Goal: Task Accomplishment & Management: Manage account settings

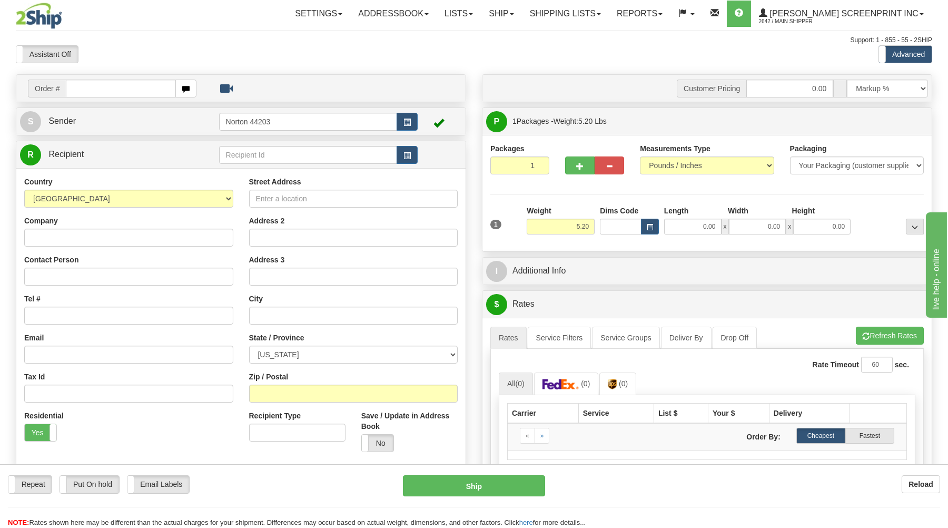
click at [157, 86] on input "text" at bounding box center [121, 89] width 110 height 18
type input "17045"
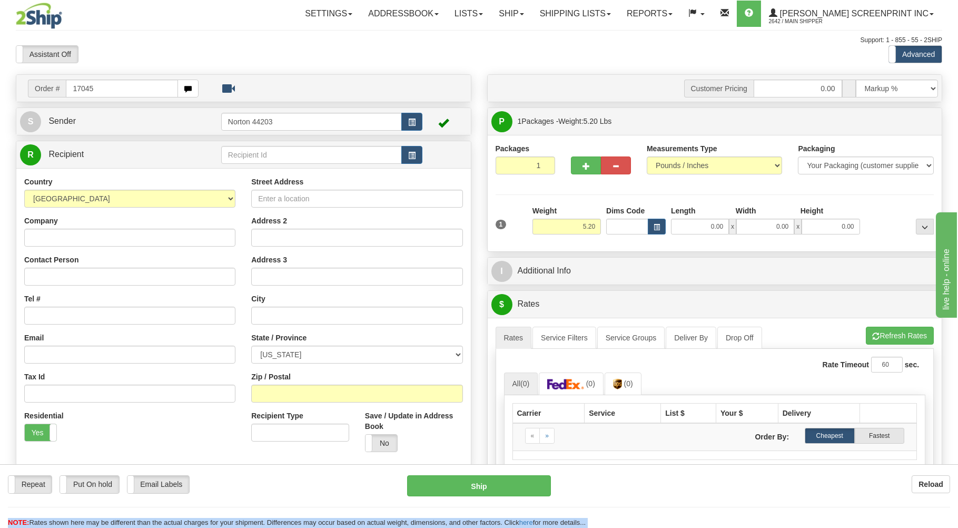
click at [258, 31] on div "Toggle navigation Settings Shipping Preferences Fields Preferences New" at bounding box center [479, 335] width 958 height 671
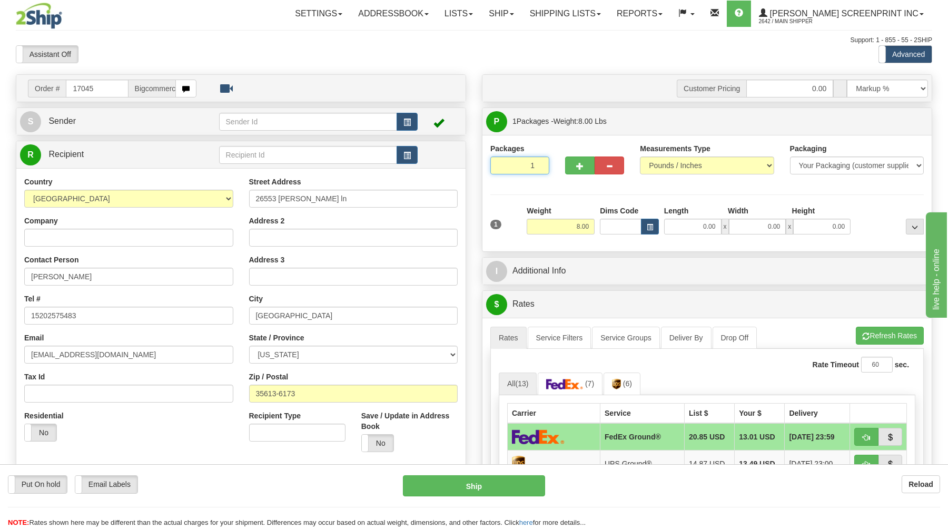
click at [515, 169] on input "1" at bounding box center [520, 165] width 59 height 18
click at [580, 228] on input "8.00" at bounding box center [561, 227] width 68 height 16
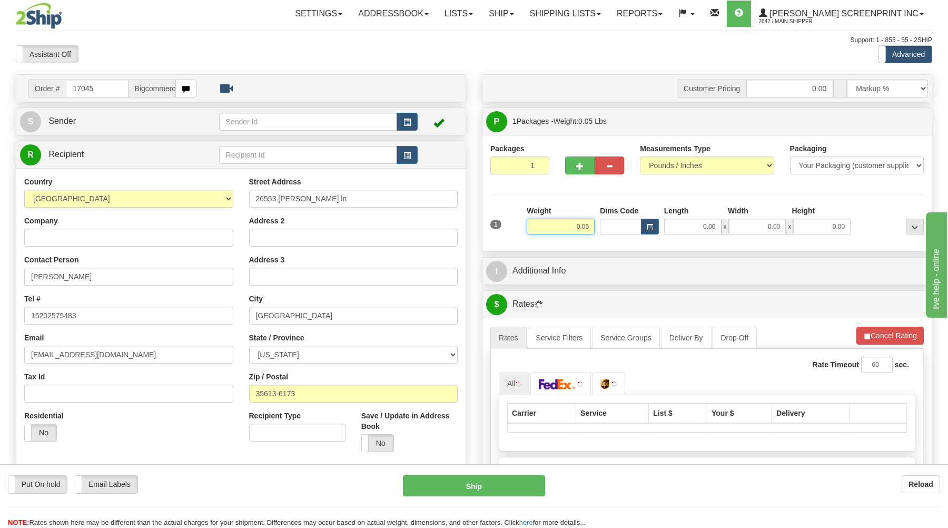
type input "5.20"
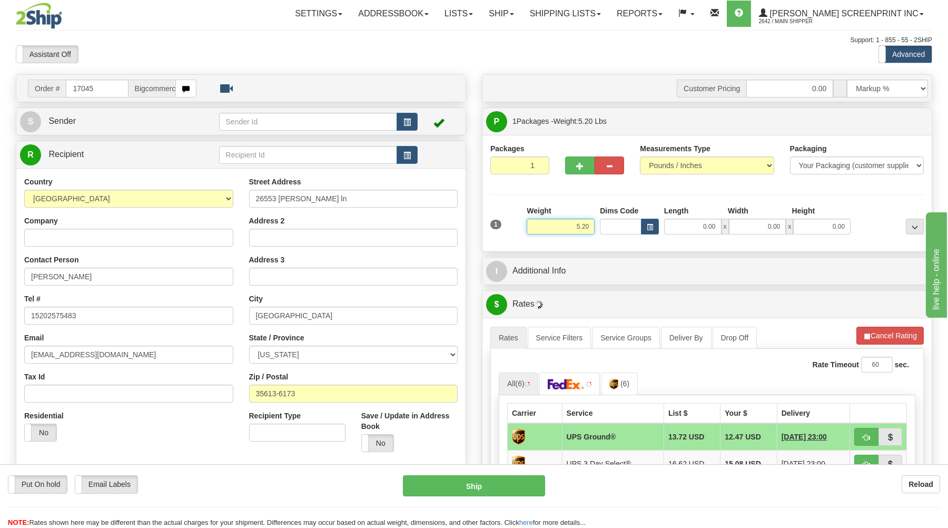
drag, startPoint x: 543, startPoint y: 230, endPoint x: 560, endPoint y: 230, distance: 16.9
click at [546, 230] on input "5.20" at bounding box center [561, 227] width 68 height 16
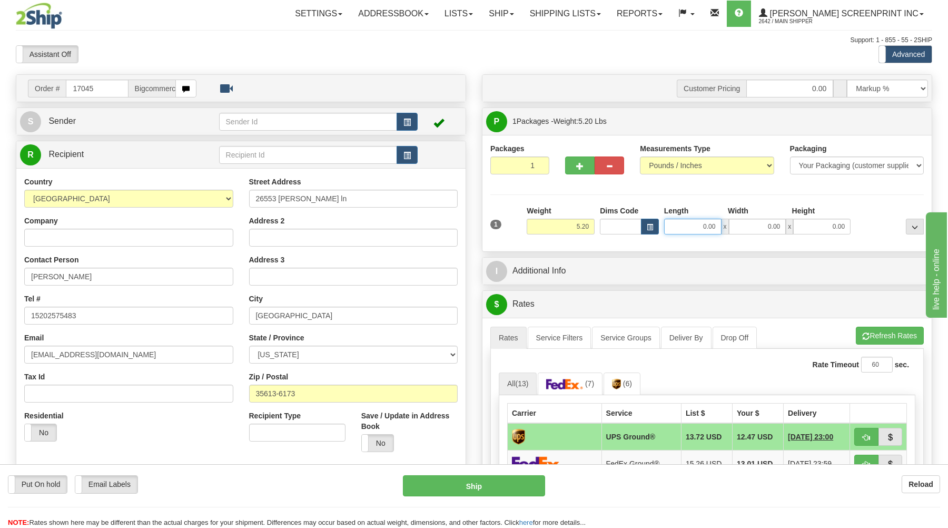
click at [711, 227] on input "0.00" at bounding box center [692, 227] width 57 height 16
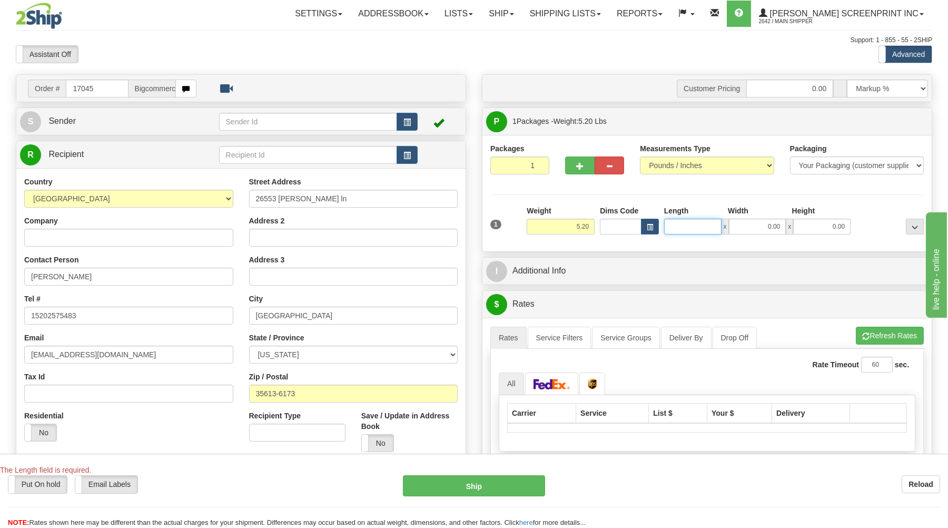
type input "5.25"
type input "39"
type input "5.20"
type input "39.00"
drag, startPoint x: 751, startPoint y: 227, endPoint x: 757, endPoint y: 227, distance: 5.8
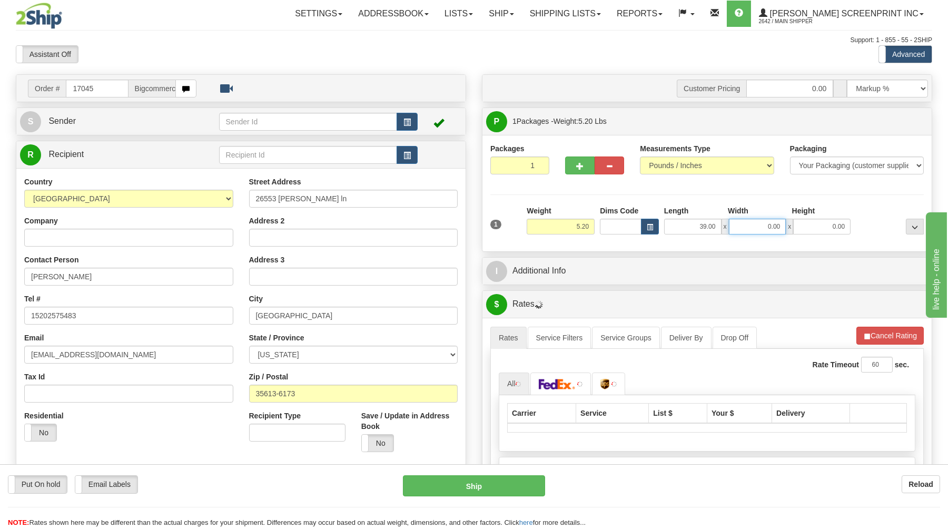
click at [754, 227] on input "0.00" at bounding box center [757, 227] width 57 height 16
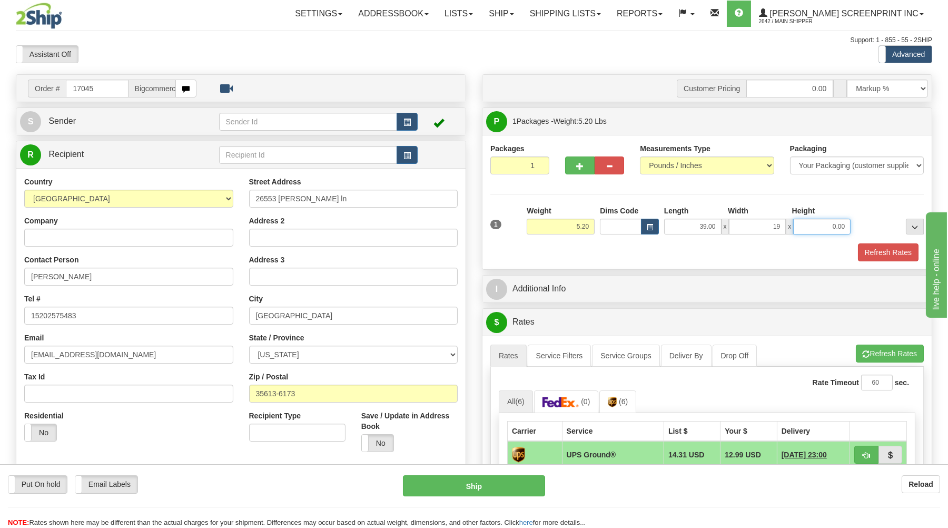
type input "19.00"
click at [818, 220] on input "0.00" at bounding box center [822, 227] width 57 height 16
type input "3.00"
click at [869, 255] on button "Refresh Rates" at bounding box center [888, 252] width 61 height 18
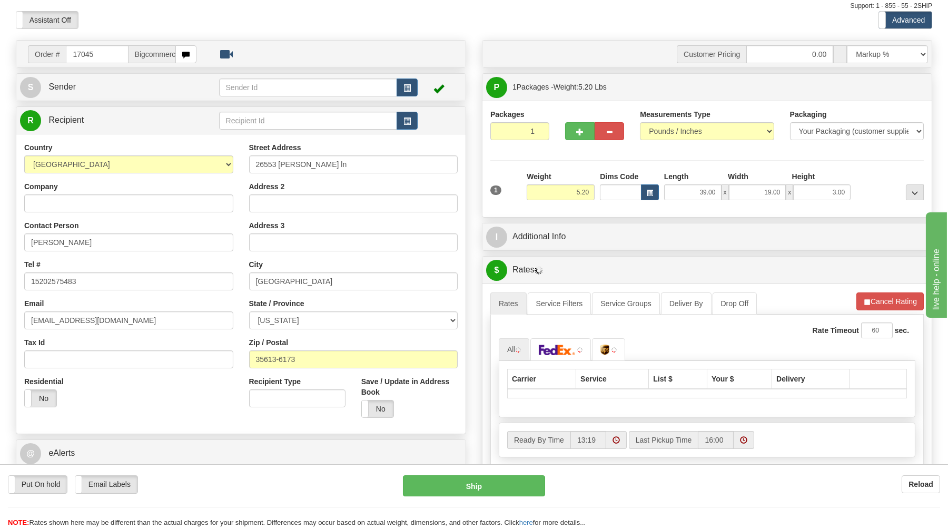
scroll to position [56, 0]
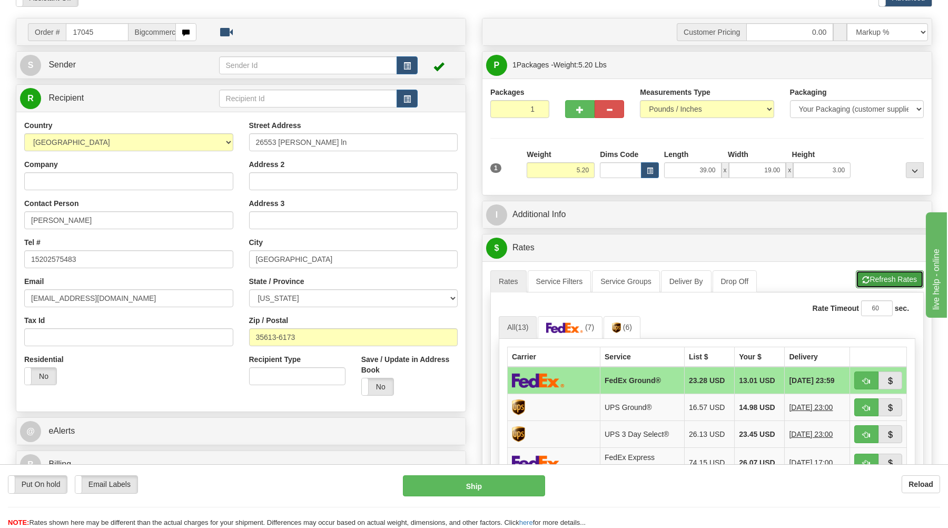
click at [876, 277] on button "Refresh Rates" at bounding box center [890, 279] width 68 height 18
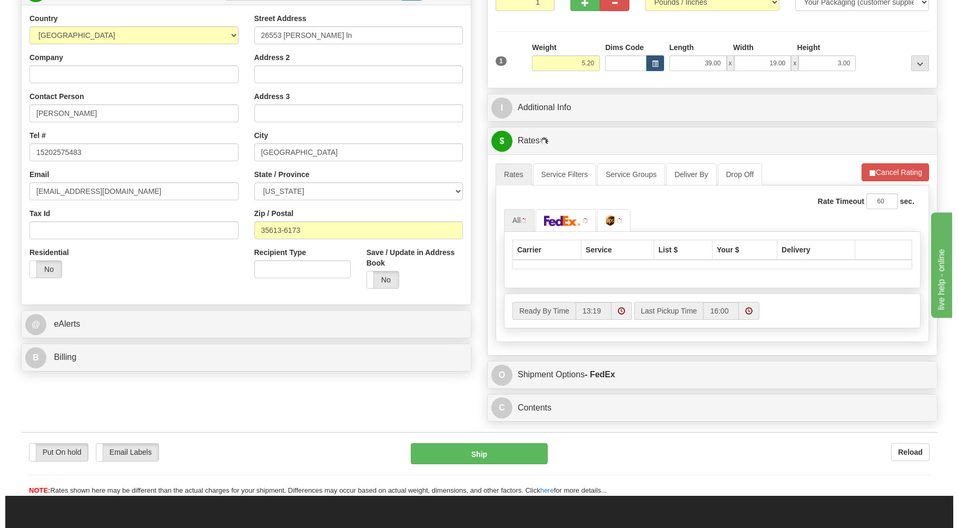
scroll to position [169, 0]
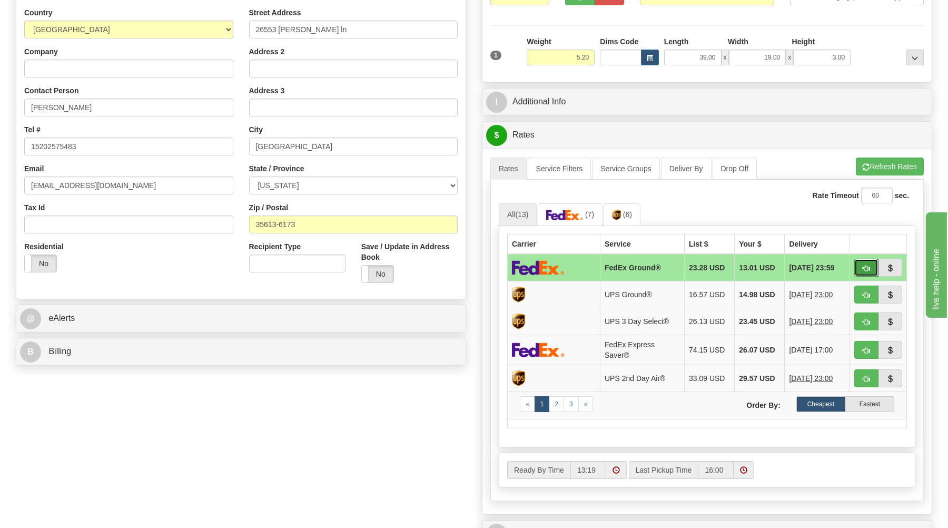
click at [864, 268] on span "button" at bounding box center [866, 268] width 7 height 7
type input "92"
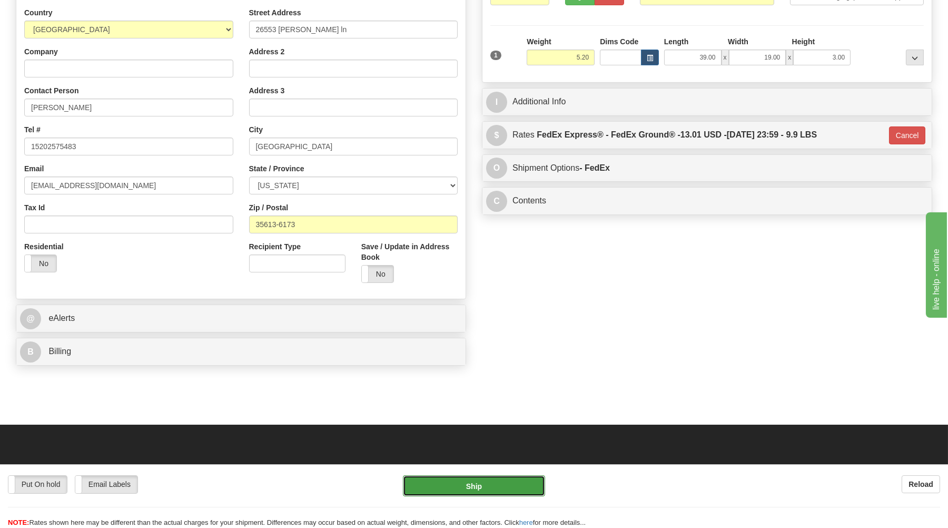
click at [502, 489] on button "Ship" at bounding box center [474, 485] width 142 height 21
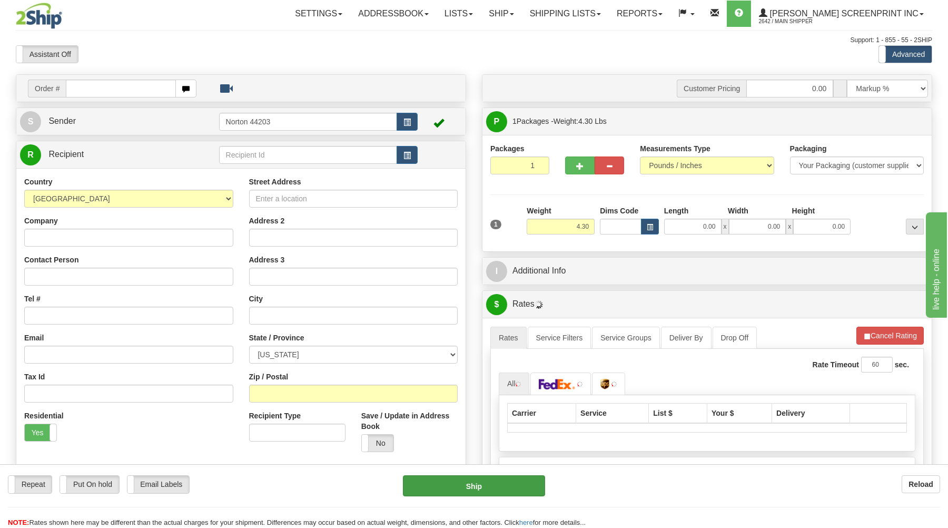
type input "4.35"
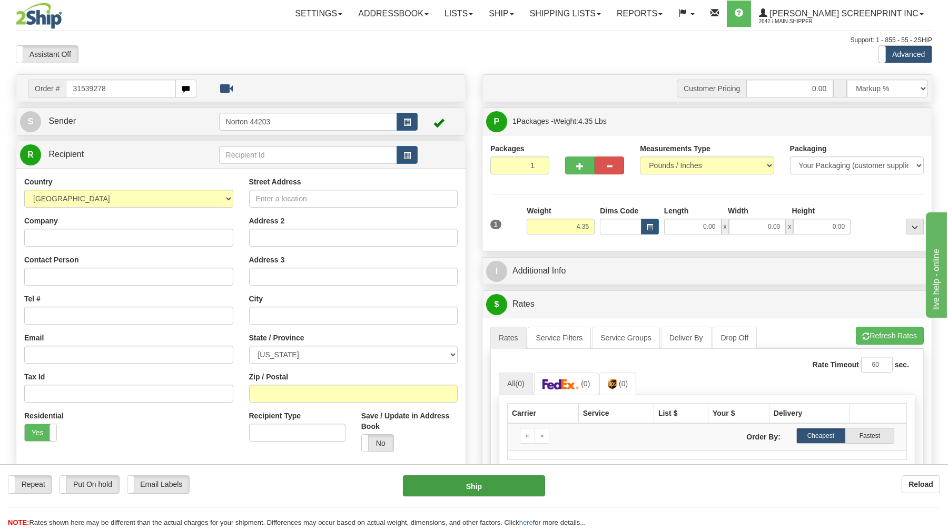
type input "31539278"
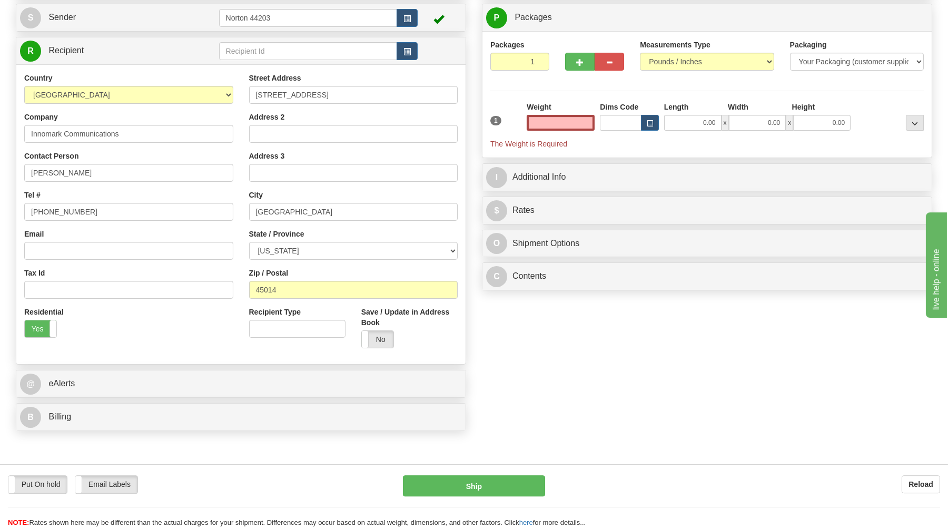
scroll to position [113, 0]
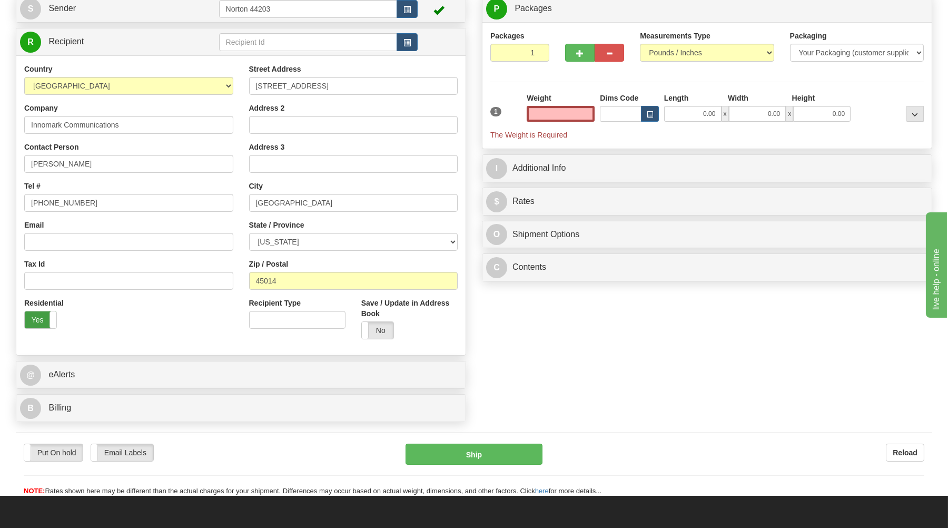
type input "0.00"
drag, startPoint x: 32, startPoint y: 321, endPoint x: 42, endPoint y: 318, distance: 11.0
click at [35, 321] on label "Yes" at bounding box center [41, 319] width 32 height 17
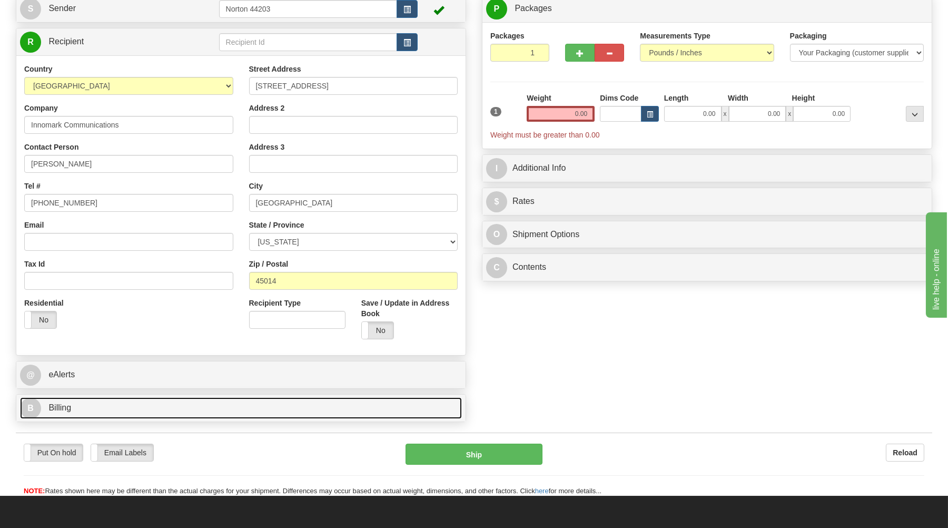
click at [131, 407] on link "B Billing" at bounding box center [241, 408] width 442 height 22
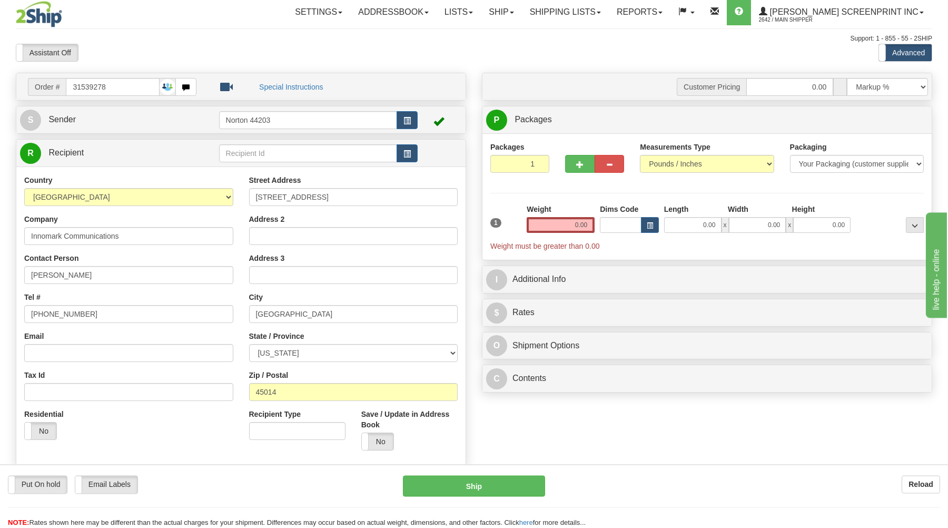
scroll to position [0, 0]
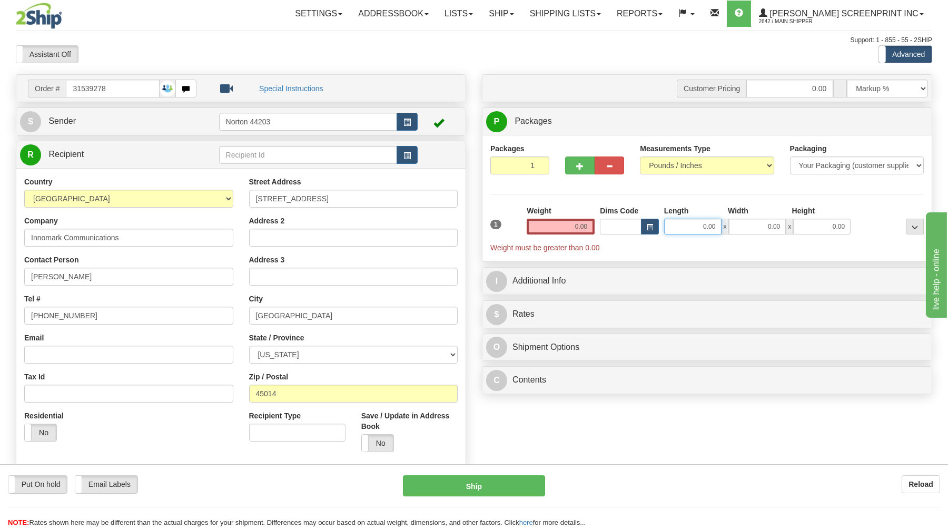
click at [697, 228] on input "0.00" at bounding box center [692, 227] width 57 height 16
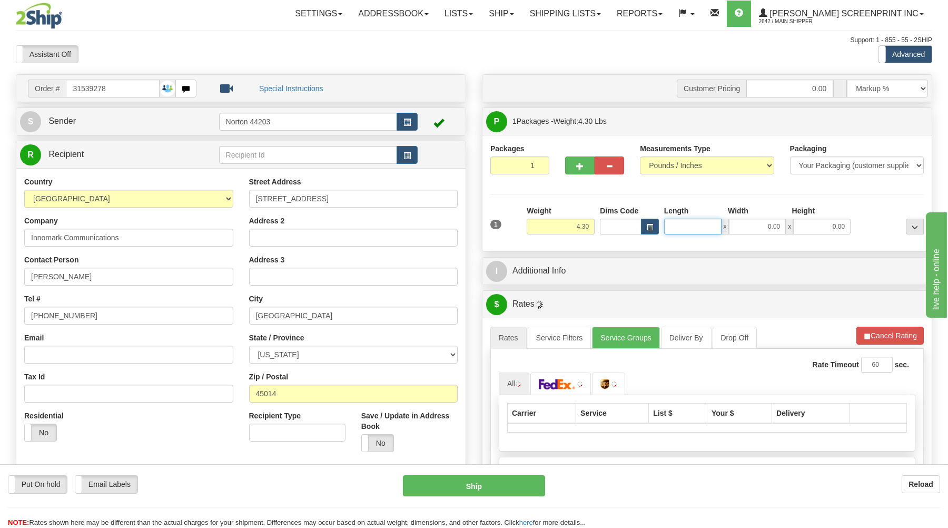
type input "4.35"
type input "13.00"
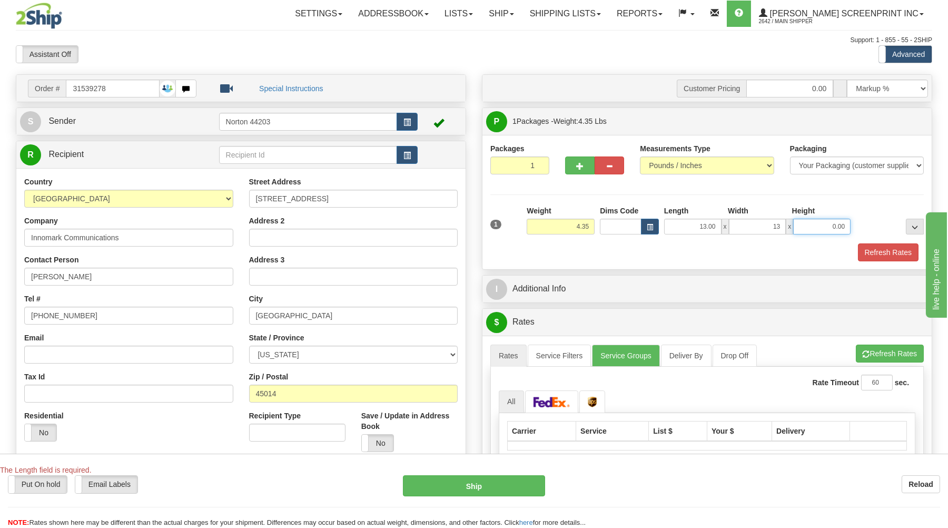
type input "13.00"
type input "4.00"
click at [881, 254] on button "Refresh Rates" at bounding box center [888, 252] width 61 height 18
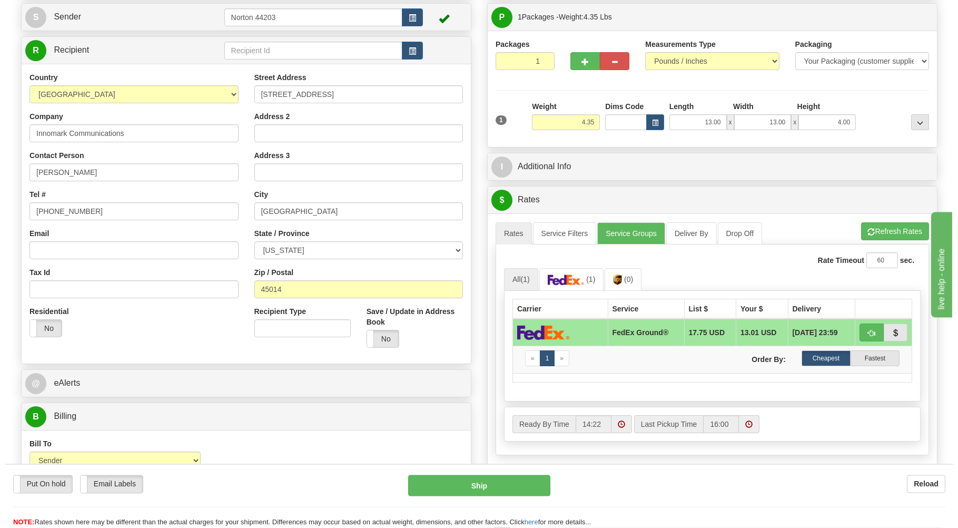
scroll to position [113, 0]
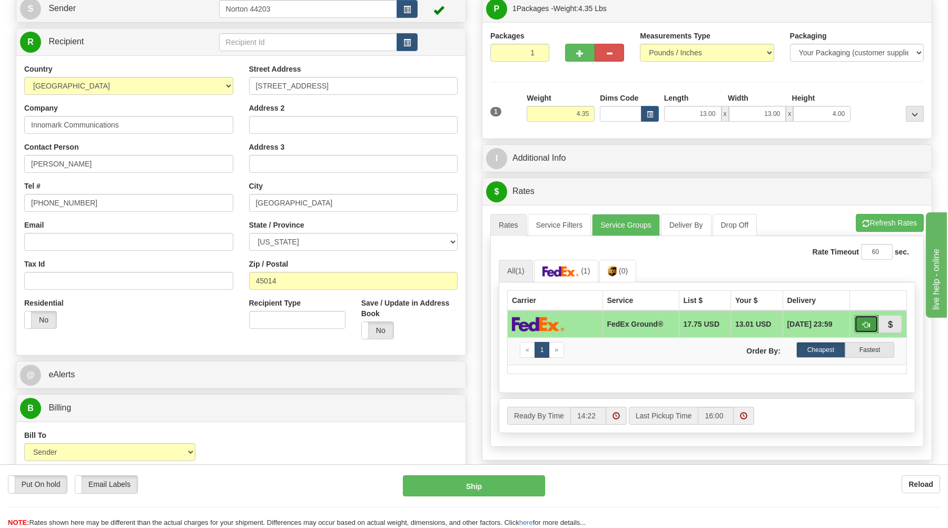
click at [868, 328] on span "button" at bounding box center [866, 324] width 7 height 7
type input "92"
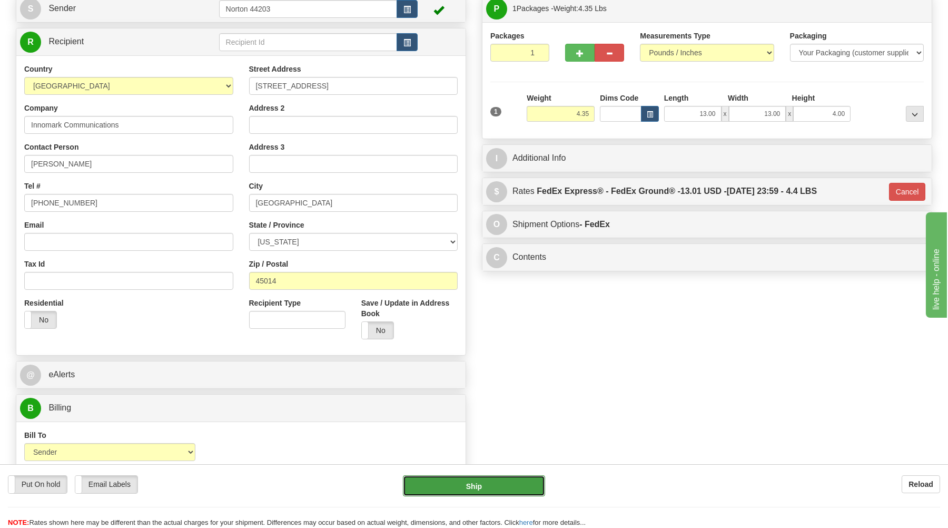
click at [506, 490] on button "Ship" at bounding box center [474, 485] width 142 height 21
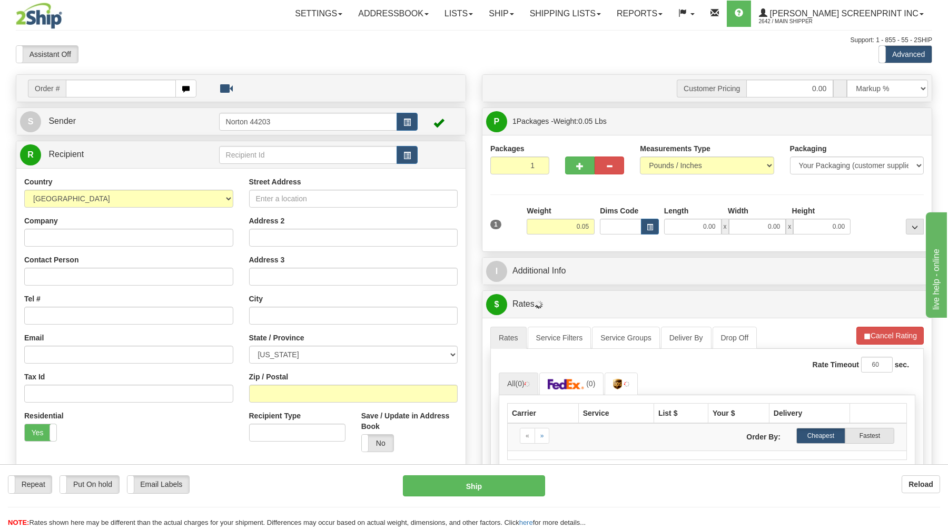
type input "12.20"
type input "31544414"
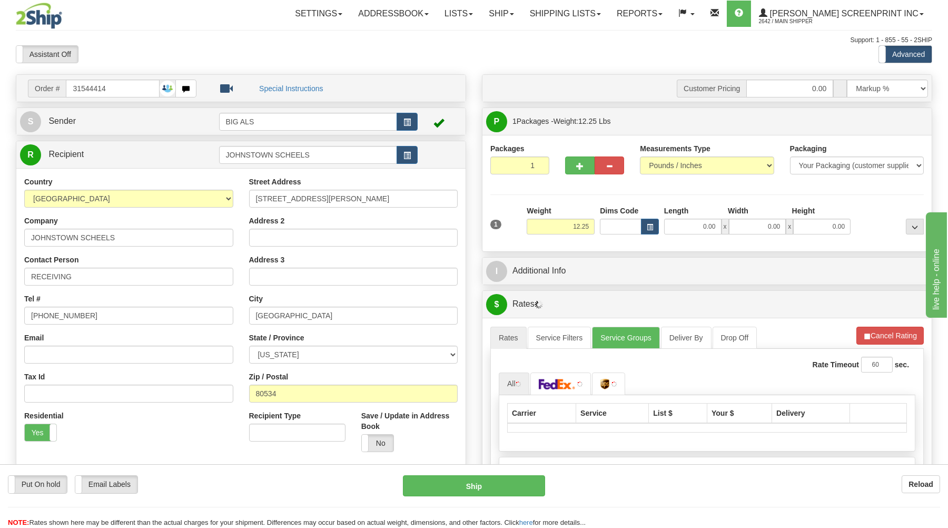
type input "12.20"
drag, startPoint x: 706, startPoint y: 228, endPoint x: 713, endPoint y: 222, distance: 9.0
click at [708, 227] on input "0.00" at bounding box center [692, 227] width 57 height 16
type input "27"
type input "12.25"
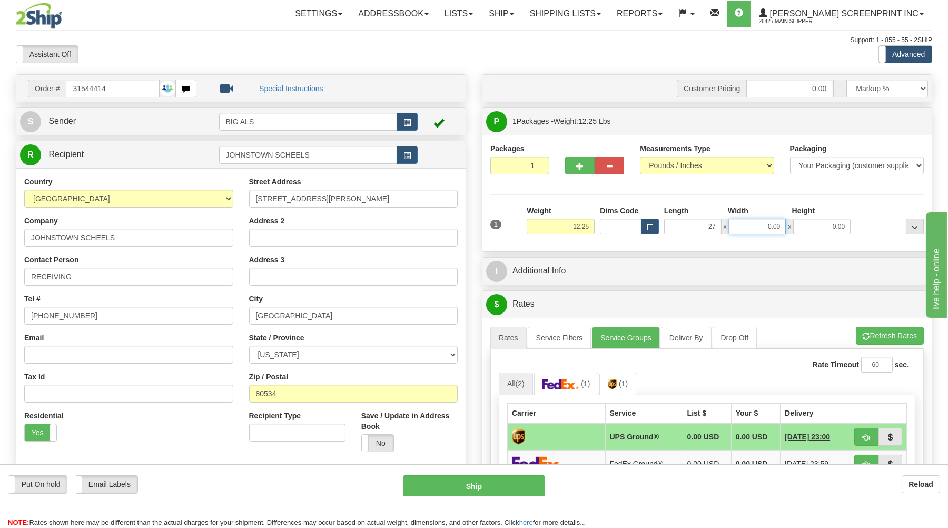
type input "27.00"
click at [777, 227] on input "0.00" at bounding box center [757, 227] width 57 height 16
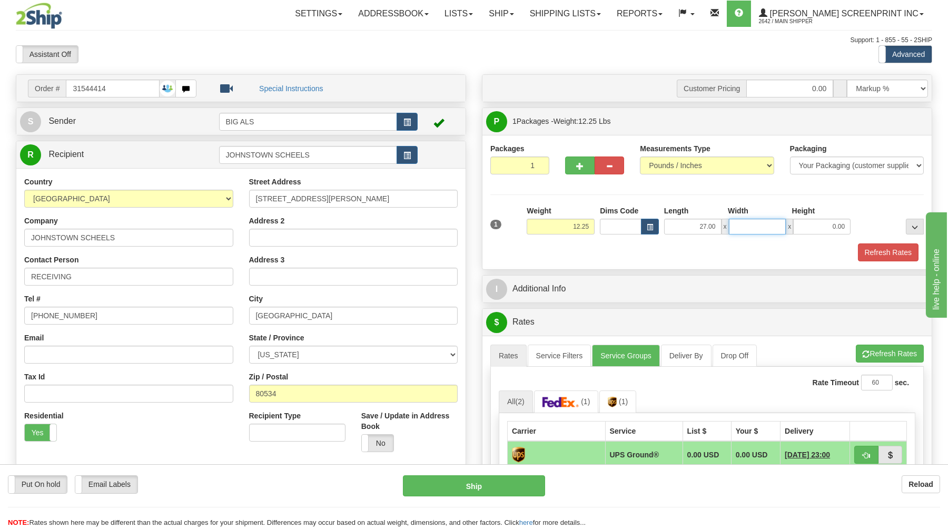
type input "12.20"
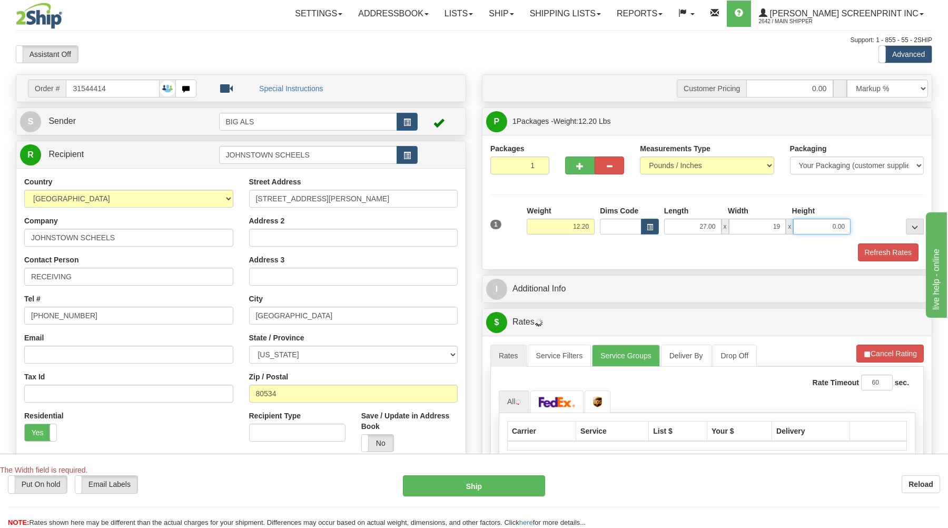
type input "19.00"
click at [822, 233] on input "0.00" at bounding box center [822, 227] width 57 height 16
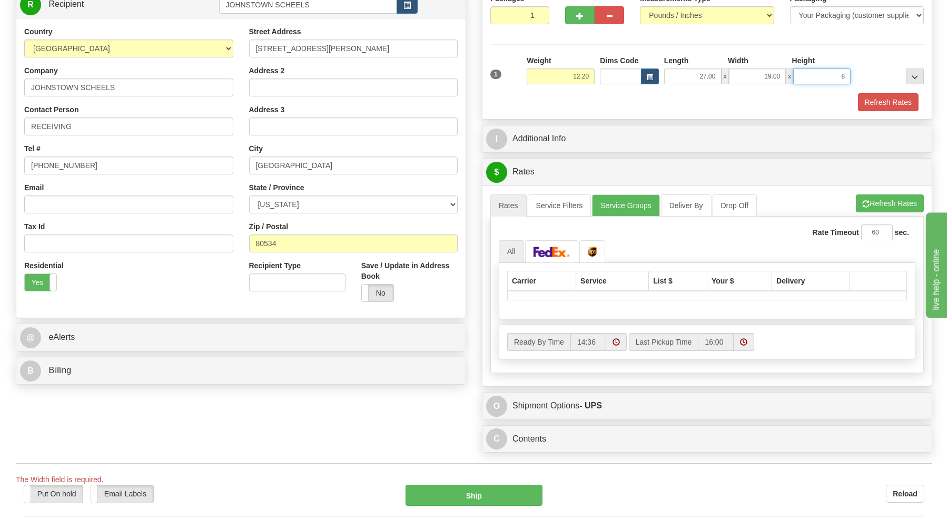
scroll to position [169, 0]
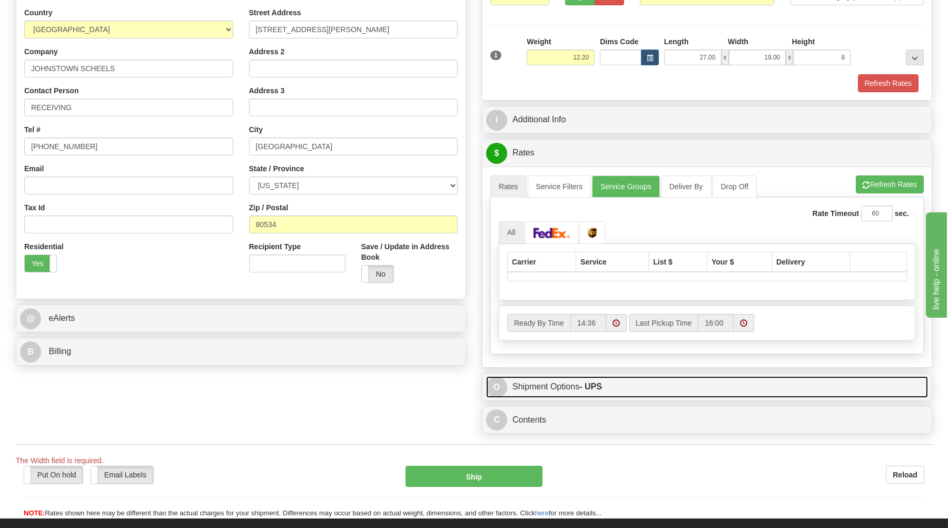
type input "8.00"
click at [606, 386] on link "O Shipment Options - UPS" at bounding box center [707, 387] width 442 height 22
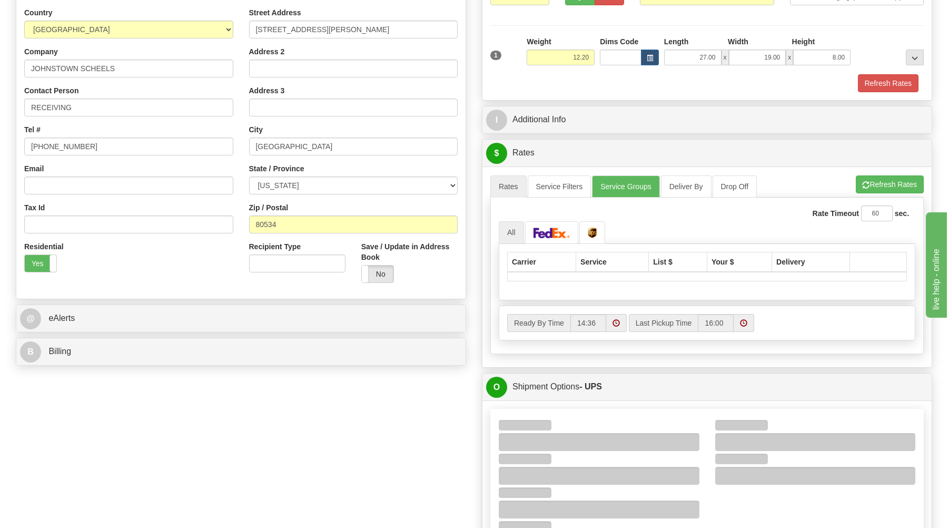
click at [477, 385] on div "Order # 31544414 S Sender" at bounding box center [474, 267] width 933 height 725
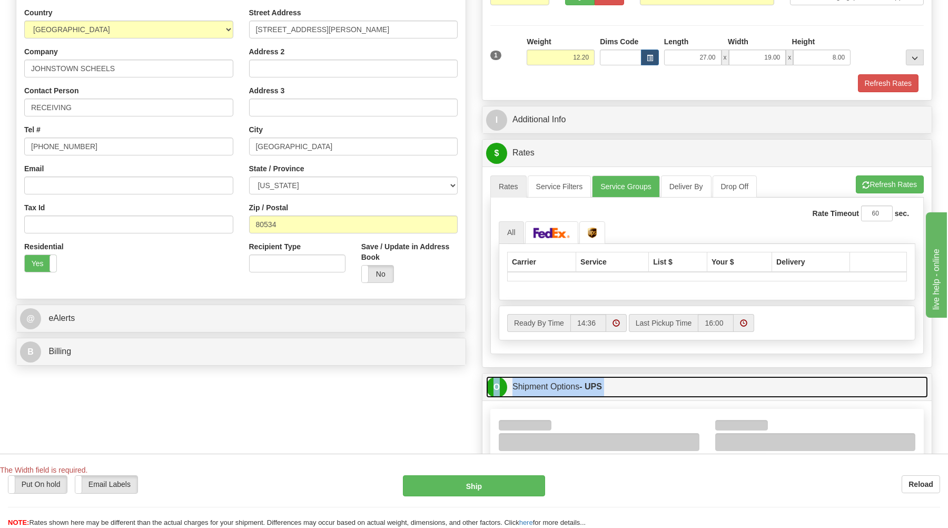
click at [615, 385] on link "O Shipment Options - UPS" at bounding box center [707, 387] width 442 height 22
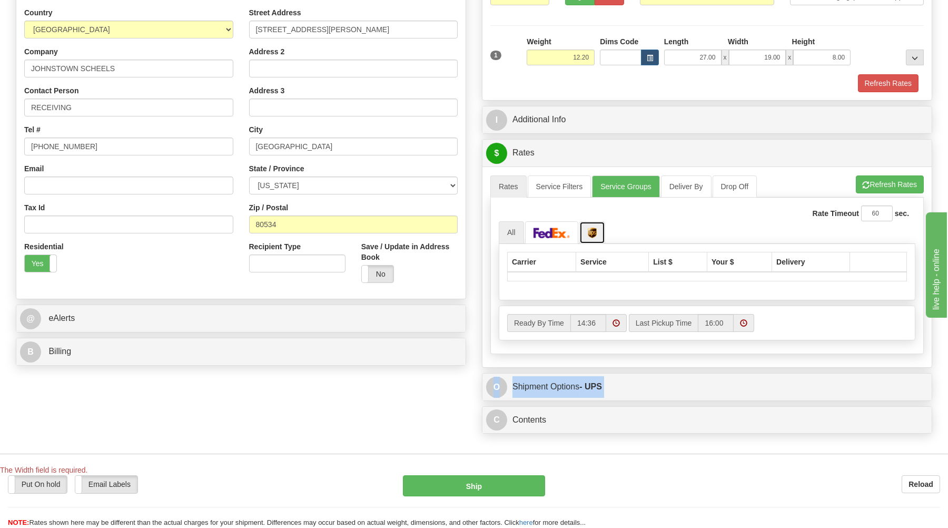
click at [590, 237] on img at bounding box center [592, 233] width 9 height 11
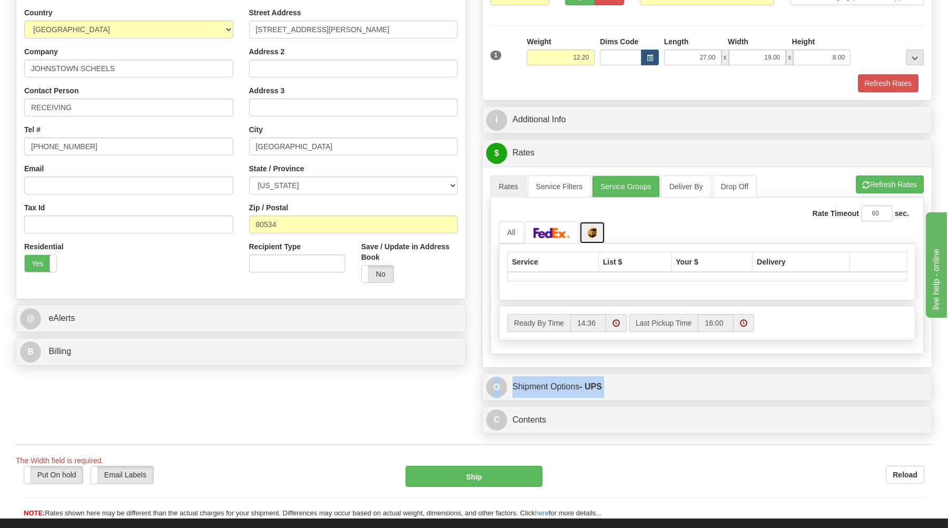
click at [592, 233] on img at bounding box center [592, 233] width 9 height 11
click at [763, 58] on input "19.00" at bounding box center [757, 58] width 57 height 16
click at [811, 59] on input "8.00" at bounding box center [822, 58] width 57 height 16
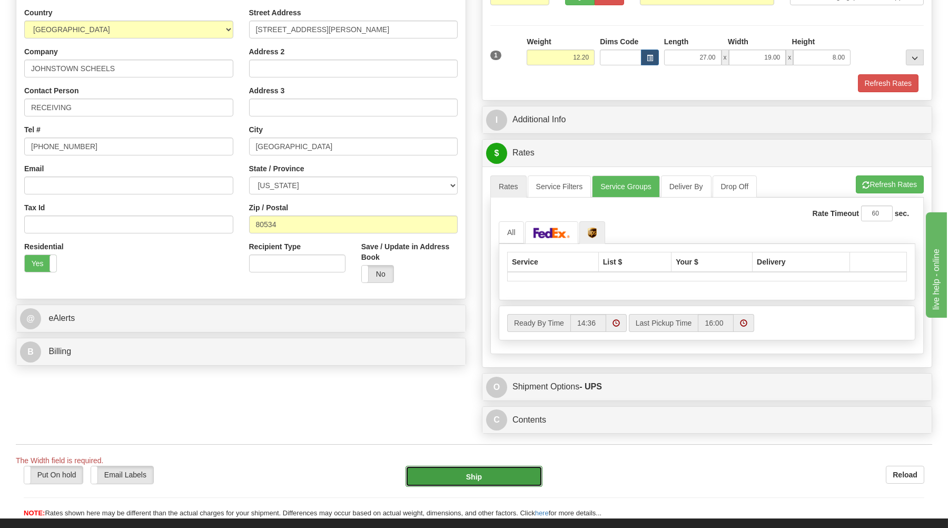
click at [521, 481] on button "Ship" at bounding box center [474, 476] width 137 height 21
click at [506, 481] on button "Ship" at bounding box center [474, 476] width 137 height 21
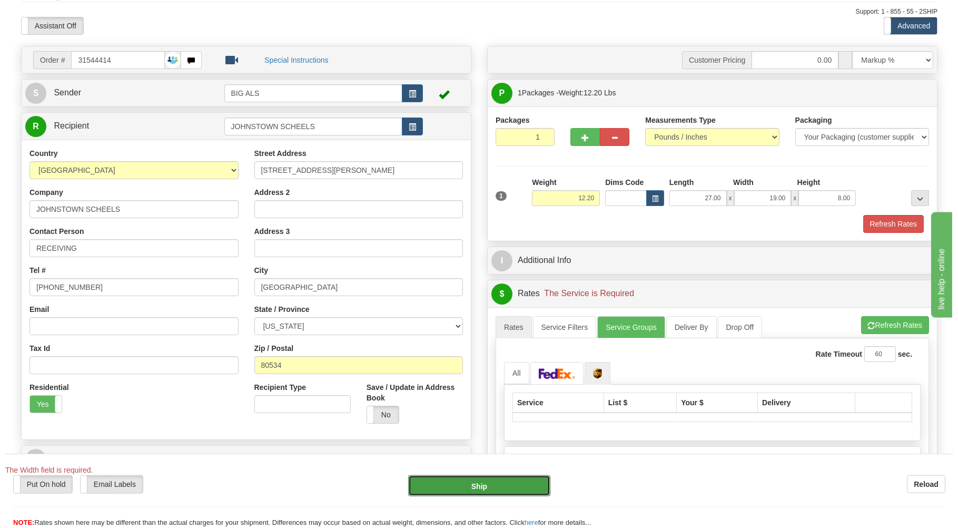
scroll to position [56, 0]
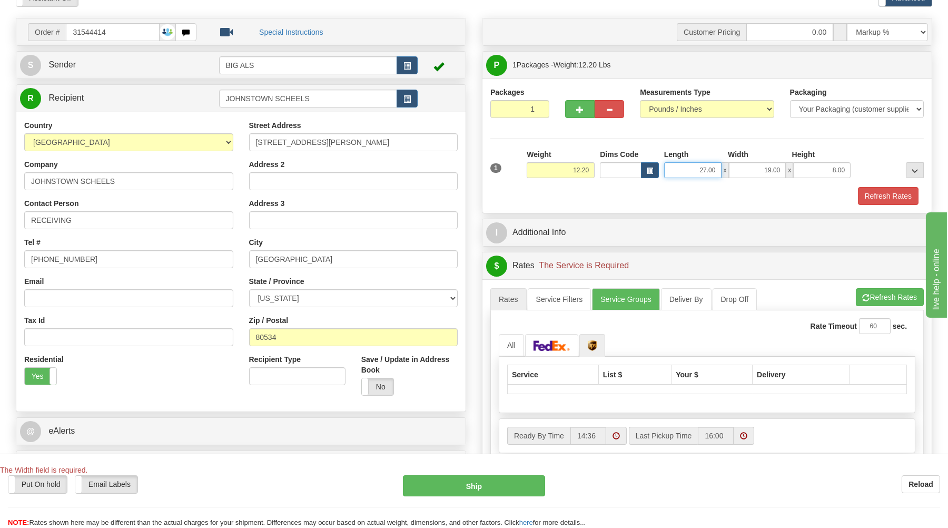
drag, startPoint x: 699, startPoint y: 173, endPoint x: 750, endPoint y: 167, distance: 51.0
click at [722, 167] on input "27.00" at bounding box center [692, 170] width 57 height 16
type input "27.00"
type input "19.00"
type input "8.00"
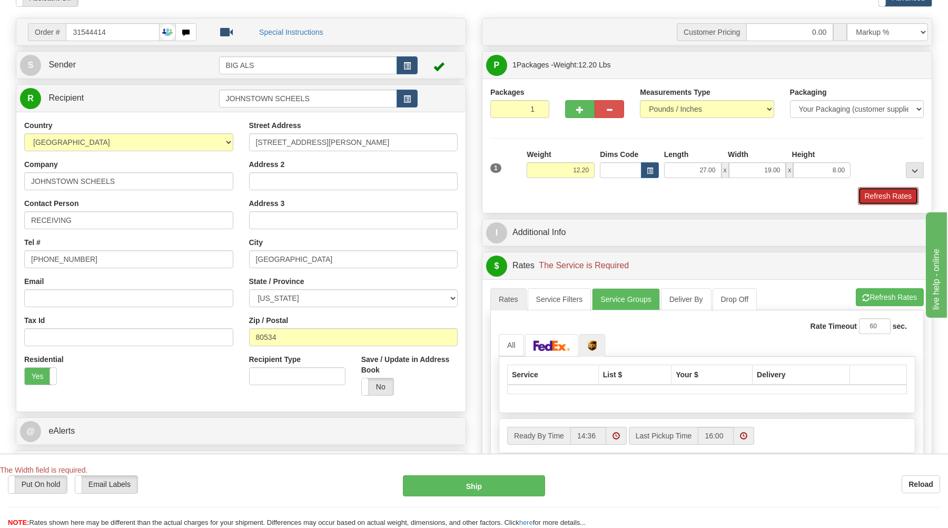
click at [877, 195] on button "Refresh Rates" at bounding box center [888, 196] width 61 height 18
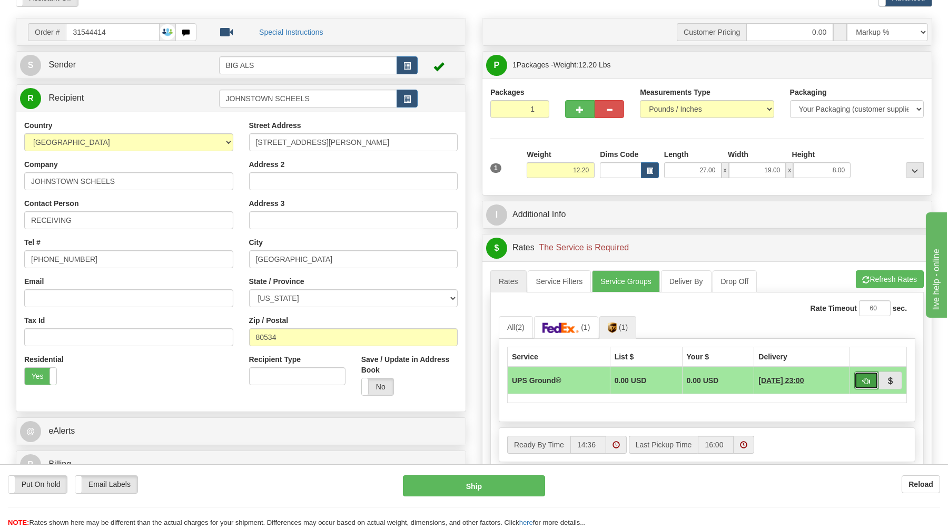
click at [862, 382] on button "button" at bounding box center [867, 380] width 24 height 18
type input "03"
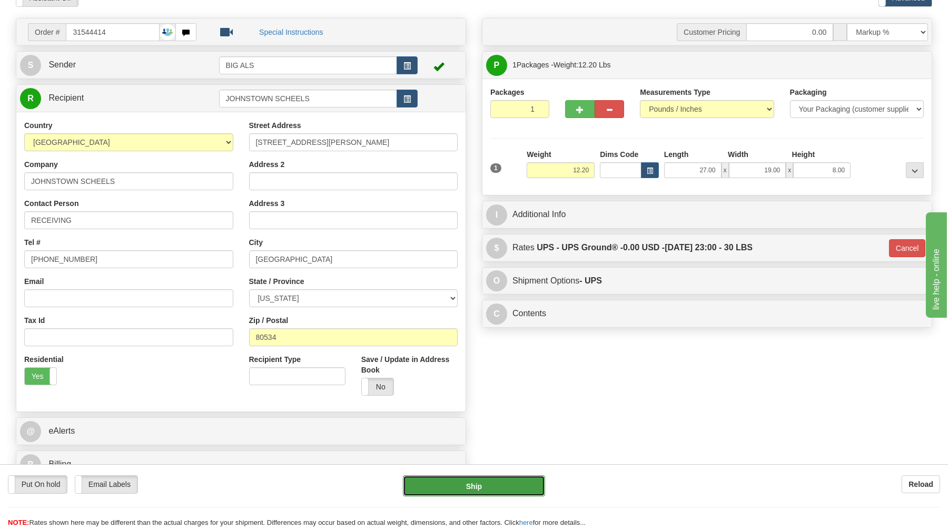
click at [516, 490] on button "Ship" at bounding box center [474, 485] width 142 height 21
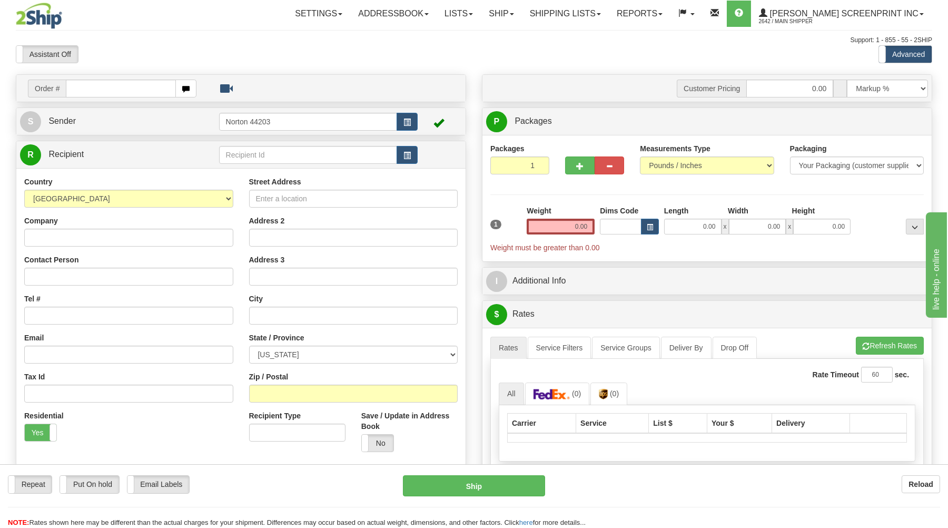
type input "21.25"
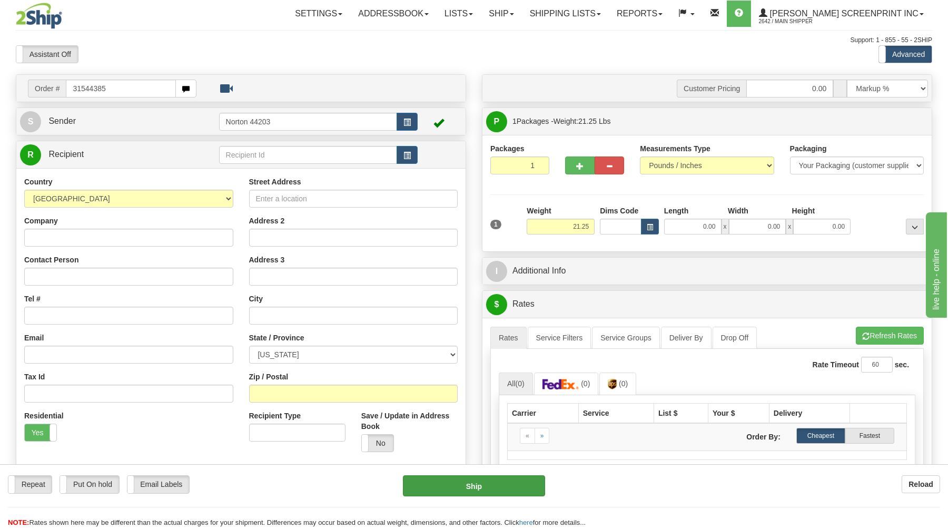
type input "31544385"
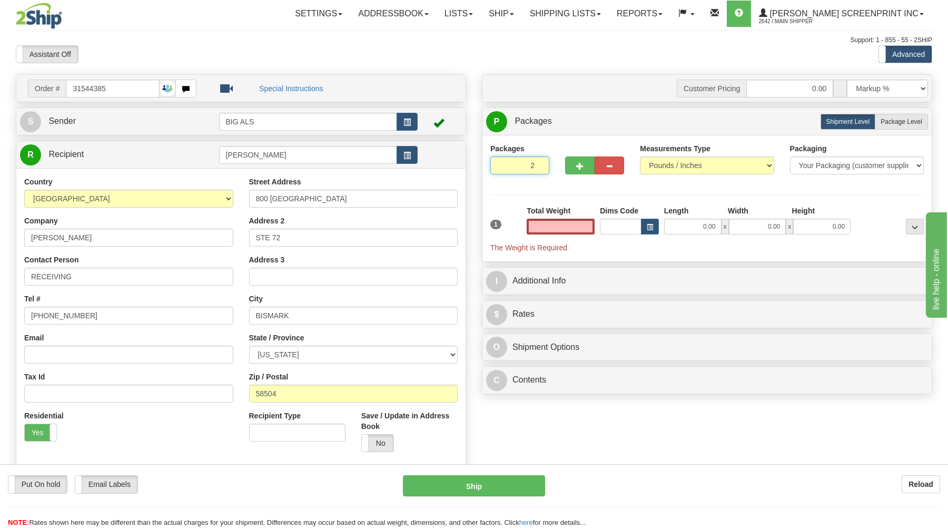
type input "0.00"
click at [526, 168] on input "2" at bounding box center [520, 165] width 59 height 18
click at [896, 125] on span "Package Level" at bounding box center [902, 121] width 42 height 7
radio input "true"
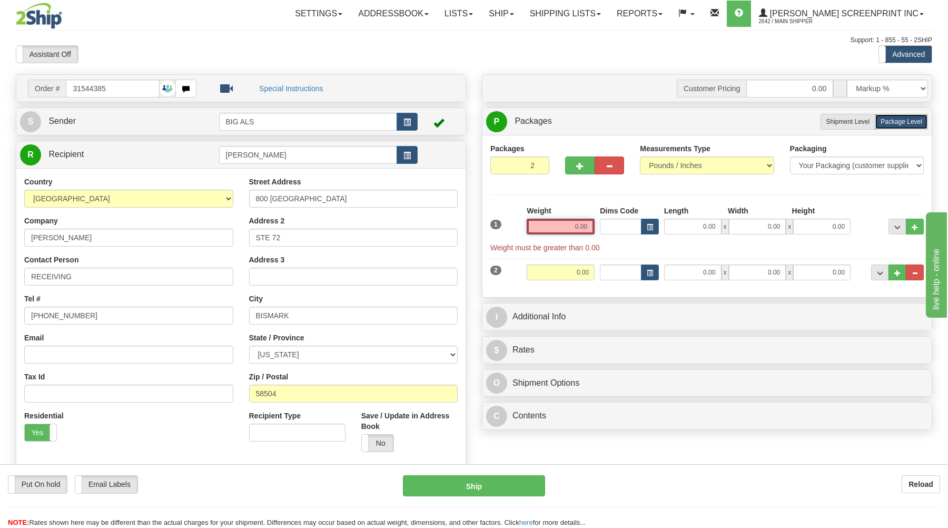
click at [590, 228] on input "0.00" at bounding box center [561, 227] width 68 height 16
type input "21.20"
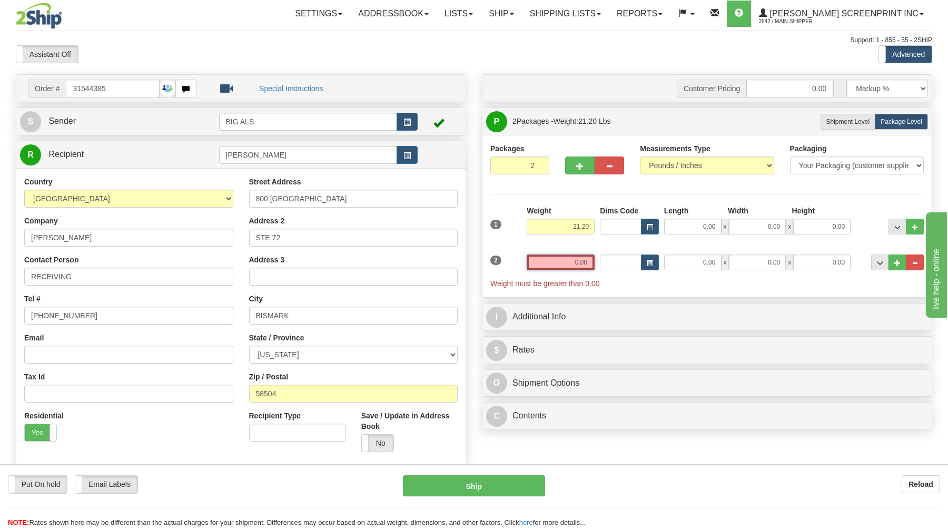
type input "21.25"
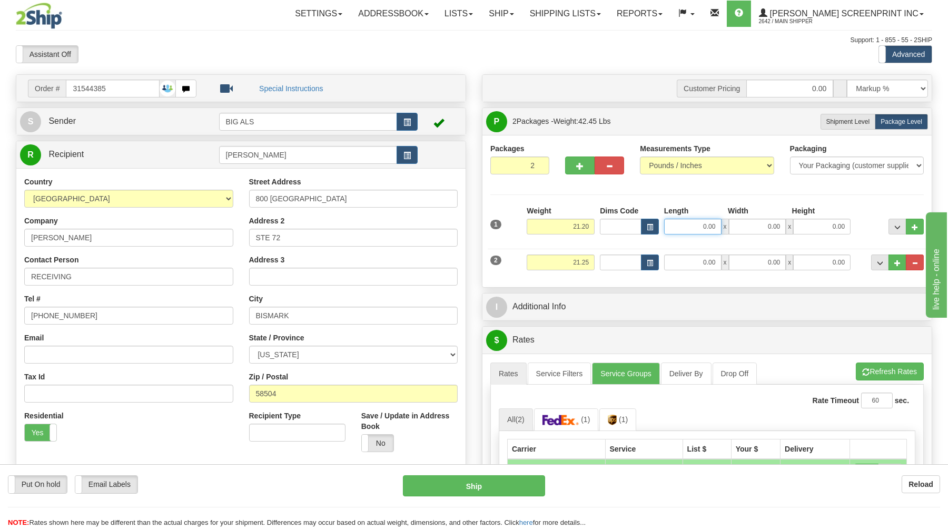
click at [701, 230] on input "0.00" at bounding box center [692, 227] width 57 height 16
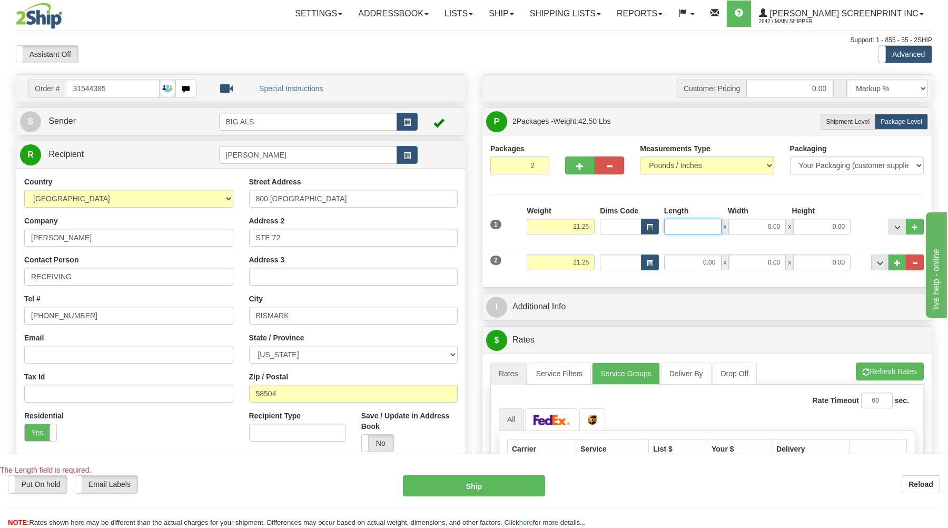
type input "21.35"
type input "3"
type input "21.25"
type input "31.00"
drag, startPoint x: 768, startPoint y: 228, endPoint x: 765, endPoint y: 223, distance: 6.0
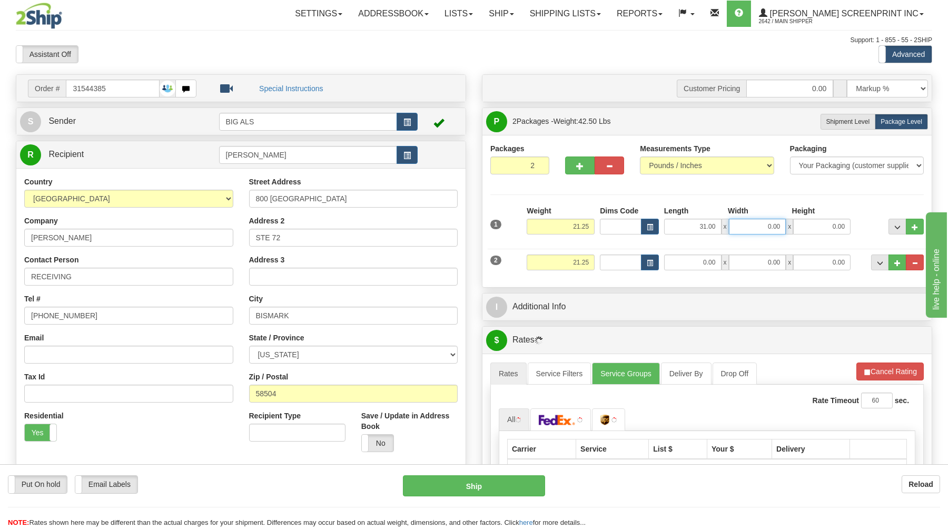
click at [767, 226] on input "0.00" at bounding box center [757, 227] width 57 height 16
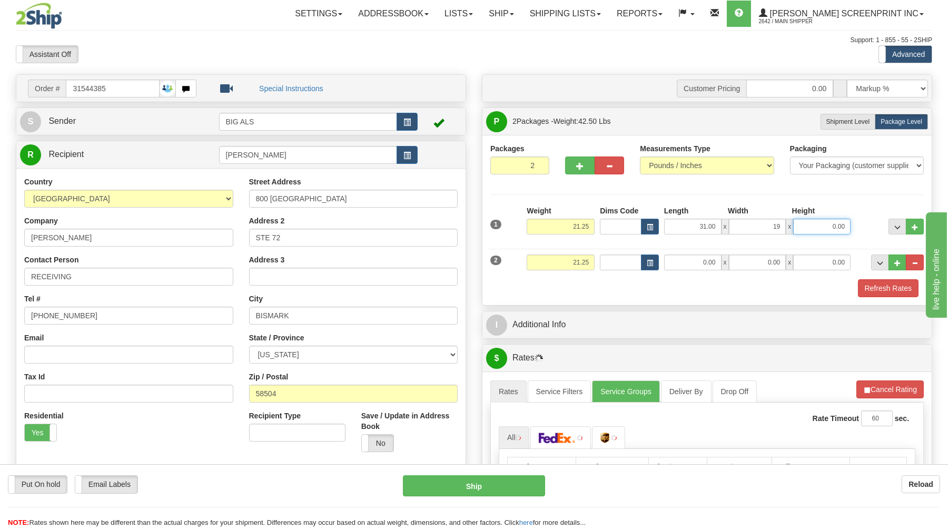
type input "19.00"
click at [834, 224] on input "0.00" at bounding box center [822, 227] width 57 height 16
type input "11.00"
click at [589, 262] on input "21.25" at bounding box center [561, 263] width 68 height 16
click at [717, 262] on input "0.00" at bounding box center [692, 263] width 57 height 16
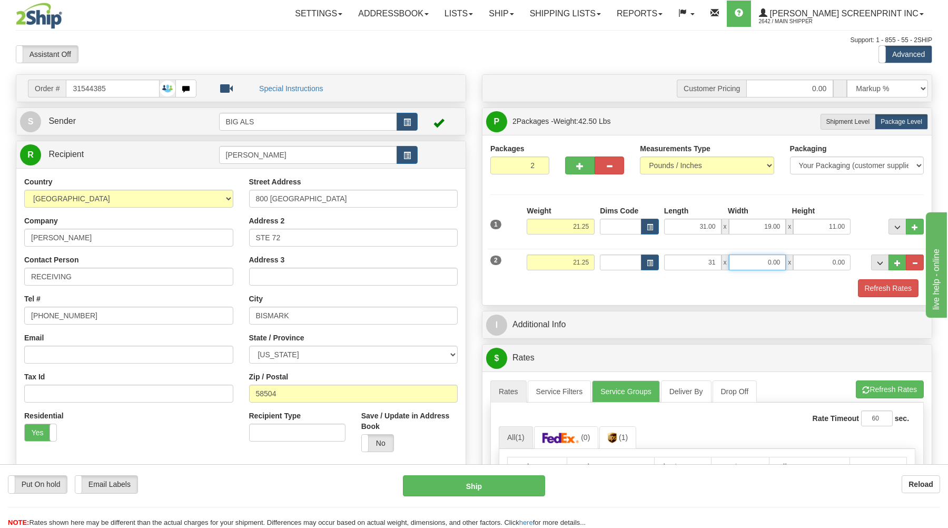
type input "31.00"
click at [777, 268] on input "0.00" at bounding box center [757, 263] width 57 height 16
type input "19.00"
click at [830, 259] on input "0.00" at bounding box center [822, 263] width 57 height 16
type input "11.00"
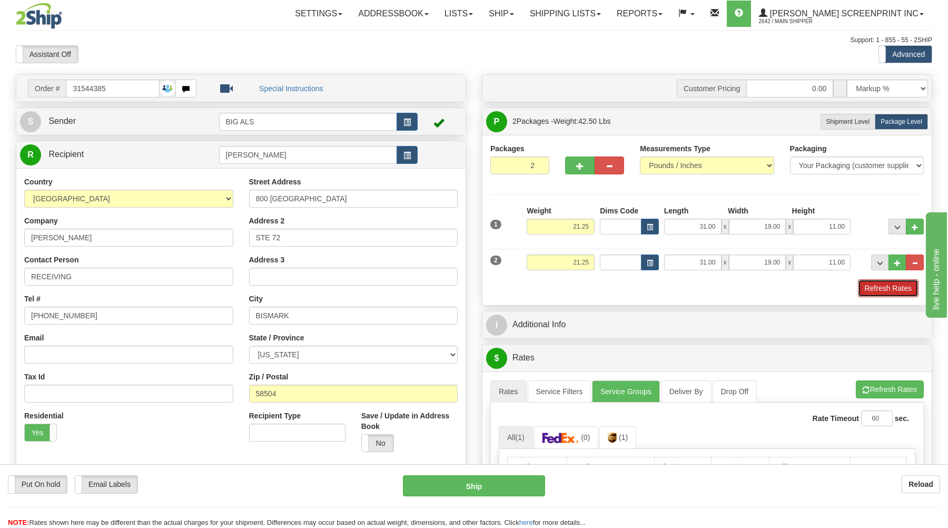
click at [882, 291] on button "Refresh Rates" at bounding box center [888, 288] width 61 height 18
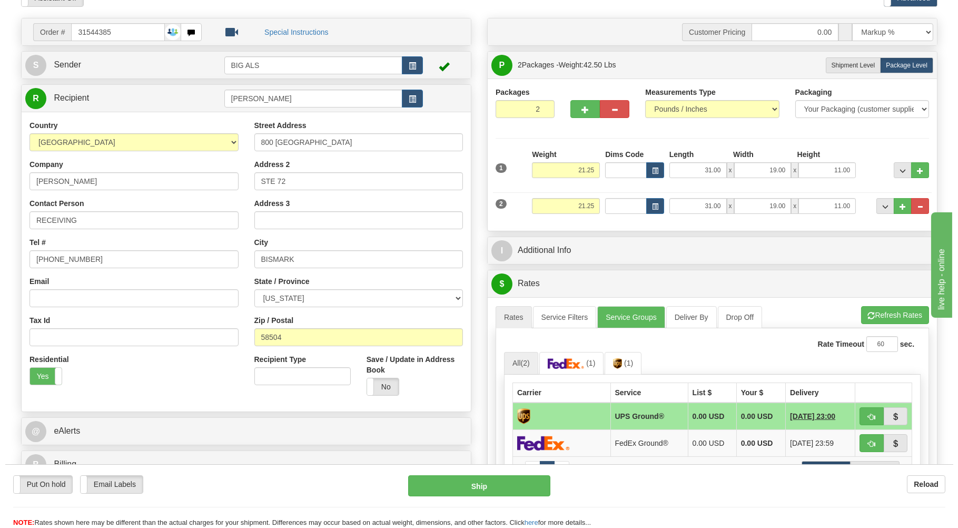
scroll to position [113, 0]
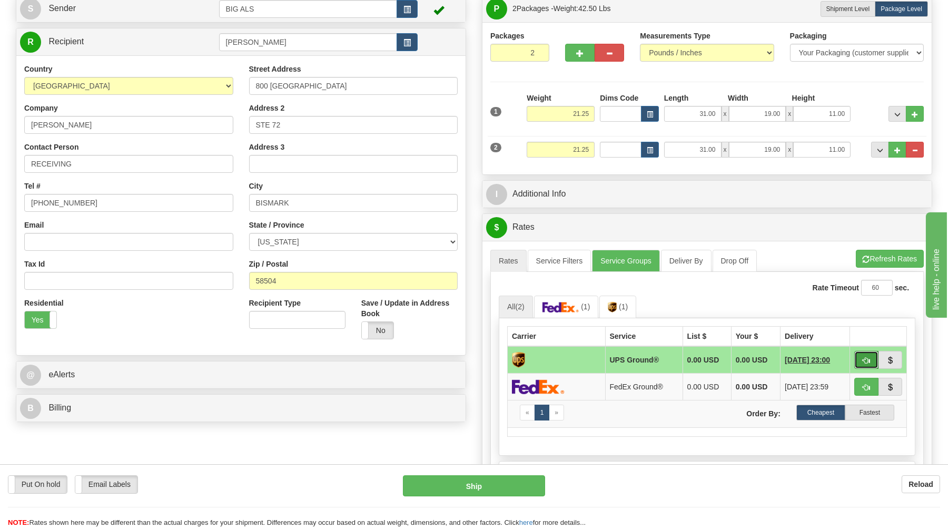
click at [868, 359] on span "button" at bounding box center [866, 360] width 7 height 7
type input "03"
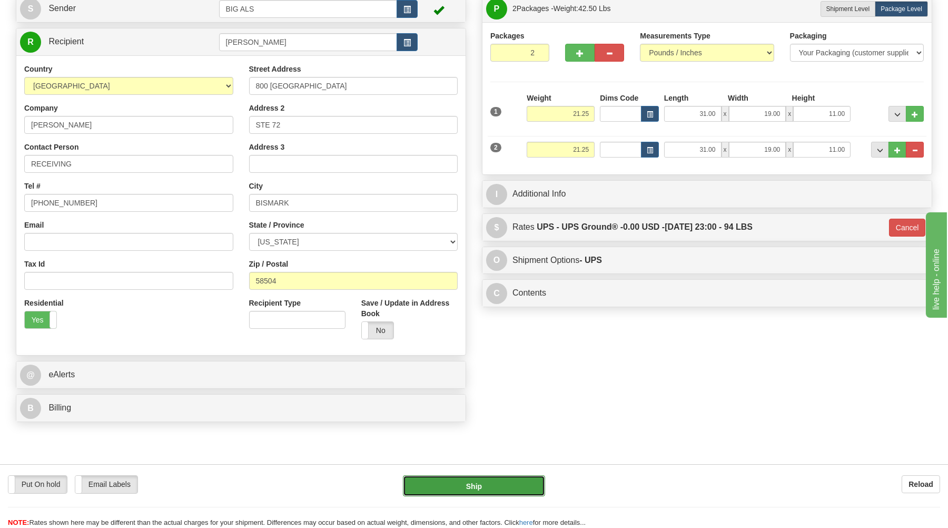
click at [438, 486] on button "Ship" at bounding box center [474, 485] width 142 height 21
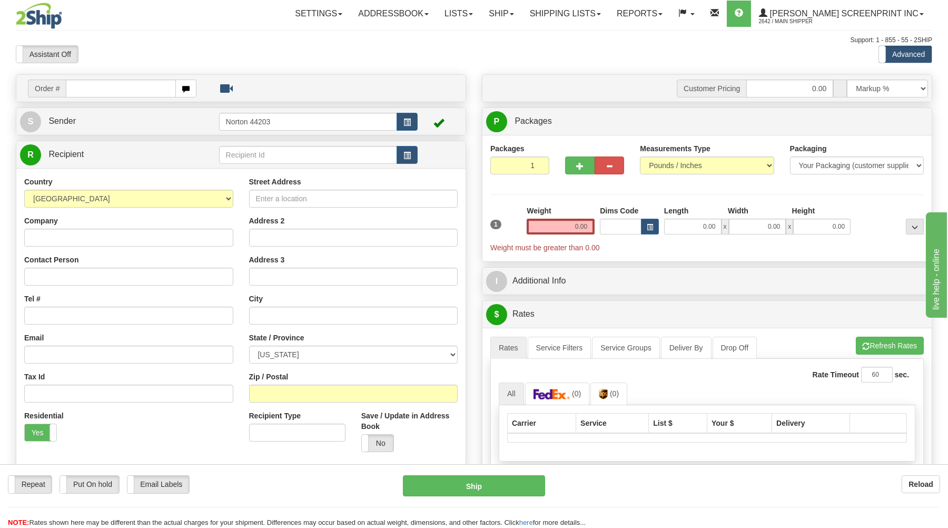
type input "11.00"
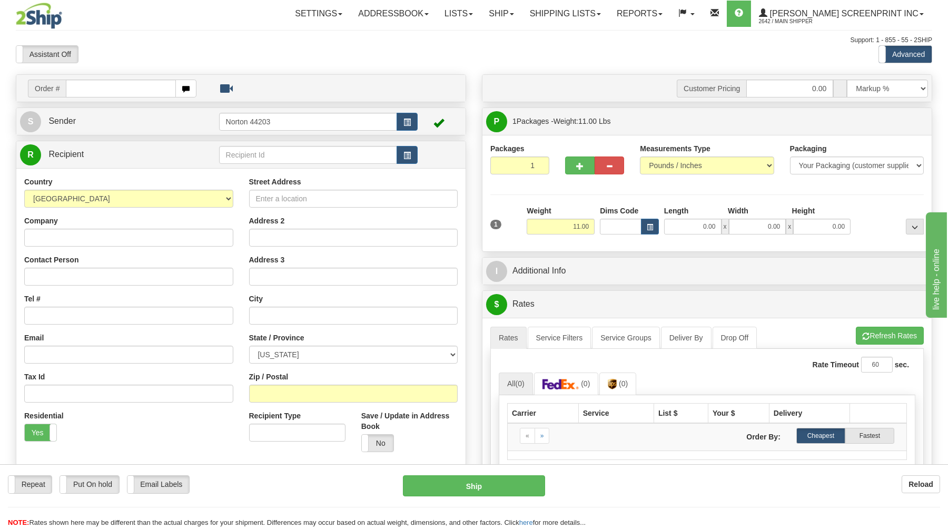
click at [140, 84] on input "text" at bounding box center [121, 89] width 110 height 18
type input "17046"
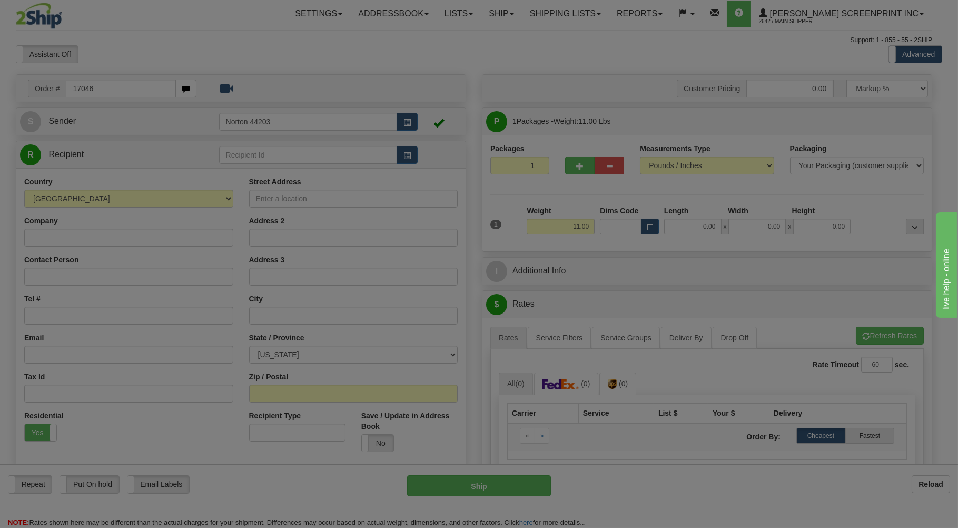
drag, startPoint x: 230, startPoint y: 56, endPoint x: 225, endPoint y: 55, distance: 5.4
click at [227, 55] on div "Toggle navigation Settings Shipping Preferences Fields Preferences New" at bounding box center [474, 335] width 948 height 671
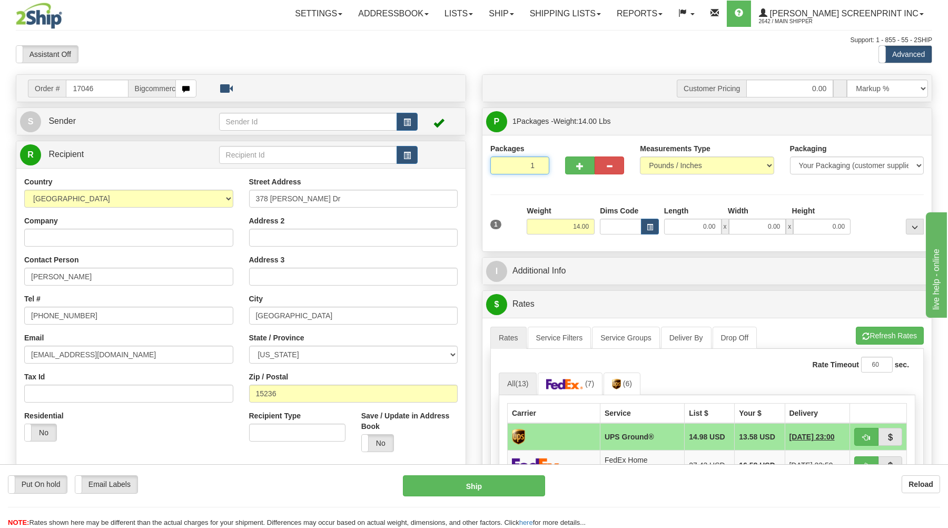
drag, startPoint x: 508, startPoint y: 165, endPoint x: 514, endPoint y: 174, distance: 11.4
click at [508, 165] on input "1" at bounding box center [520, 165] width 59 height 18
click at [568, 222] on input "14.00" at bounding box center [561, 227] width 68 height 16
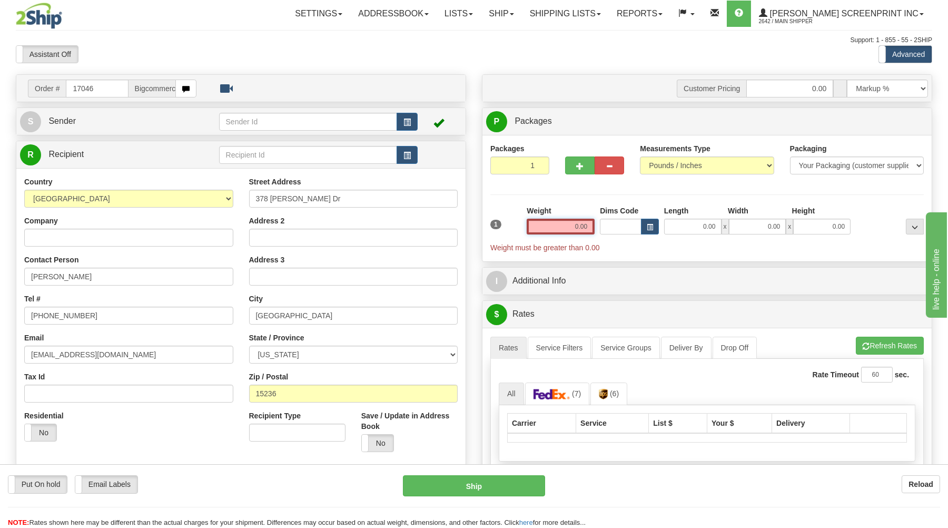
type input "11.00"
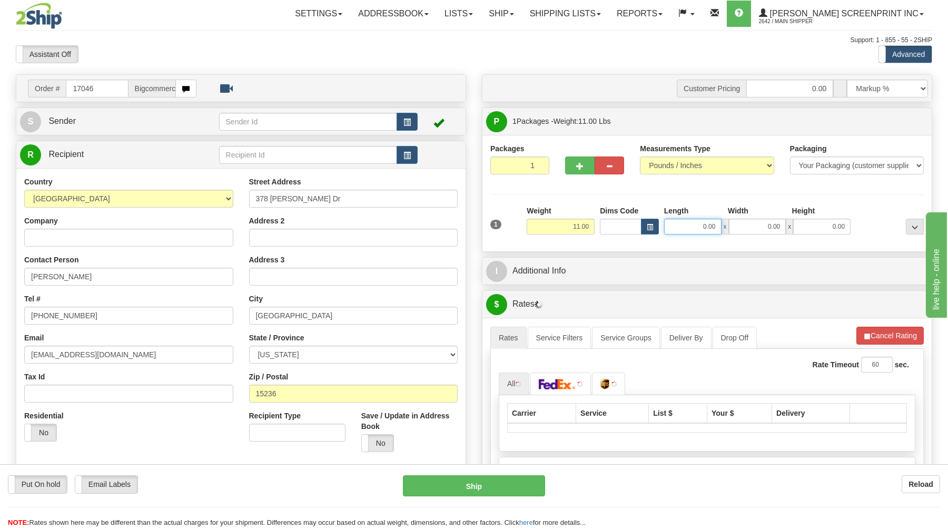
click at [700, 225] on input "0.00" at bounding box center [692, 227] width 57 height 16
type input "11.20"
type input "3"
type input "11.00"
type input "37.00"
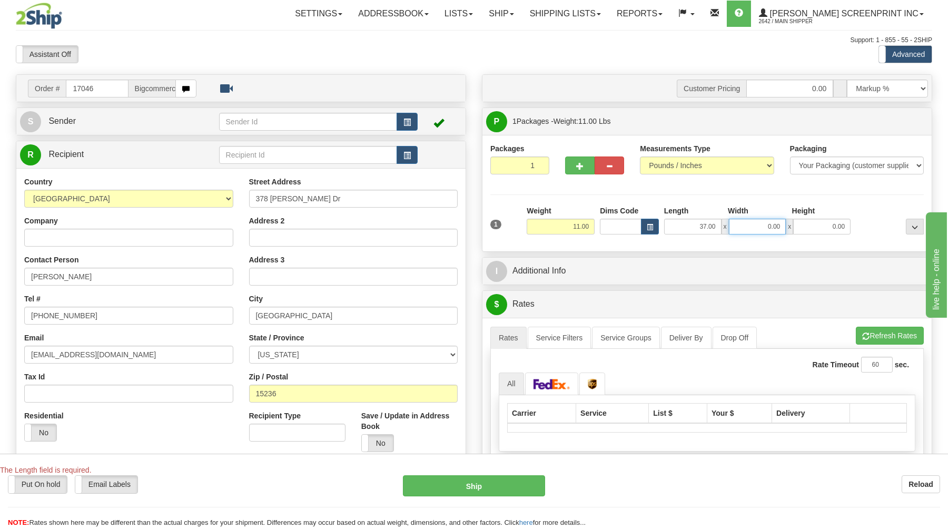
drag, startPoint x: 767, startPoint y: 227, endPoint x: 777, endPoint y: 232, distance: 11.1
click at [773, 230] on input "0.00" at bounding box center [757, 227] width 57 height 16
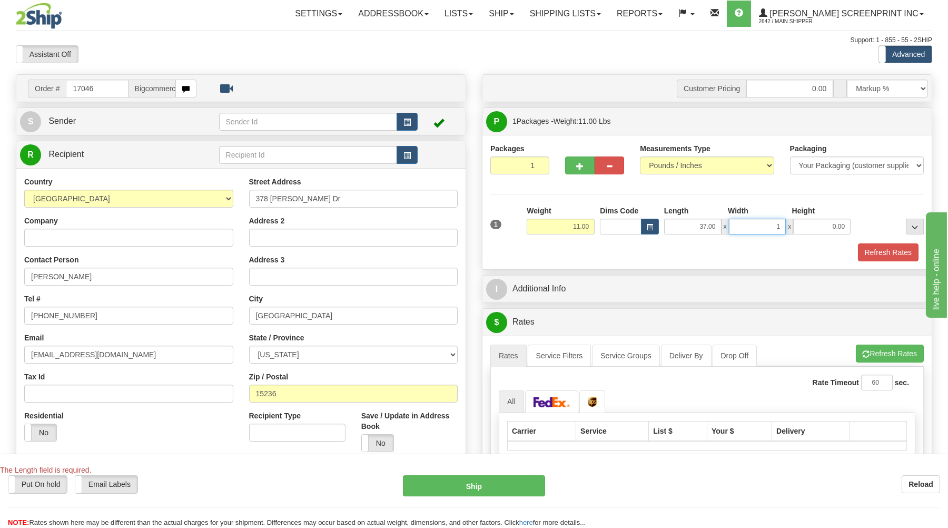
type input "19"
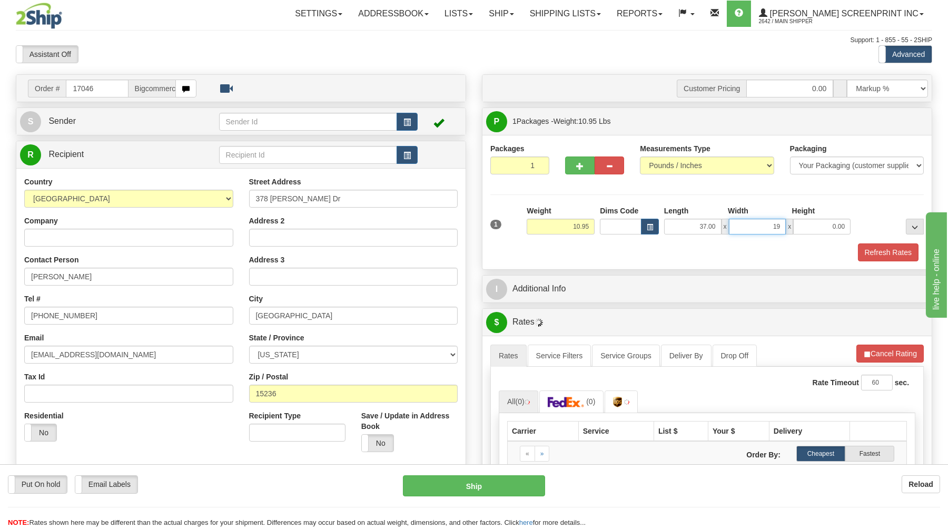
type input "11.00"
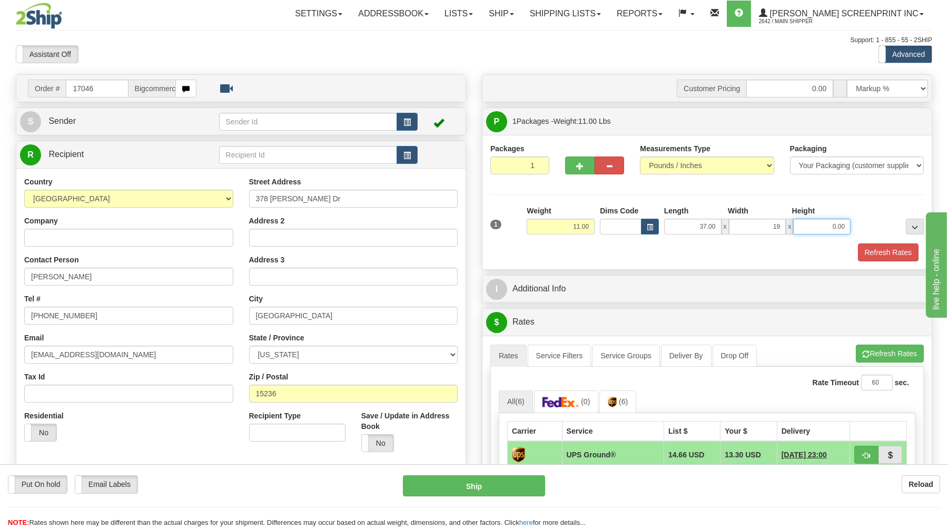
type input "19.00"
click at [844, 228] on input "0.00" at bounding box center [822, 227] width 57 height 16
type input "6.00"
click at [888, 249] on button "Refresh Rates" at bounding box center [888, 252] width 61 height 18
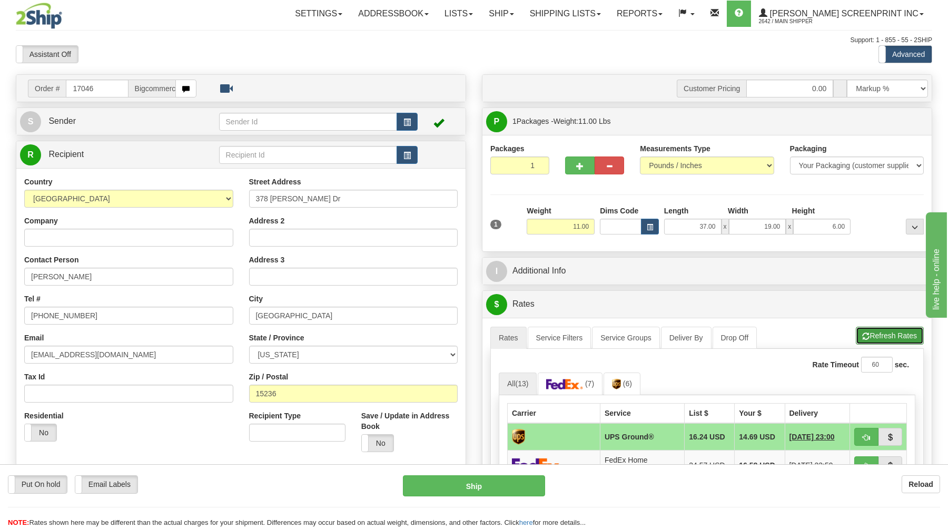
click at [895, 331] on button "Refresh Rates" at bounding box center [890, 336] width 68 height 18
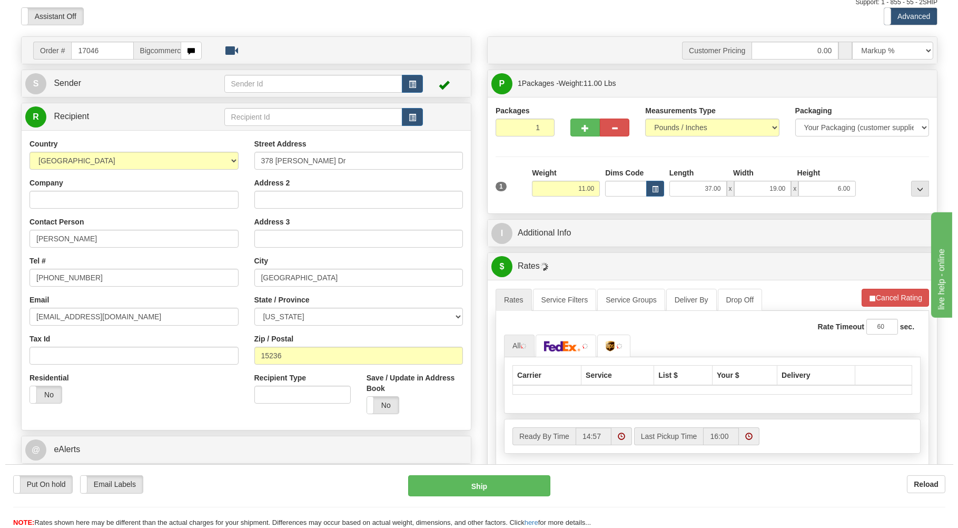
scroll to position [113, 0]
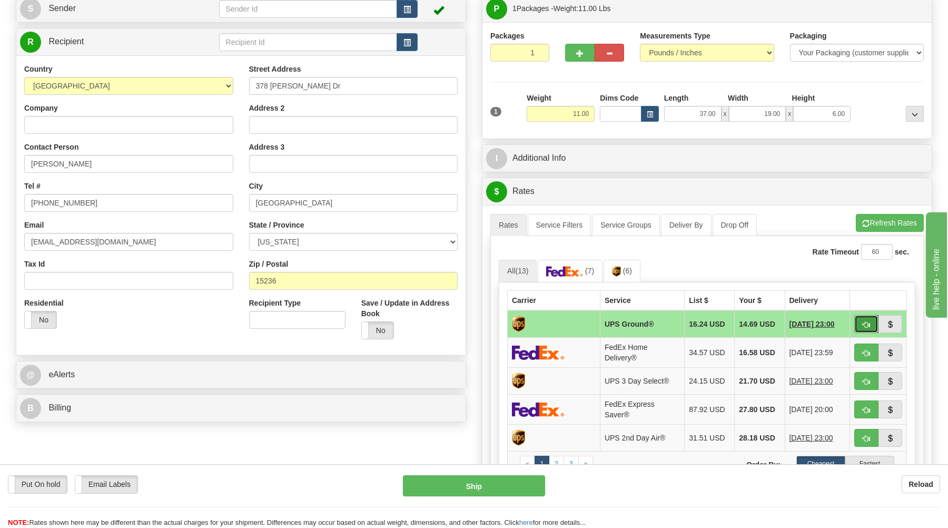
click at [866, 326] on span "button" at bounding box center [866, 324] width 7 height 7
type input "03"
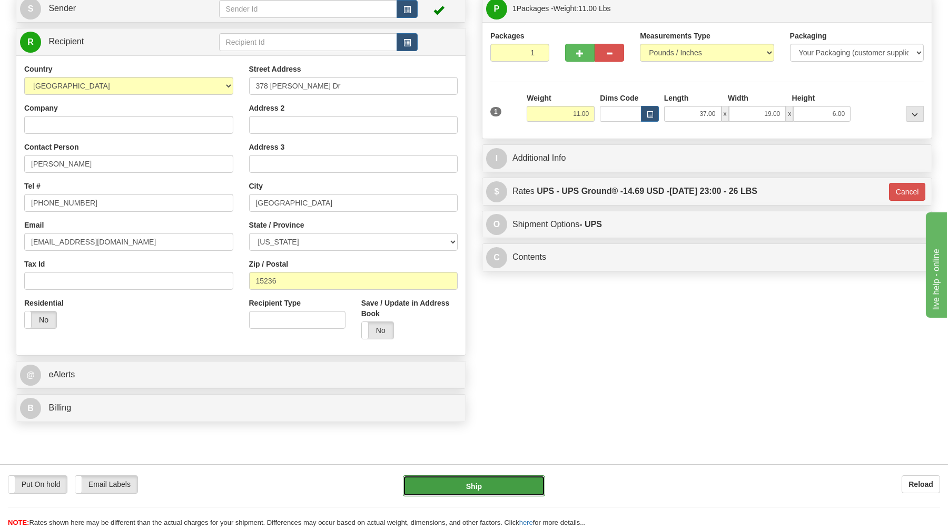
click at [490, 488] on button "Ship" at bounding box center [474, 485] width 142 height 21
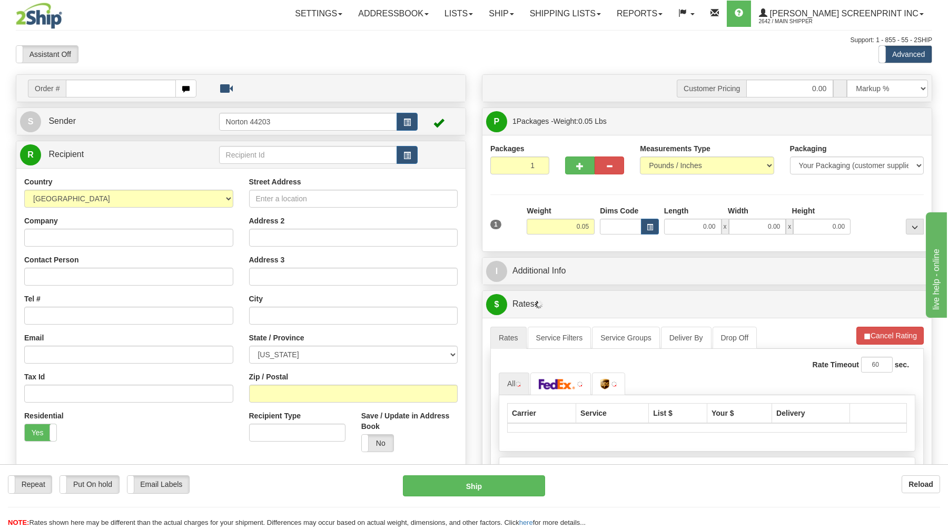
type input "0.00"
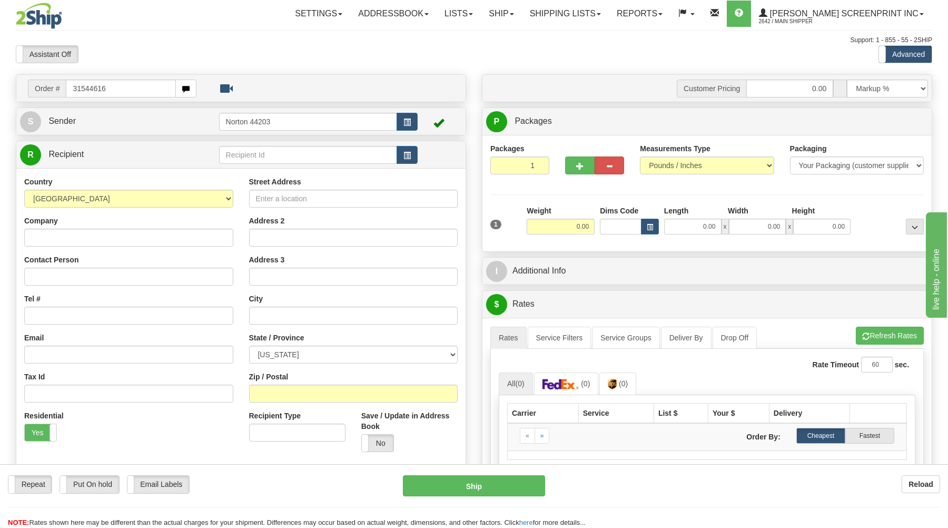
type input "31544616"
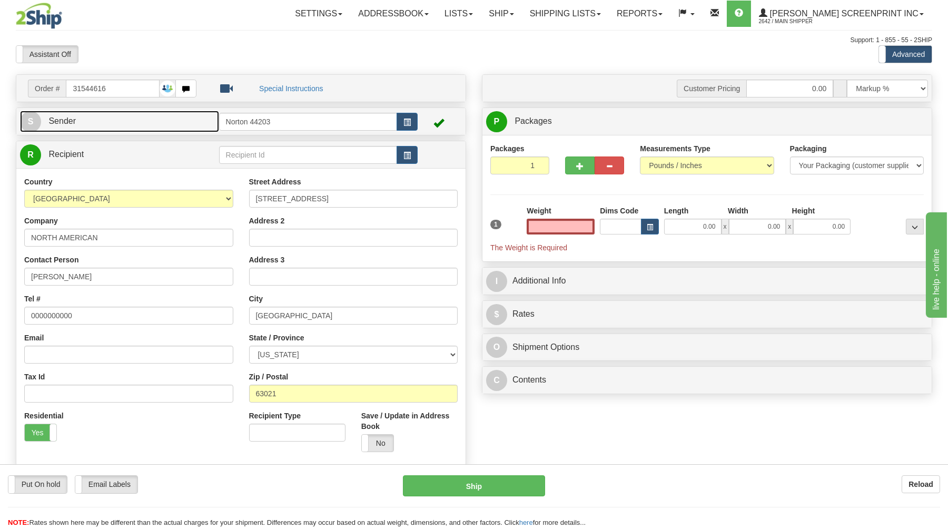
type input "0.00"
click at [168, 122] on link "S Sender" at bounding box center [119, 122] width 199 height 22
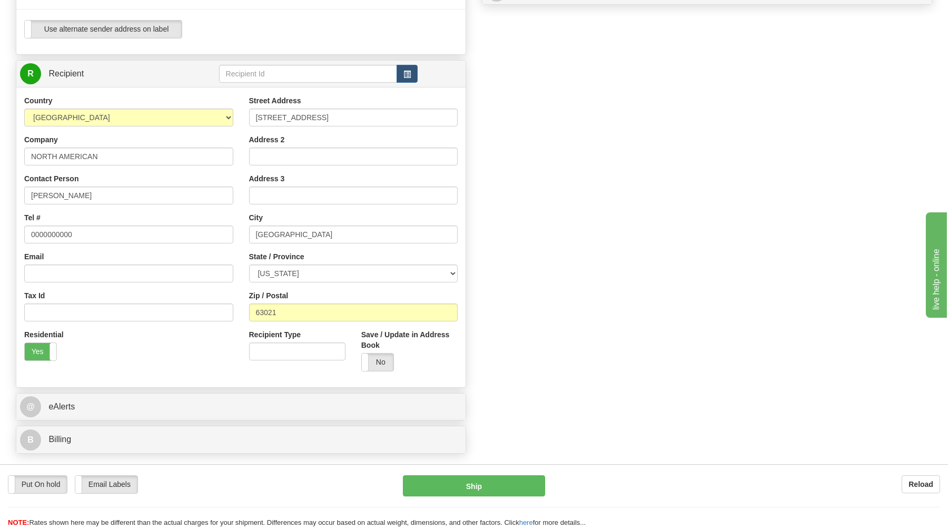
scroll to position [395, 0]
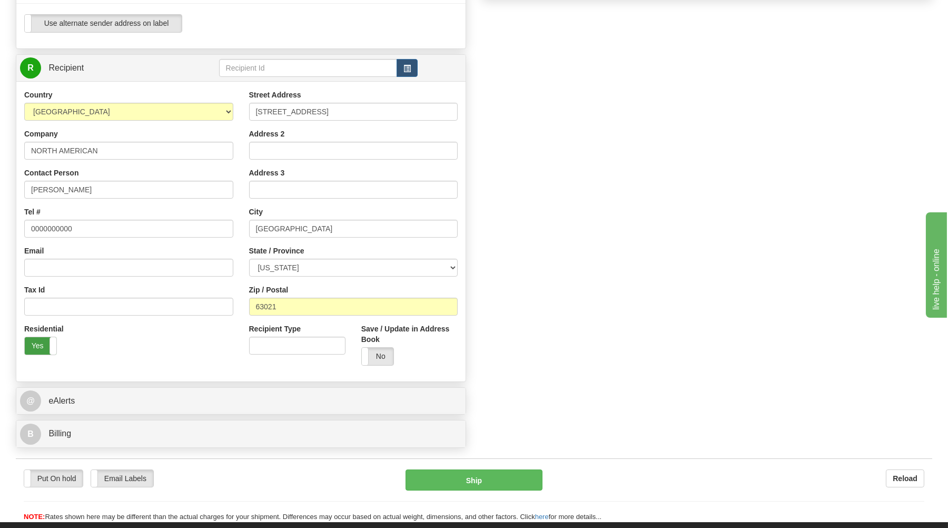
click at [42, 349] on label "Yes" at bounding box center [41, 345] width 32 height 17
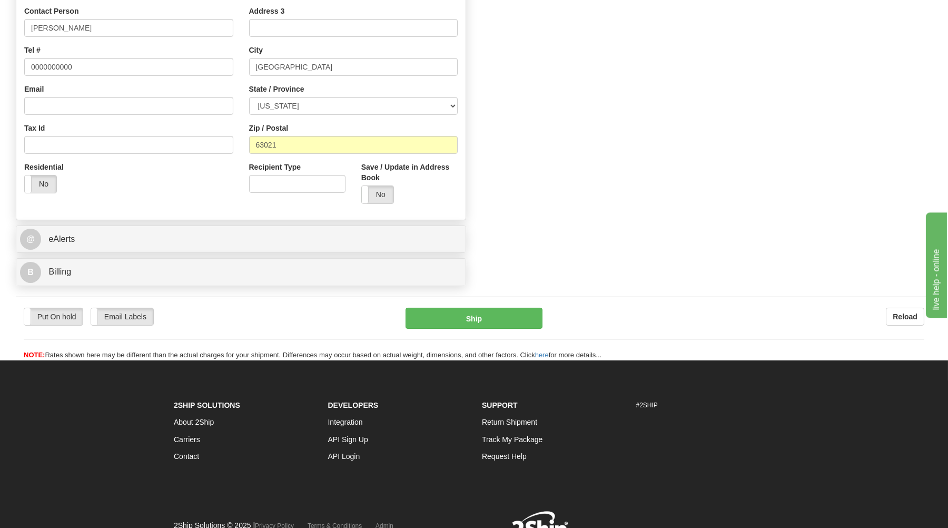
scroll to position [565, 0]
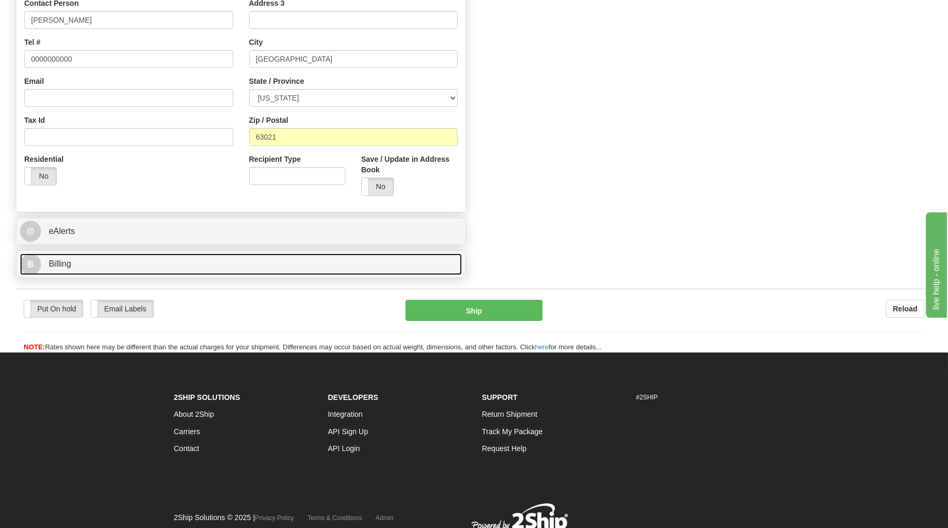
click at [176, 264] on link "B Billing" at bounding box center [241, 264] width 442 height 22
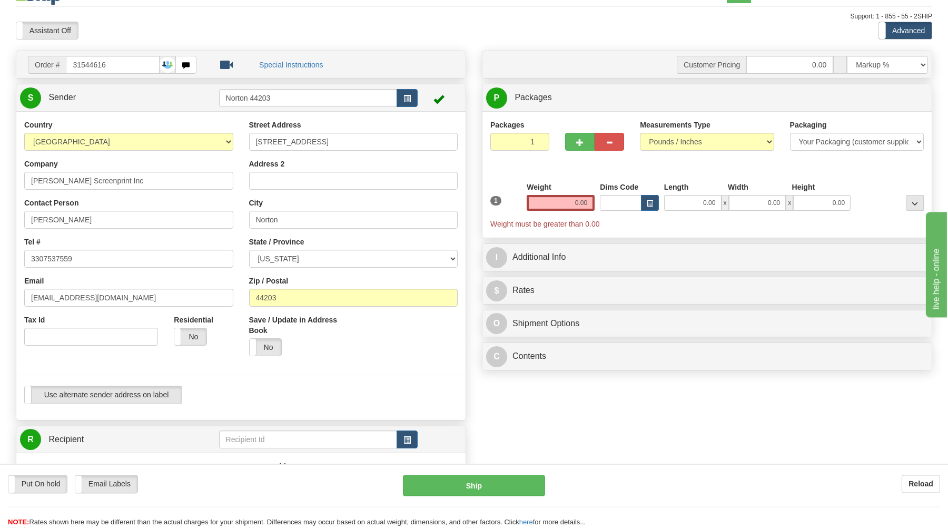
scroll to position [0, 0]
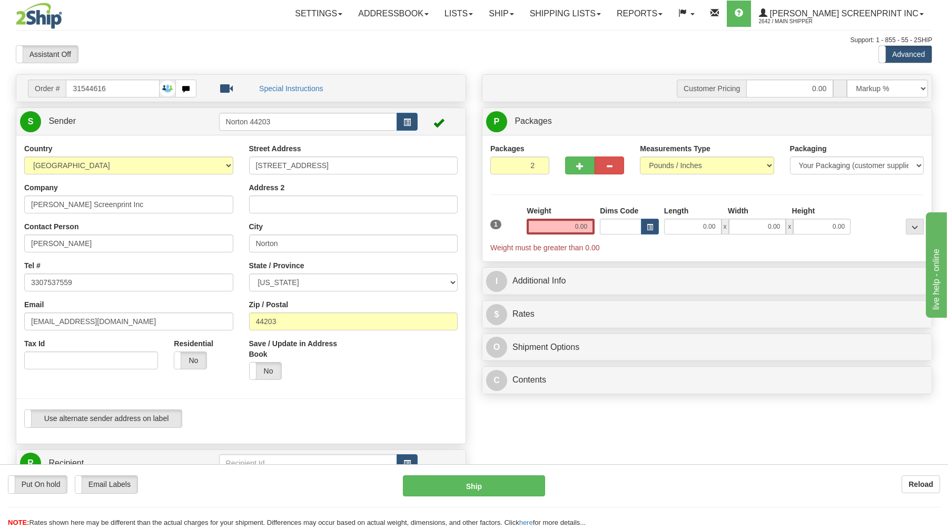
type input "2"
click at [539, 163] on input "2" at bounding box center [520, 165] width 59 height 18
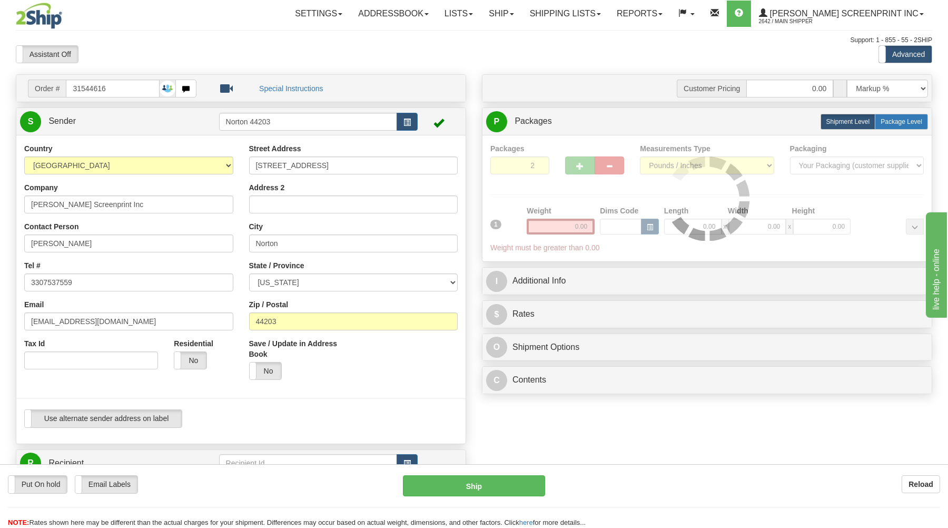
click at [902, 122] on span "Package Level" at bounding box center [902, 121] width 42 height 7
radio input "true"
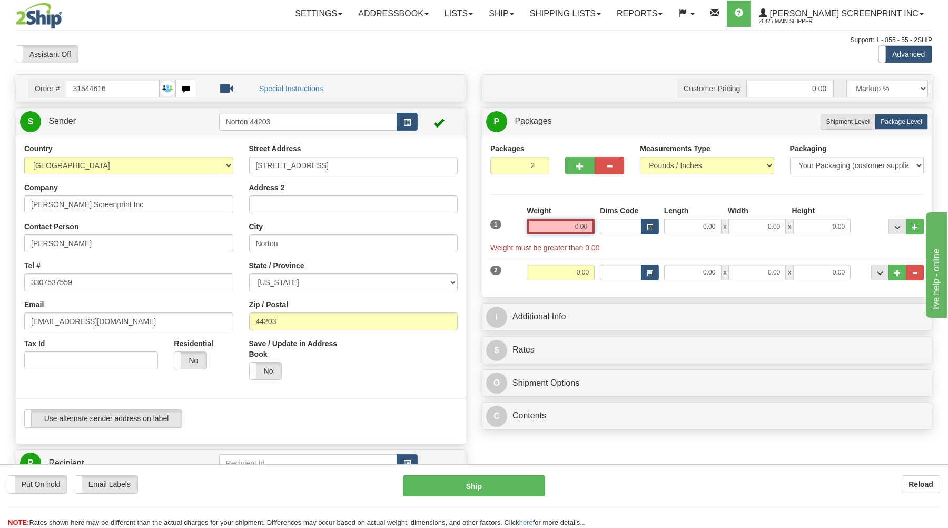
click at [571, 228] on input "0.00" at bounding box center [561, 227] width 68 height 16
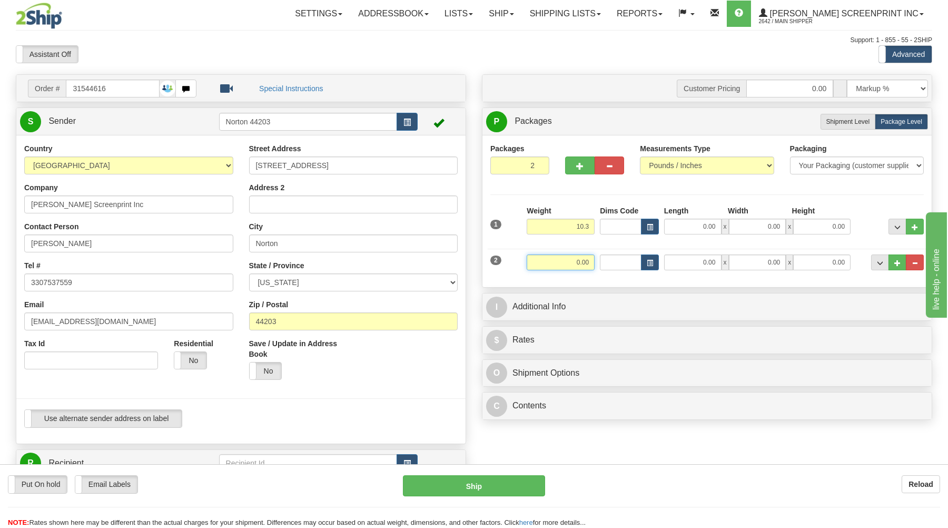
type input "10.30"
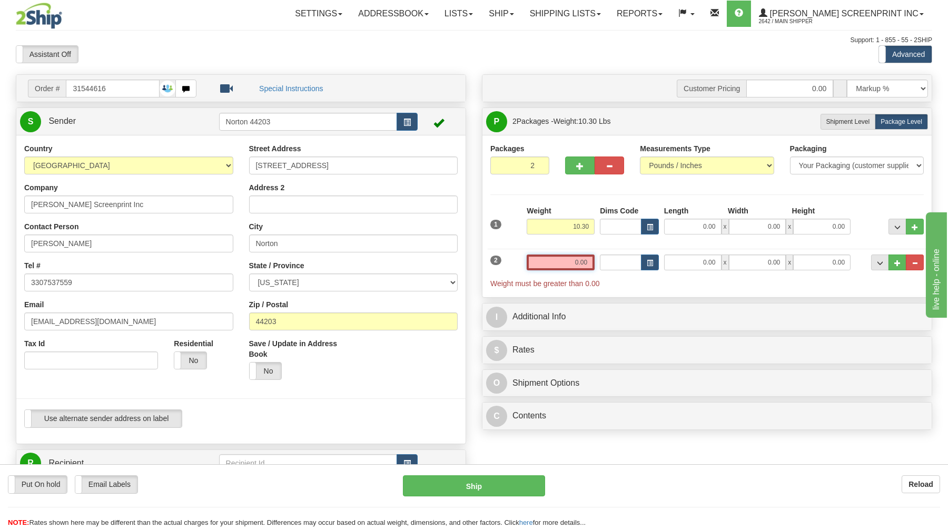
click at [569, 267] on input "0.00" at bounding box center [561, 263] width 68 height 16
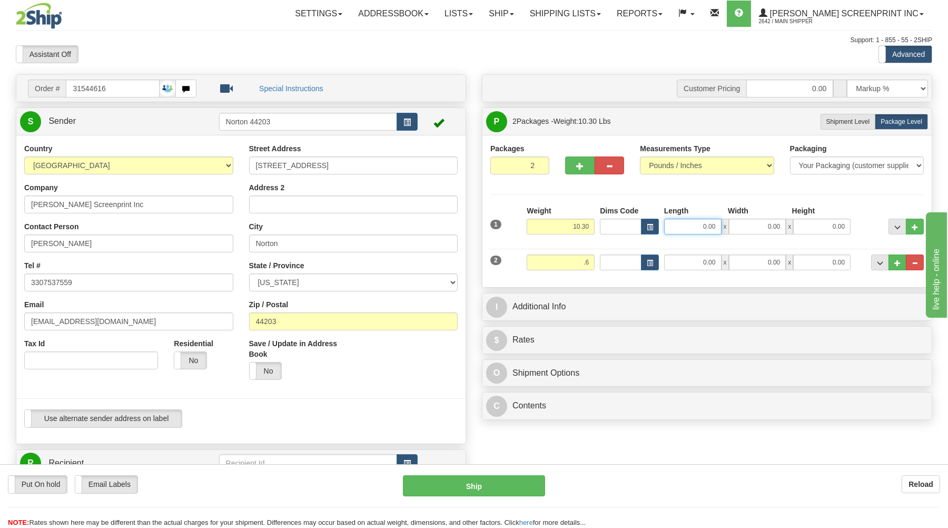
type input "0.60"
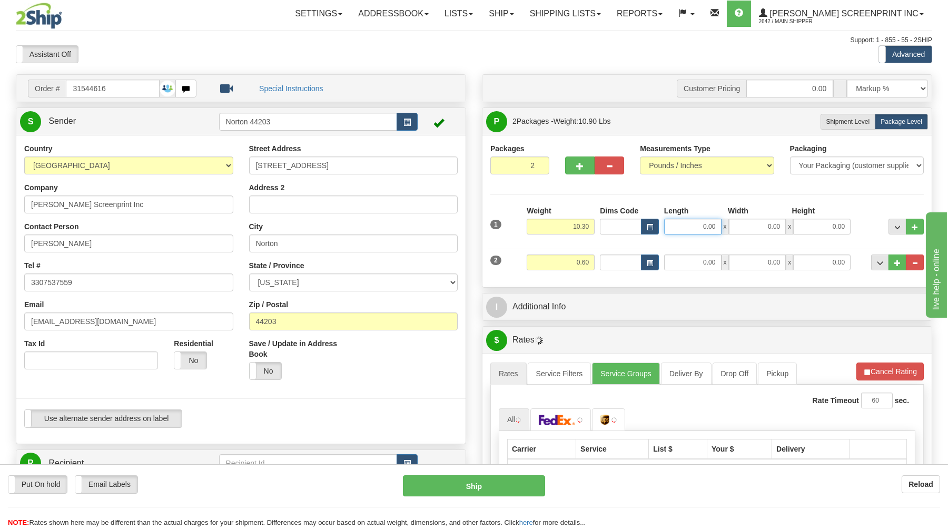
click at [698, 225] on input "0.00" at bounding box center [692, 227] width 57 height 16
type input "37.00"
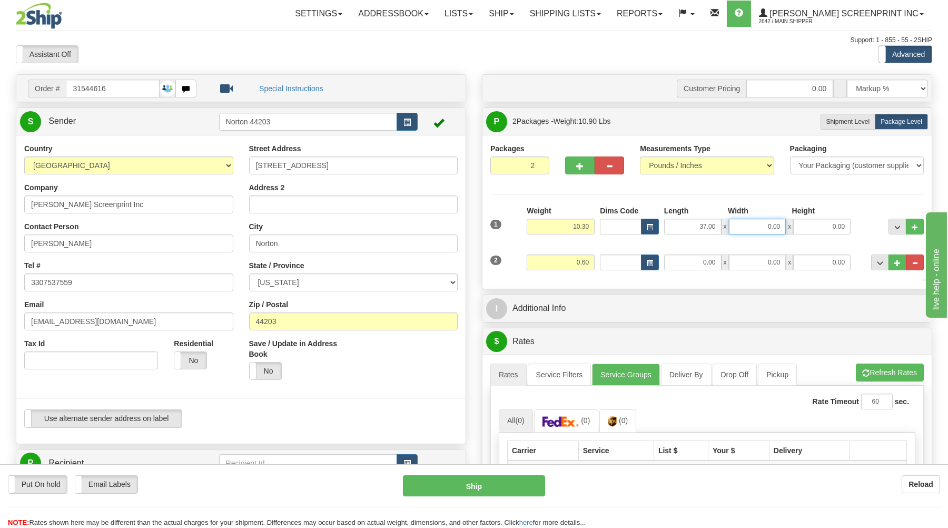
click at [766, 225] on input "0.00" at bounding box center [757, 227] width 57 height 16
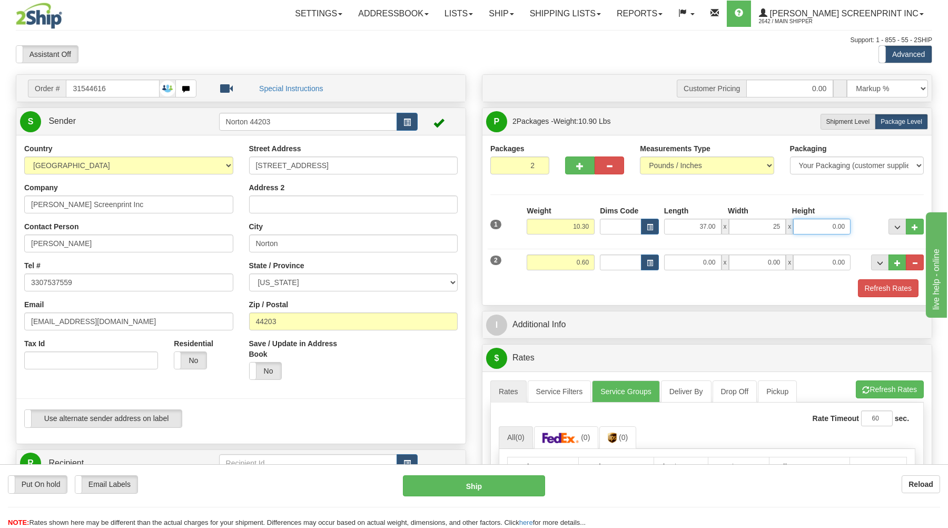
type input "25.00"
click at [827, 223] on input "0.00" at bounding box center [822, 227] width 57 height 16
type input "3.00"
click at [694, 261] on input "0.00" at bounding box center [692, 263] width 57 height 16
type input "15.00"
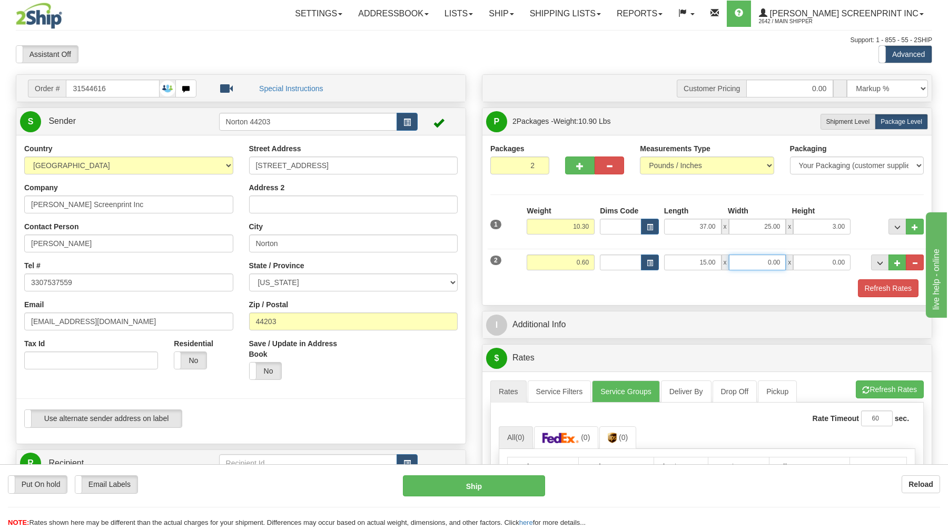
click at [766, 264] on input "0.00" at bounding box center [757, 263] width 57 height 16
type input "14.00"
click at [830, 261] on input "0.00" at bounding box center [822, 263] width 57 height 16
type input "1.00"
click at [767, 308] on div "Customer Pricing 0.00 Markup % Discount % Flat Amount Per Pound Flat Amount Mar…" at bounding box center [707, 372] width 466 height 597
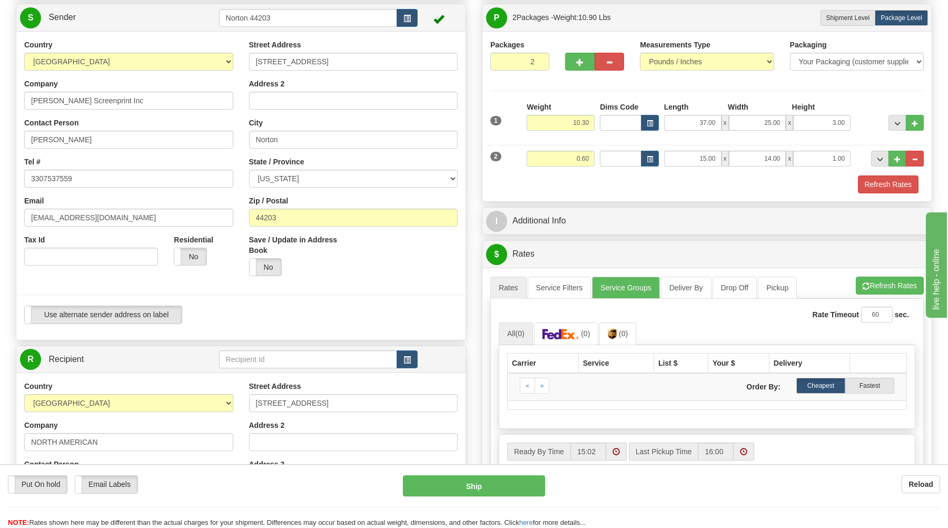
scroll to position [113, 0]
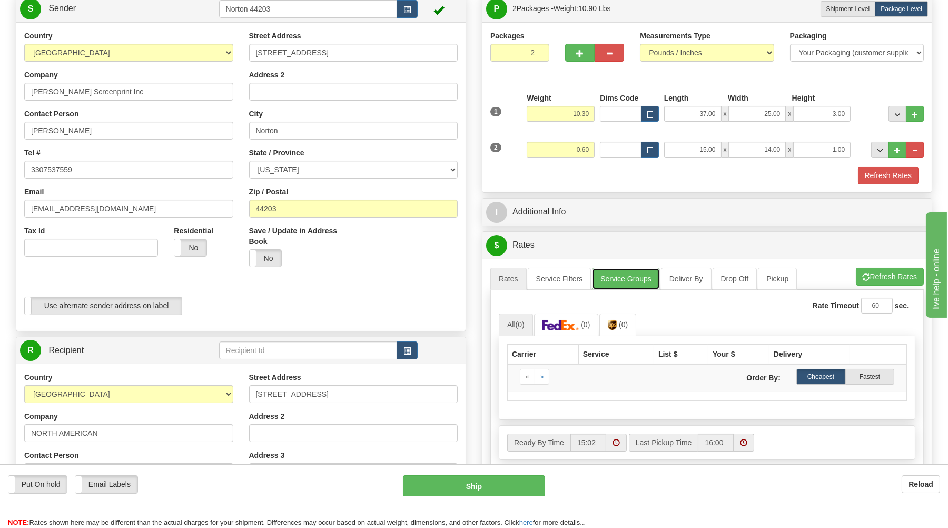
click at [627, 281] on link "Service Groups" at bounding box center [625, 279] width 67 height 22
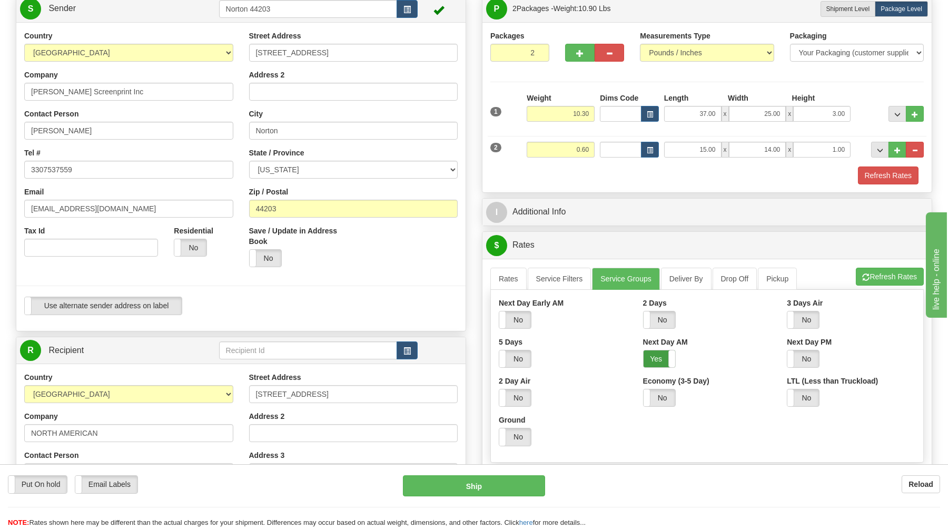
click at [658, 363] on label "Yes" at bounding box center [660, 358] width 32 height 17
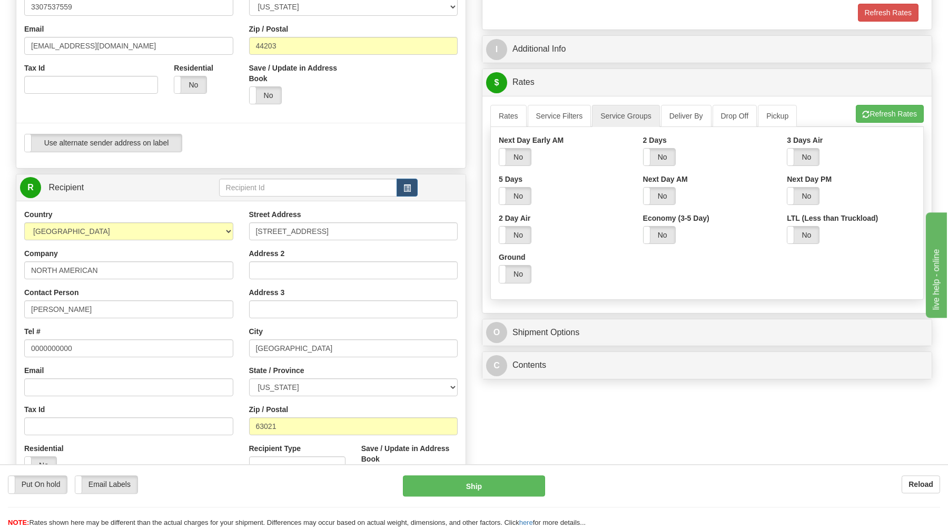
scroll to position [282, 0]
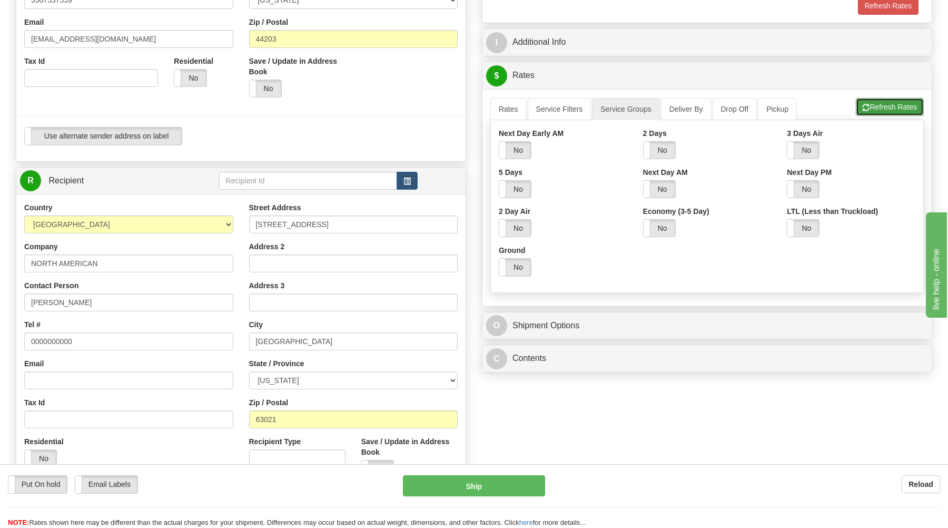
click at [883, 107] on button "Refresh Rates" at bounding box center [890, 107] width 68 height 18
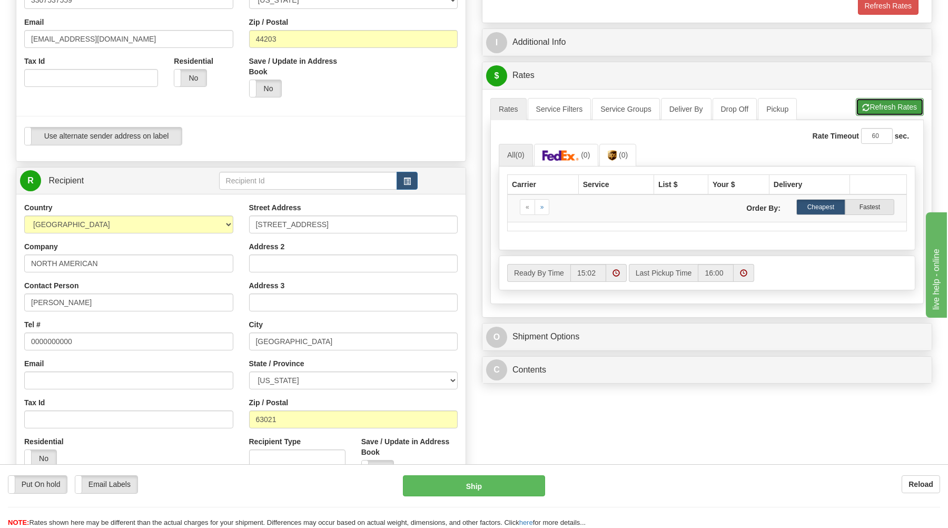
click at [885, 106] on button "Refresh Rates" at bounding box center [890, 107] width 68 height 18
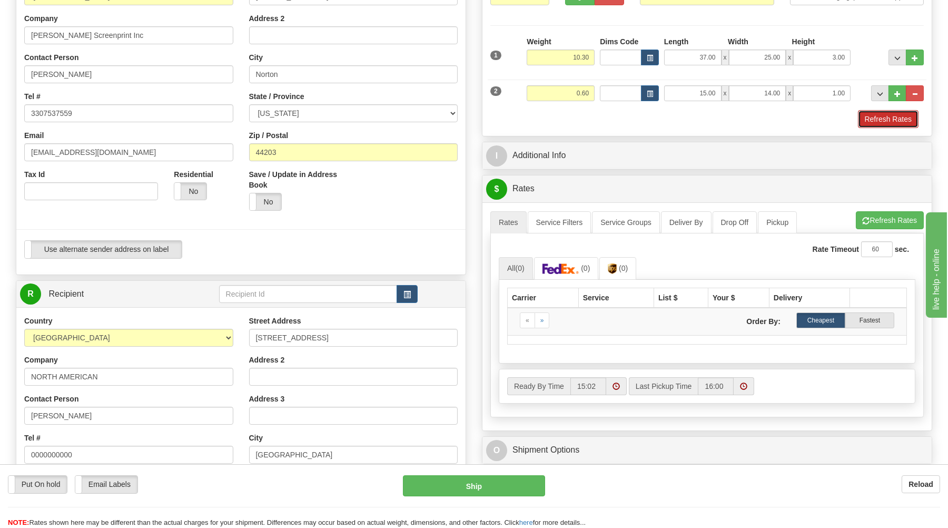
click at [886, 116] on button "Refresh Rates" at bounding box center [888, 119] width 61 height 18
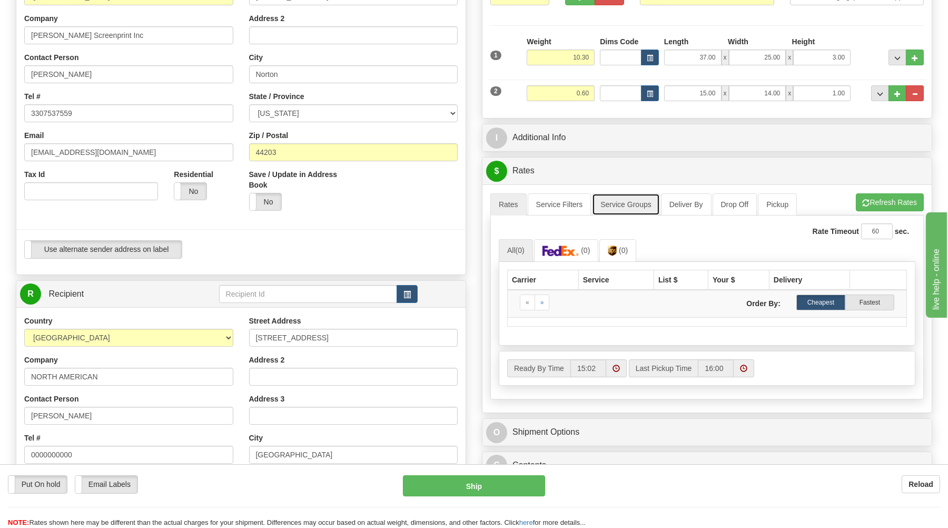
click at [620, 203] on link "Service Groups" at bounding box center [625, 204] width 67 height 22
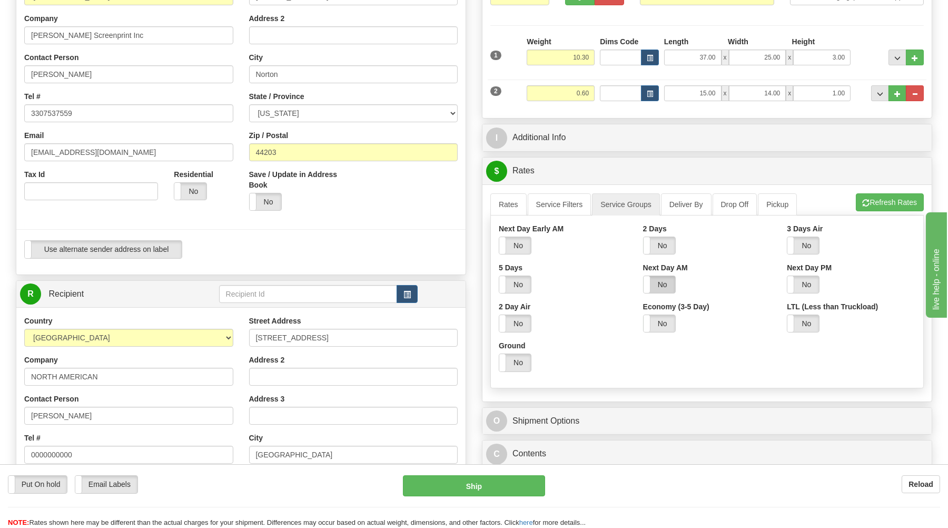
click at [664, 288] on label "No" at bounding box center [660, 284] width 32 height 17
click at [882, 202] on button "Refresh Rates" at bounding box center [890, 202] width 68 height 18
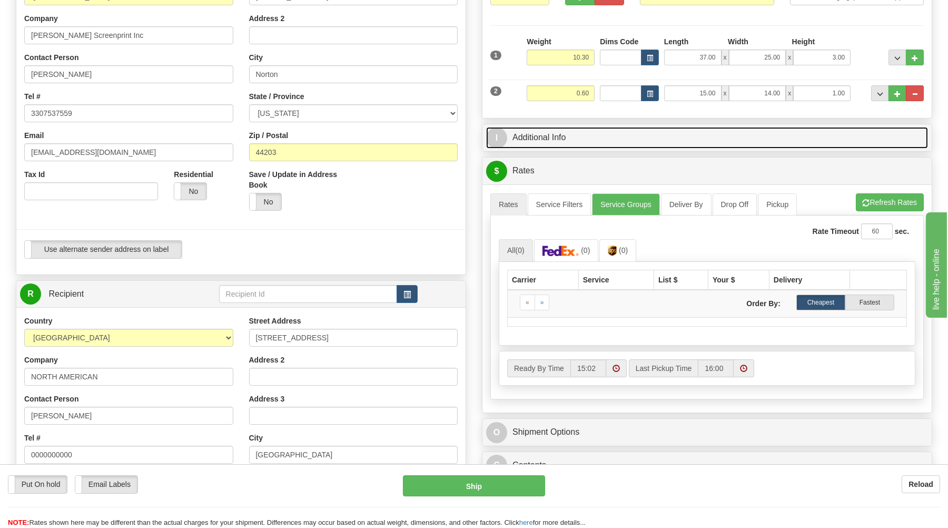
click at [624, 136] on link "I Additional Info" at bounding box center [707, 138] width 442 height 22
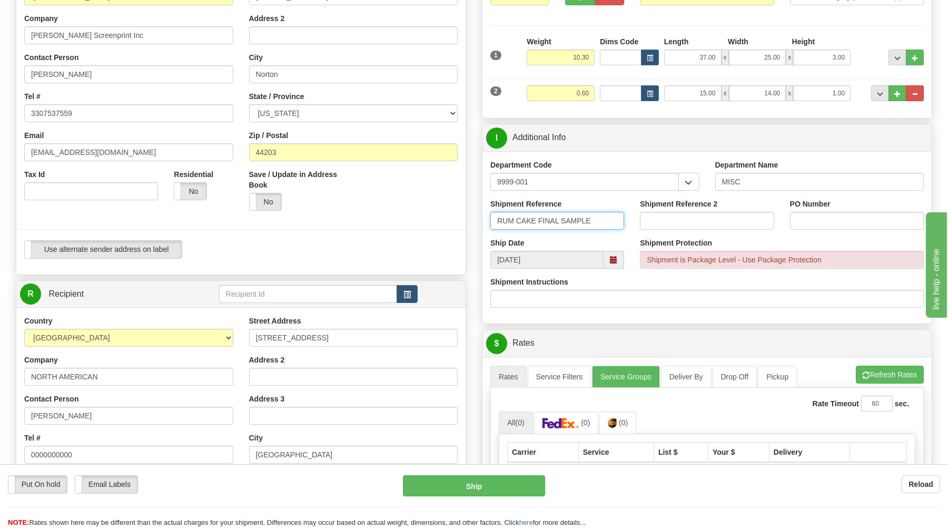
click at [599, 223] on input "RUM CAKE FINAL SAMPLE" at bounding box center [558, 221] width 134 height 18
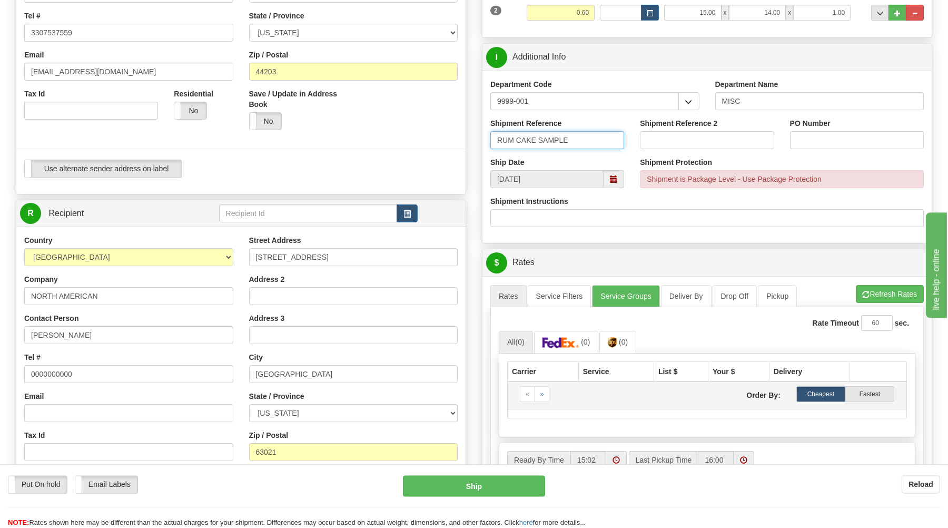
scroll to position [339, 0]
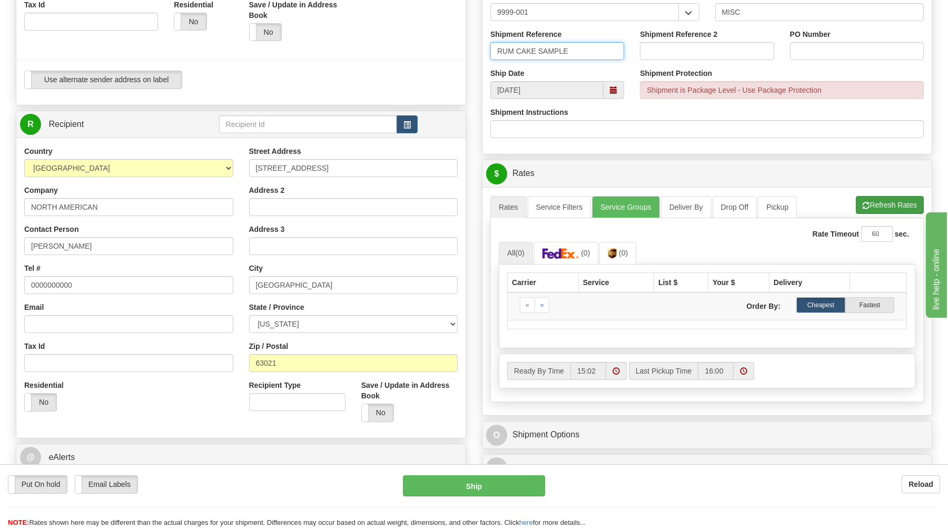
type input "RUM CAKE SAMPLE"
click at [876, 208] on button "Refresh Rates" at bounding box center [890, 205] width 68 height 18
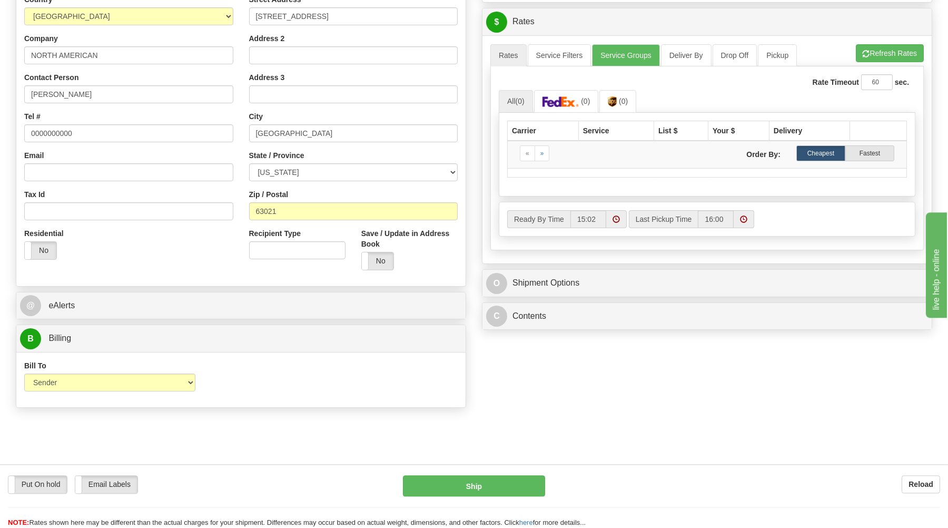
scroll to position [508, 0]
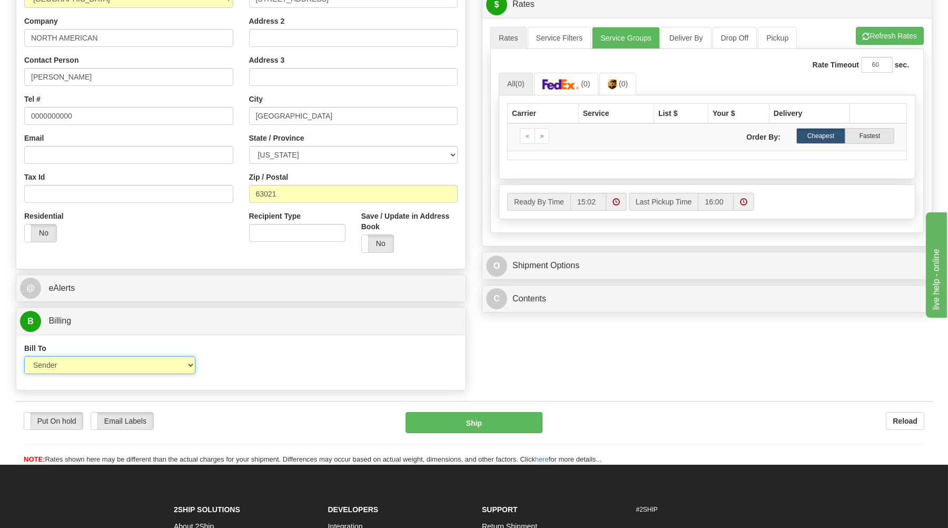
click at [24, 356] on select "Sender Recipient Third Party Collect" at bounding box center [109, 365] width 171 height 18
click at [260, 353] on div "Bill To Sender Recipient Third Party Collect Account 3rd Party Account List Ple…" at bounding box center [240, 362] width 449 height 39
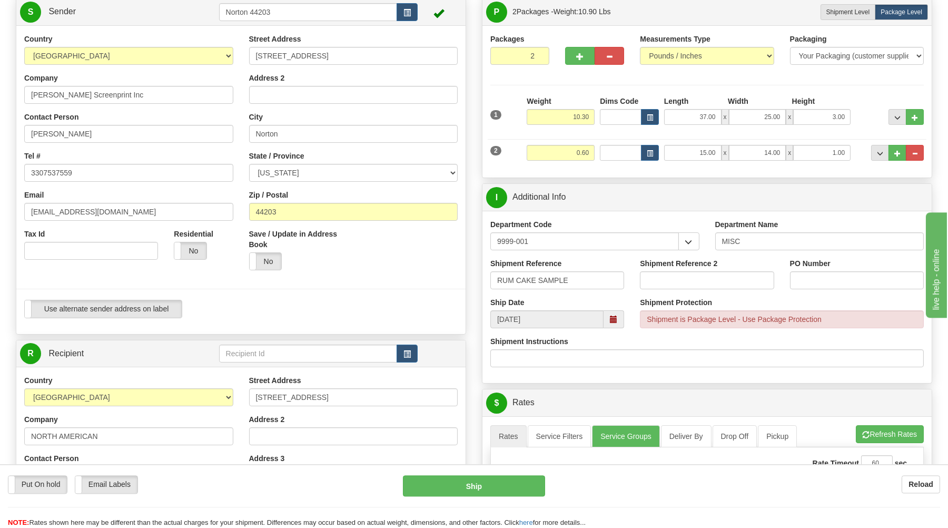
scroll to position [113, 0]
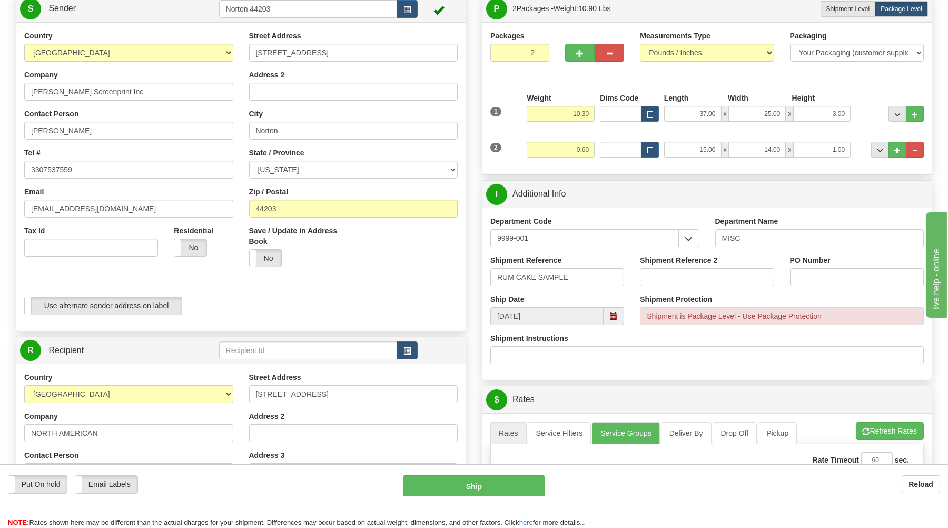
click at [612, 318] on span at bounding box center [613, 315] width 7 height 7
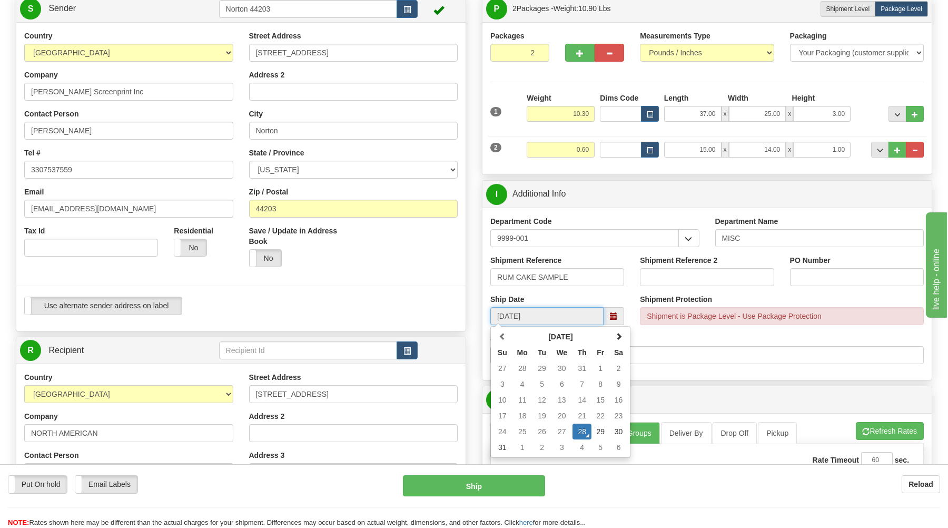
click at [584, 430] on td "28" at bounding box center [582, 432] width 19 height 16
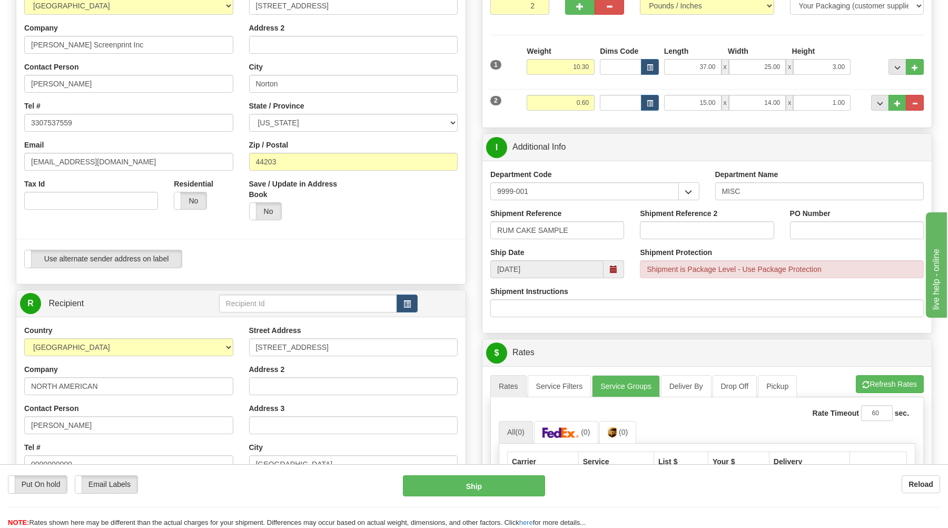
scroll to position [169, 0]
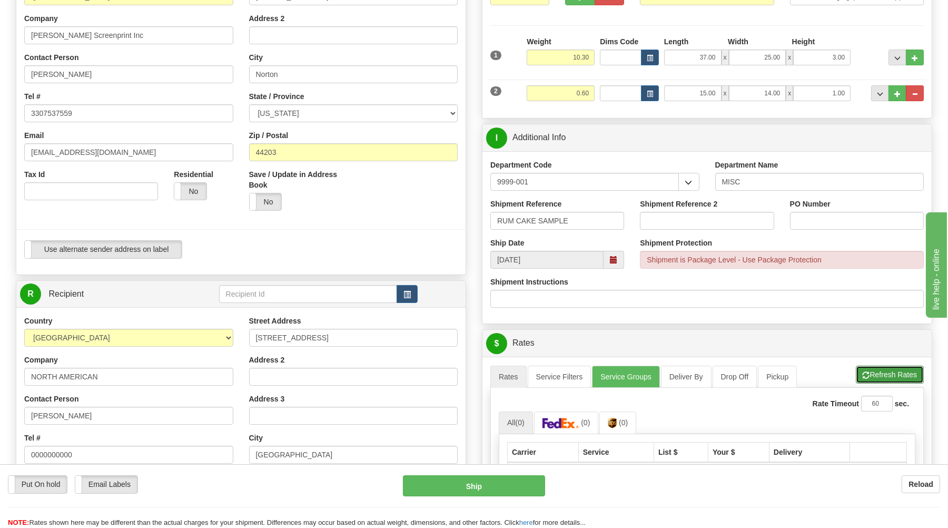
click at [878, 383] on button "Refresh Rates" at bounding box center [890, 375] width 68 height 18
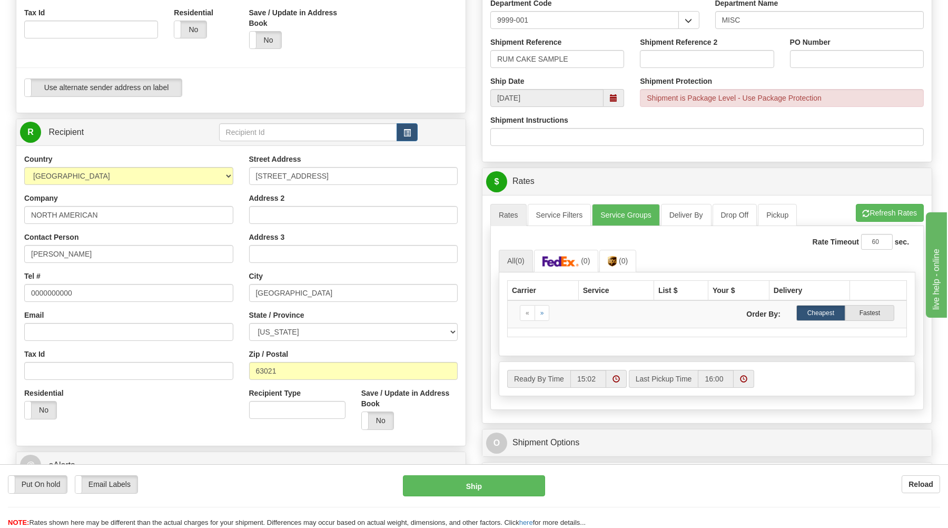
scroll to position [339, 0]
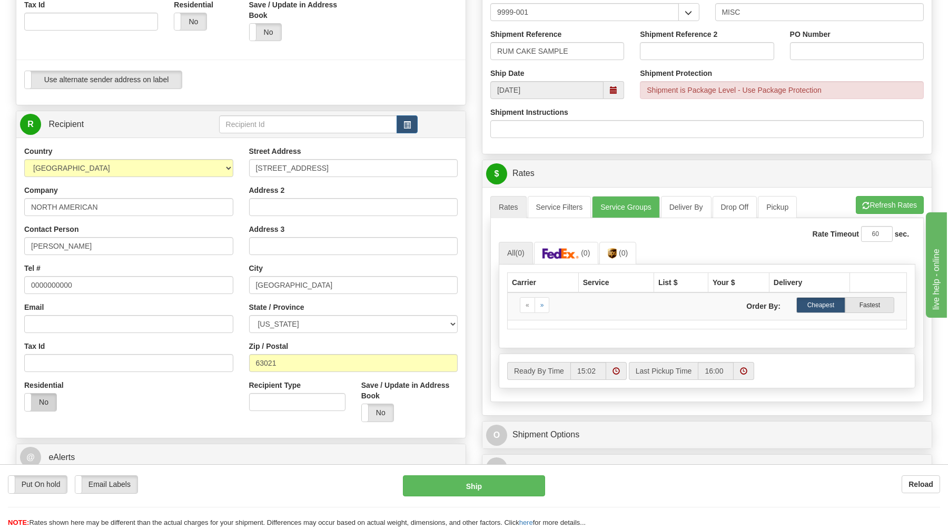
click at [55, 403] on label "No" at bounding box center [41, 402] width 32 height 17
click at [891, 205] on li "Refresh Rates Cancel Rating" at bounding box center [890, 205] width 68 height 18
click at [888, 205] on button "Refresh Rates" at bounding box center [890, 205] width 68 height 18
click at [35, 405] on label "Yes" at bounding box center [41, 402] width 32 height 17
drag, startPoint x: 311, startPoint y: 283, endPoint x: 228, endPoint y: 281, distance: 83.3
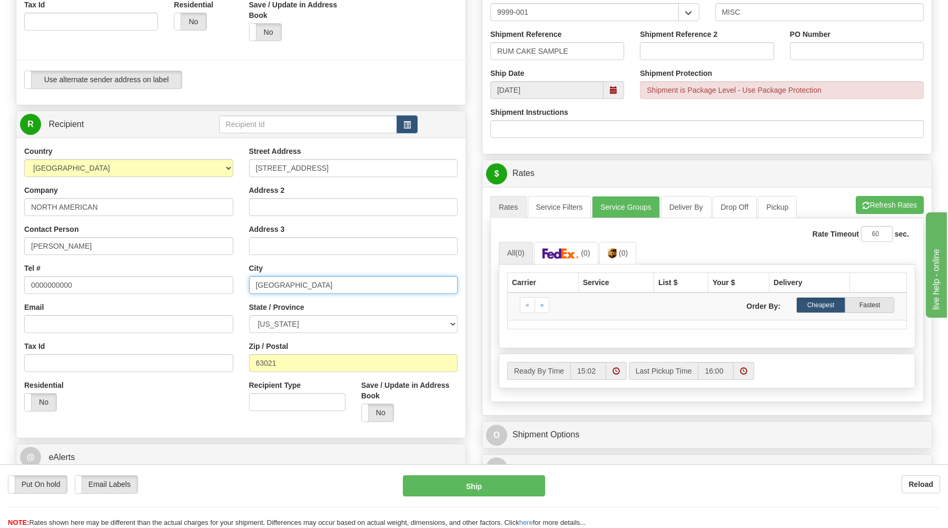
click at [249, 281] on input "[GEOGRAPHIC_DATA]" at bounding box center [353, 285] width 209 height 18
type input "BALLWIN"
click at [892, 207] on button "Refresh Rates" at bounding box center [890, 205] width 68 height 18
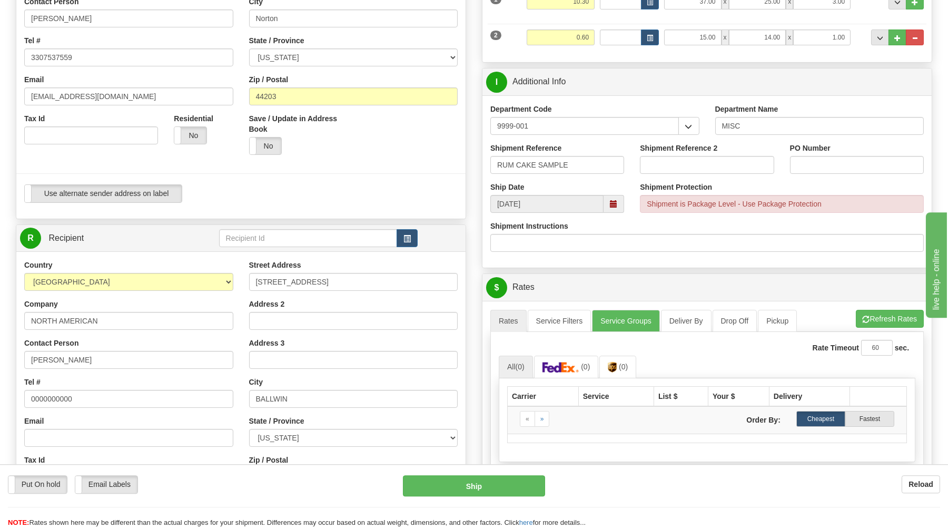
scroll to position [226, 0]
click at [632, 326] on link "Service Groups" at bounding box center [625, 320] width 67 height 22
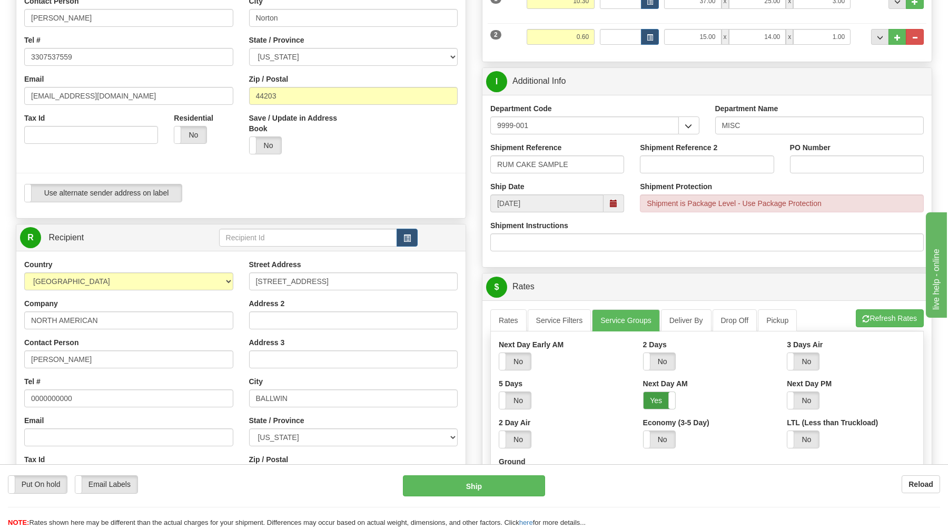
click at [651, 400] on label "Yes" at bounding box center [660, 400] width 32 height 17
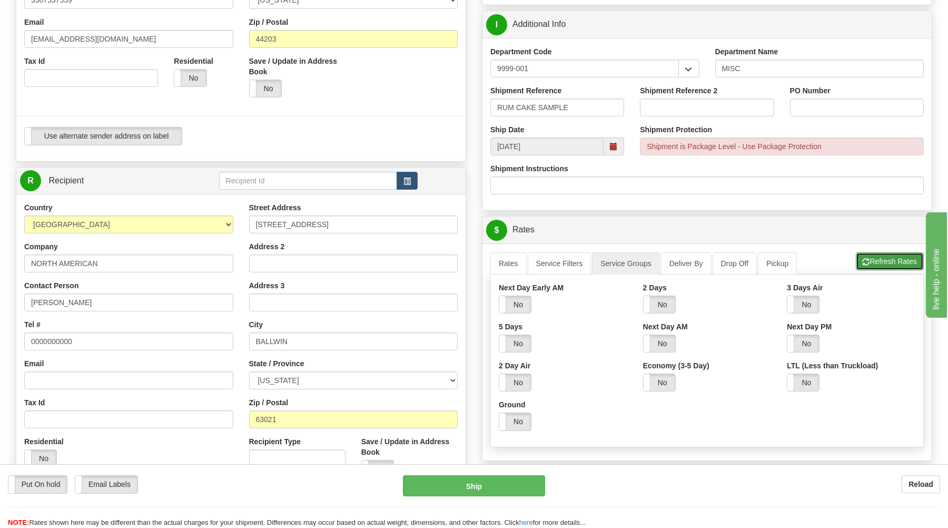
click at [879, 266] on button "Refresh Rates" at bounding box center [890, 261] width 68 height 18
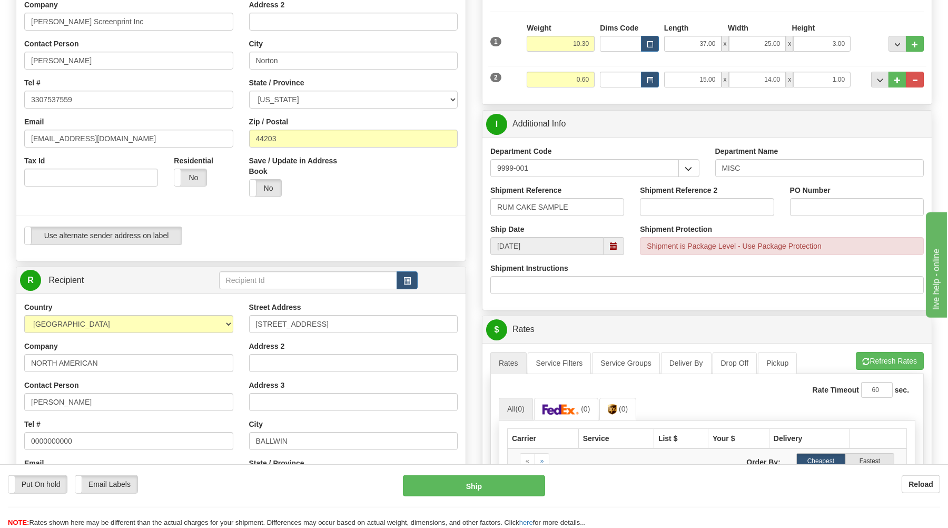
scroll to position [113, 0]
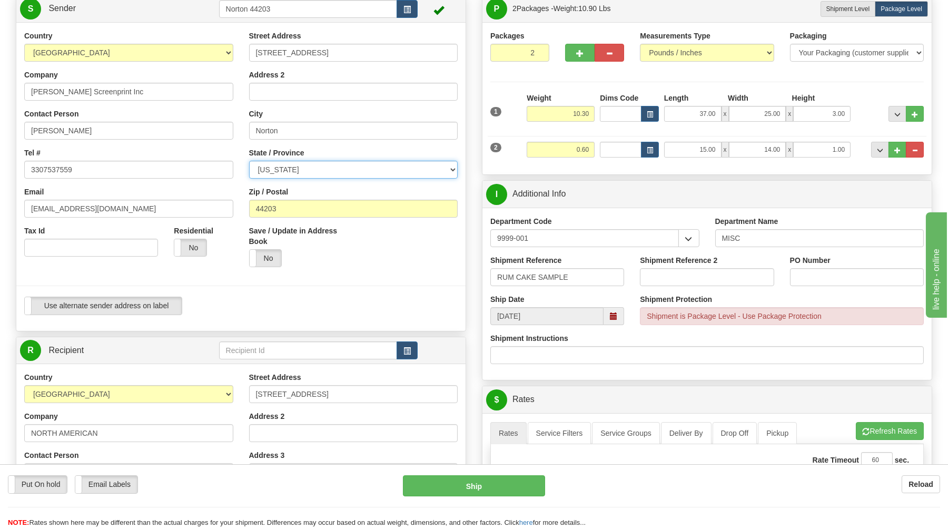
click at [249, 161] on select "ALABAMA ALASKA ARIZONA ARKANSAS Armed Forces America Armed Forces Europe Armed …" at bounding box center [353, 170] width 209 height 18
select select "OH"
click option "OHIO" at bounding box center [0, 0] width 0 height 0
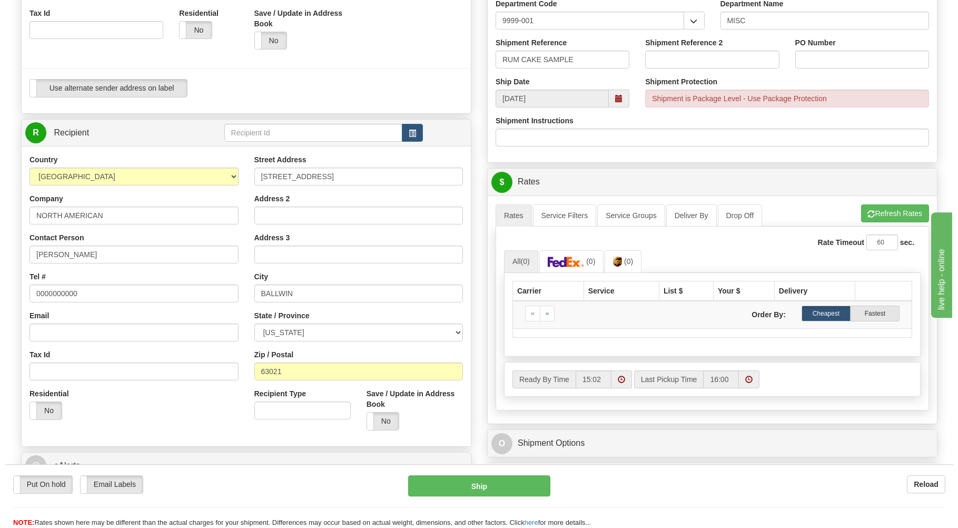
scroll to position [339, 0]
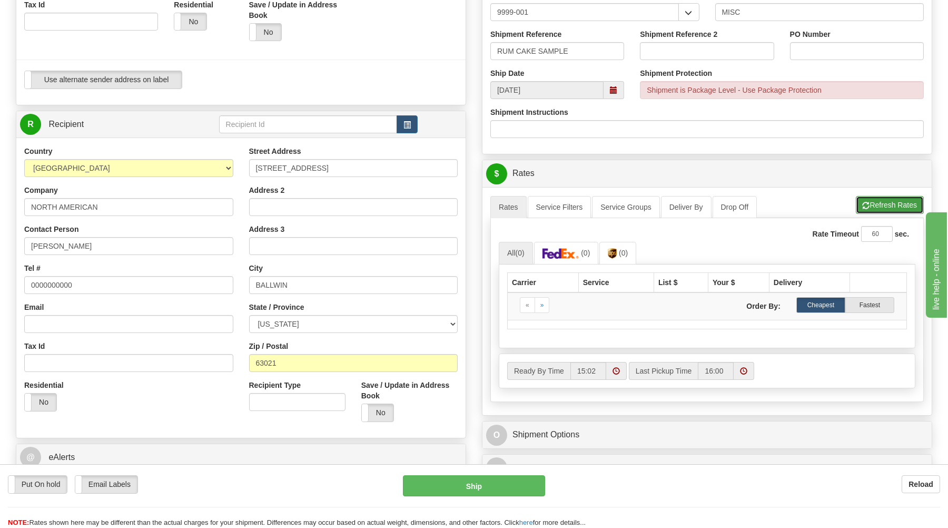
click at [889, 205] on button "Refresh Rates" at bounding box center [890, 205] width 68 height 18
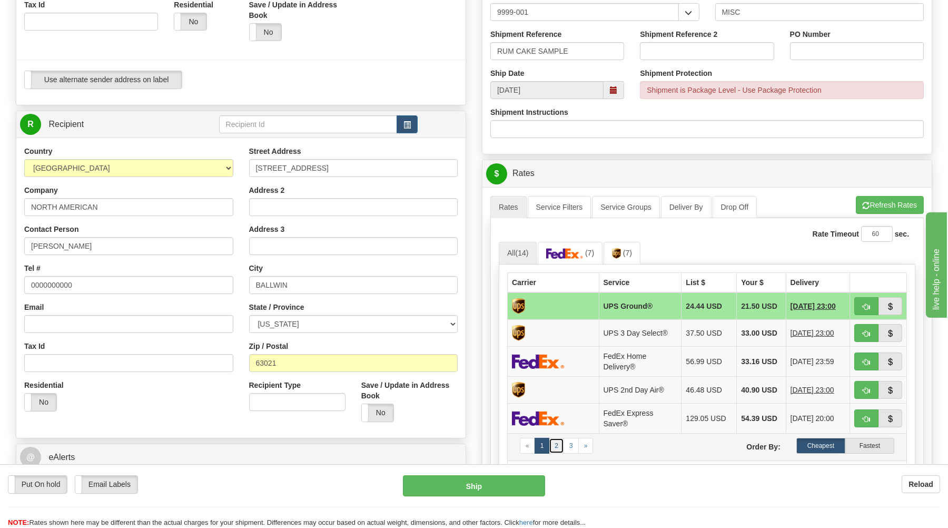
click at [557, 454] on link "2" at bounding box center [556, 446] width 15 height 16
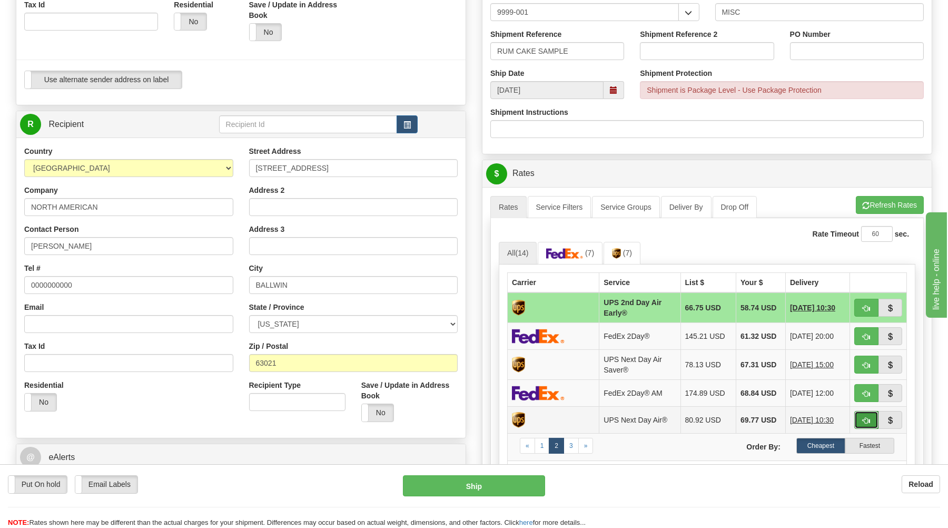
click at [866, 424] on span "button" at bounding box center [866, 420] width 7 height 7
type input "01"
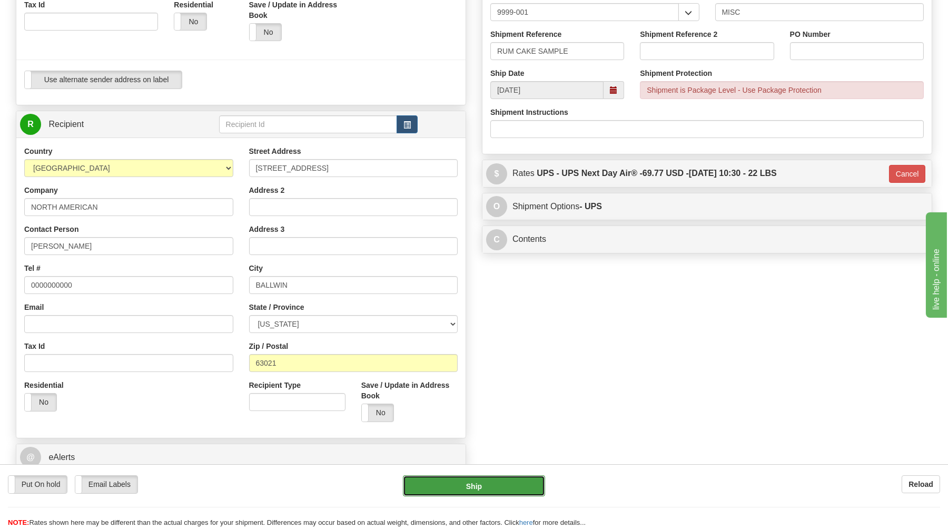
click at [504, 492] on button "Ship" at bounding box center [474, 485] width 142 height 21
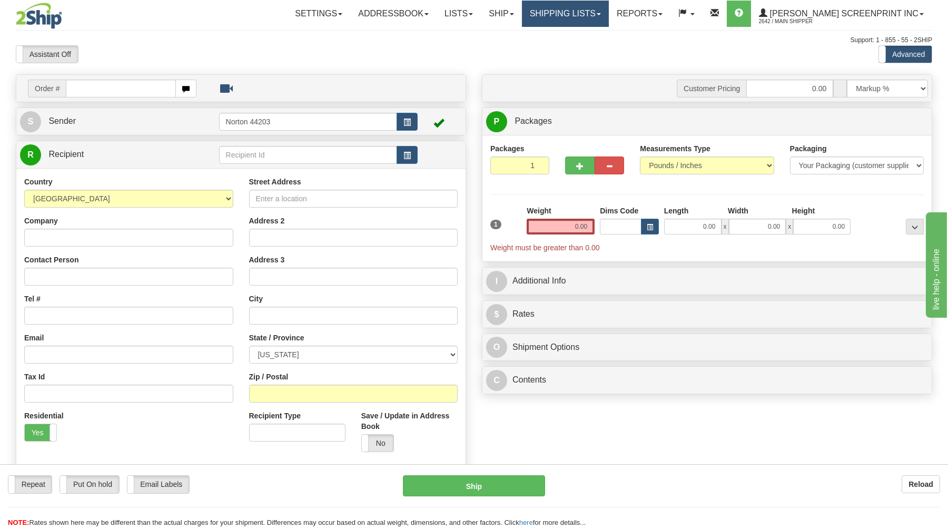
click at [604, 15] on link "Shipping lists" at bounding box center [565, 14] width 87 height 26
drag, startPoint x: 575, startPoint y: 11, endPoint x: 540, endPoint y: 7, distance: 35.0
click at [574, 11] on link "Shipping lists" at bounding box center [565, 14] width 87 height 26
click at [522, 6] on link "Ship" at bounding box center [501, 14] width 41 height 26
click at [583, 9] on link "Shipping lists" at bounding box center [565, 14] width 87 height 26
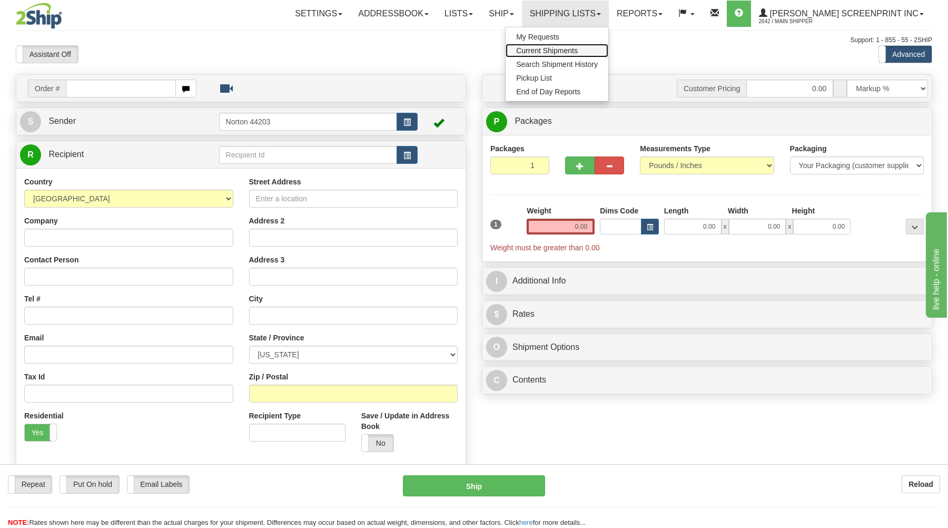
click at [578, 52] on span "Current Shipments" at bounding box center [547, 50] width 62 height 8
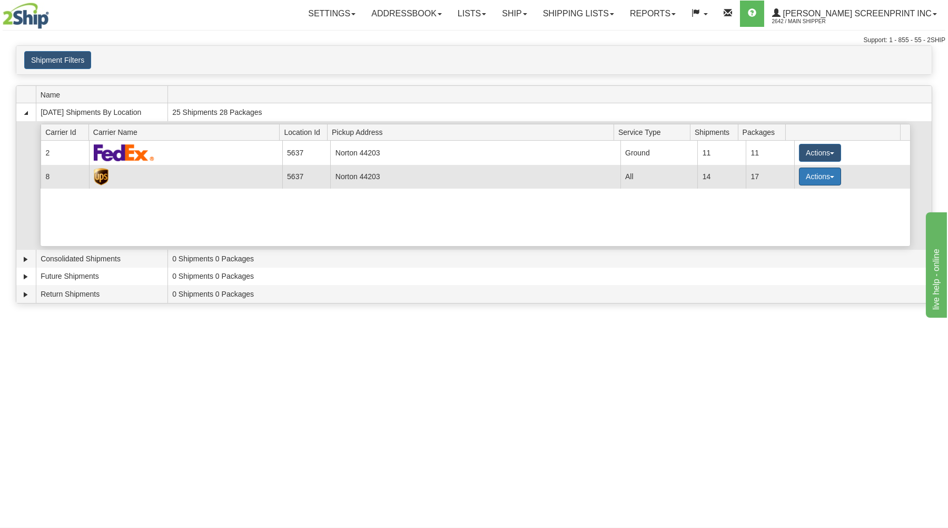
click at [816, 182] on button "Actions" at bounding box center [820, 177] width 42 height 18
click at [800, 198] on link "Details" at bounding box center [799, 197] width 84 height 14
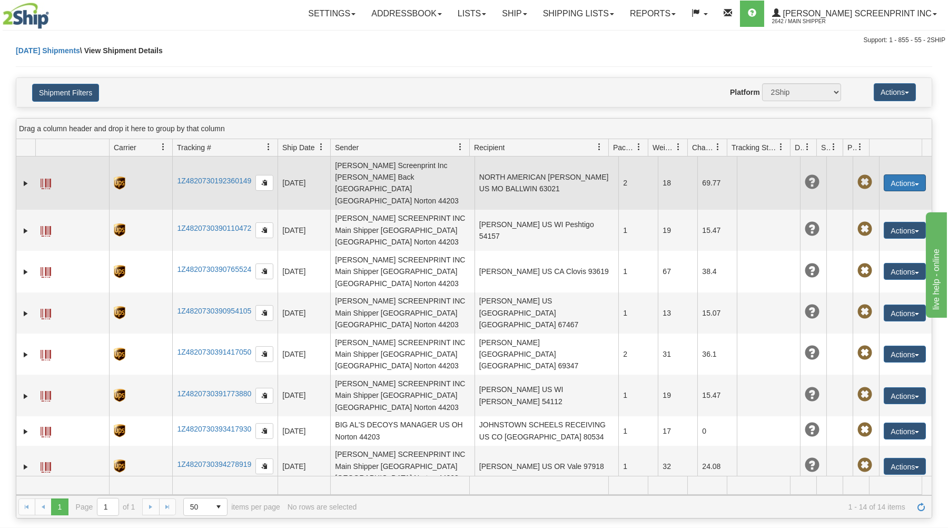
click at [889, 179] on button "Actions" at bounding box center [905, 182] width 42 height 17
click at [886, 174] on button "Actions" at bounding box center [905, 182] width 42 height 17
click at [21, 178] on link "Expand" at bounding box center [26, 183] width 11 height 11
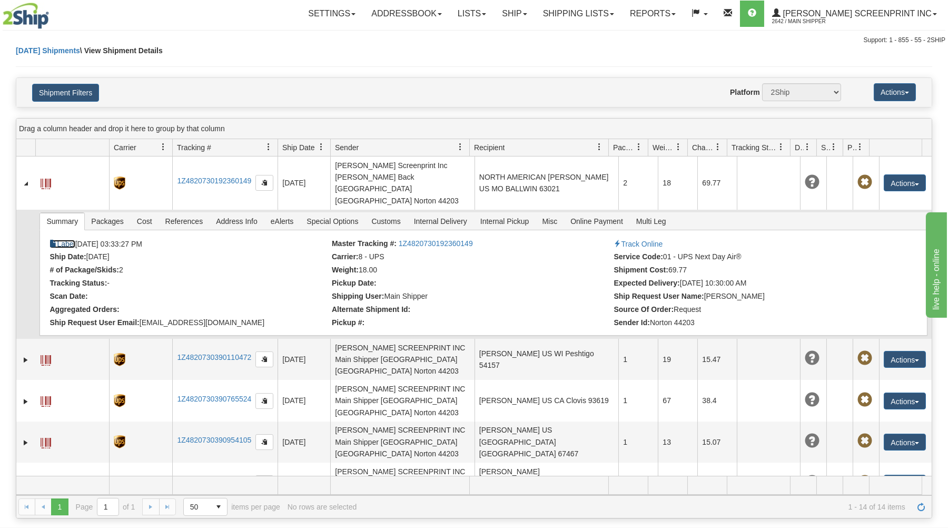
click at [71, 240] on link "Label" at bounding box center [62, 244] width 25 height 8
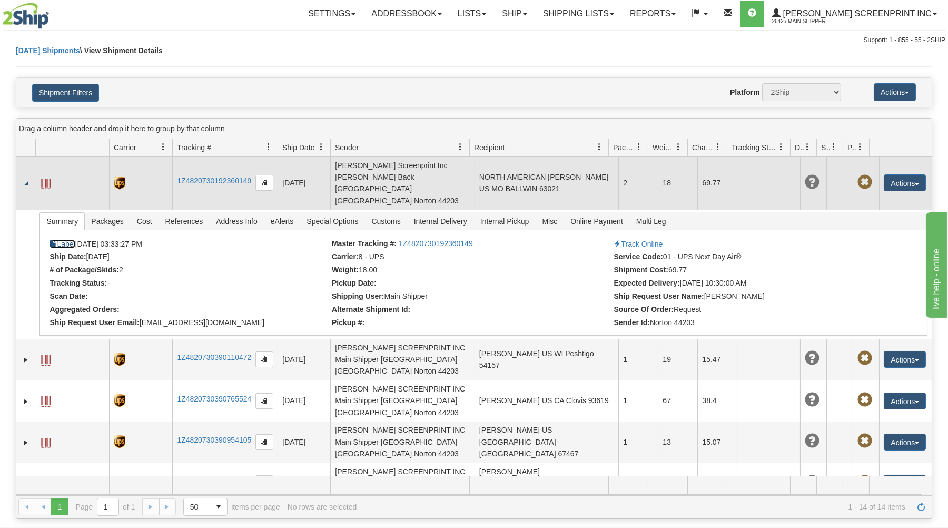
click at [30, 175] on td at bounding box center [25, 182] width 19 height 53
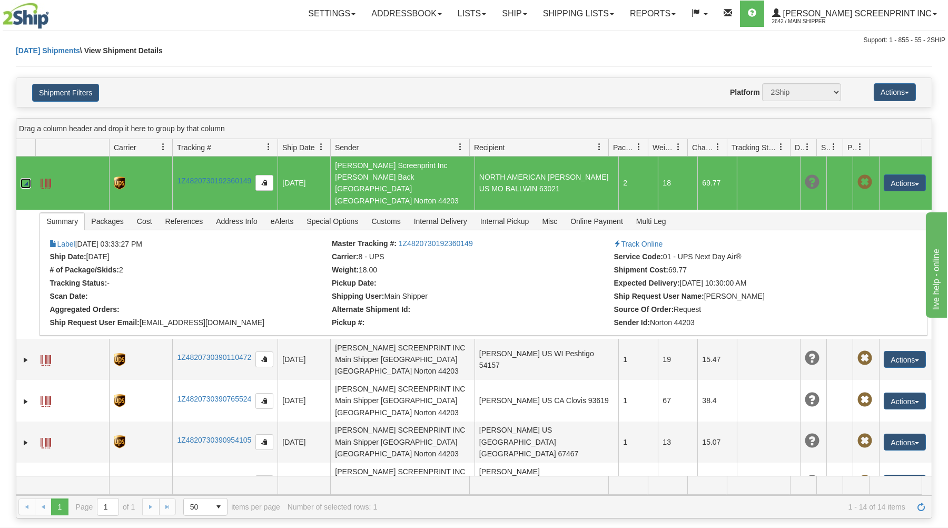
click at [26, 178] on link "Collapse" at bounding box center [26, 183] width 11 height 11
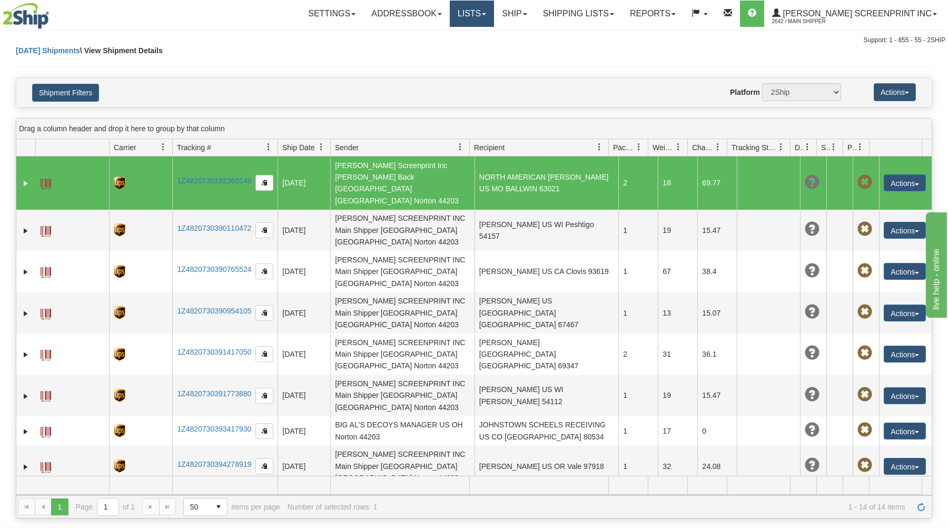
click at [494, 16] on link "Lists" at bounding box center [472, 14] width 44 height 26
click at [535, 13] on link "Ship" at bounding box center [514, 14] width 41 height 26
click at [525, 35] on link "Ship Screen" at bounding box center [486, 37] width 95 height 14
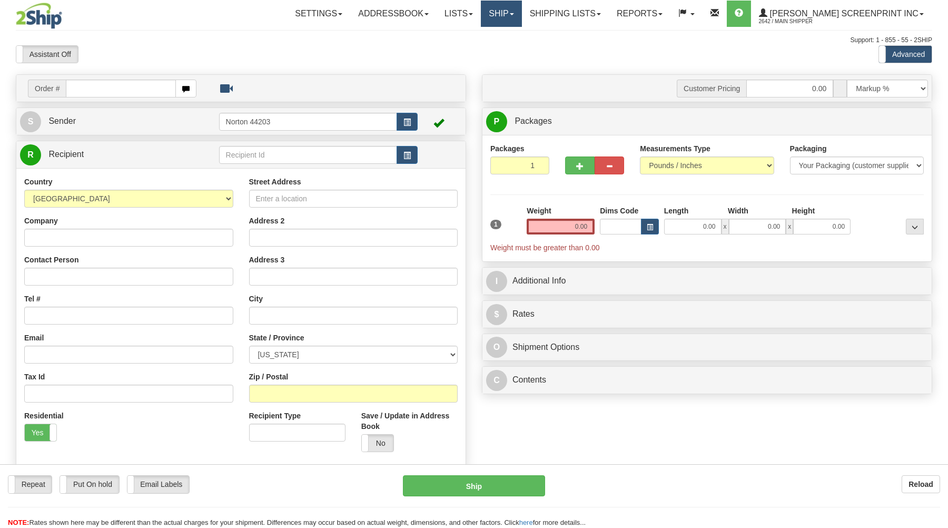
click at [522, 15] on link "Ship" at bounding box center [501, 14] width 41 height 26
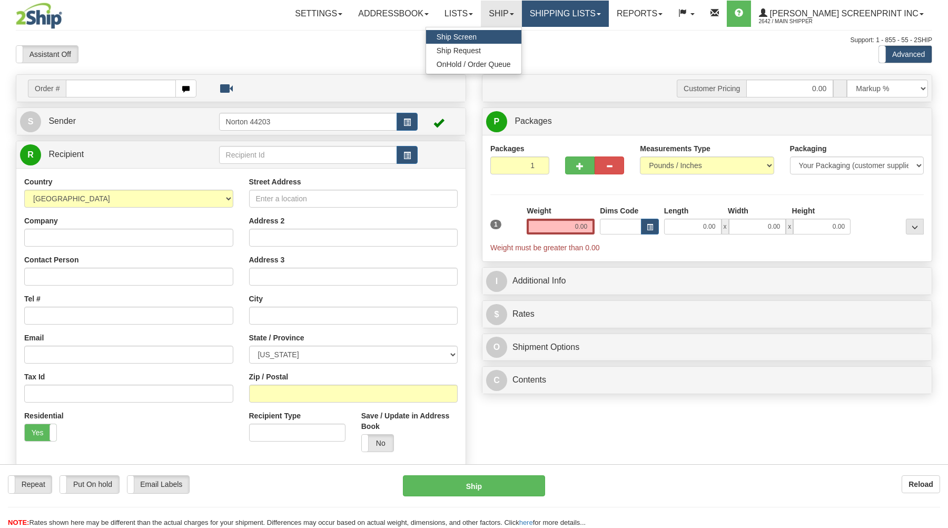
click at [609, 14] on link "Shipping lists" at bounding box center [565, 14] width 87 height 26
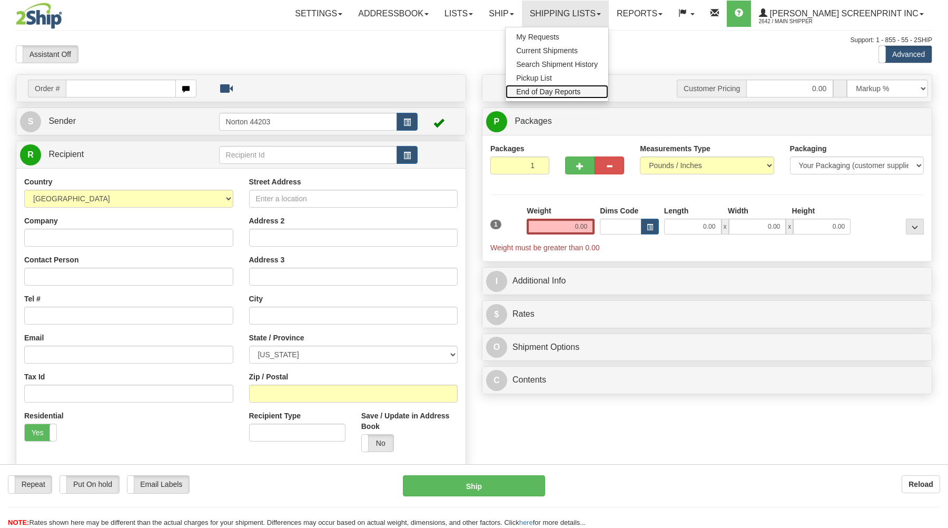
click at [583, 87] on link "End of Day Reports" at bounding box center [557, 92] width 103 height 14
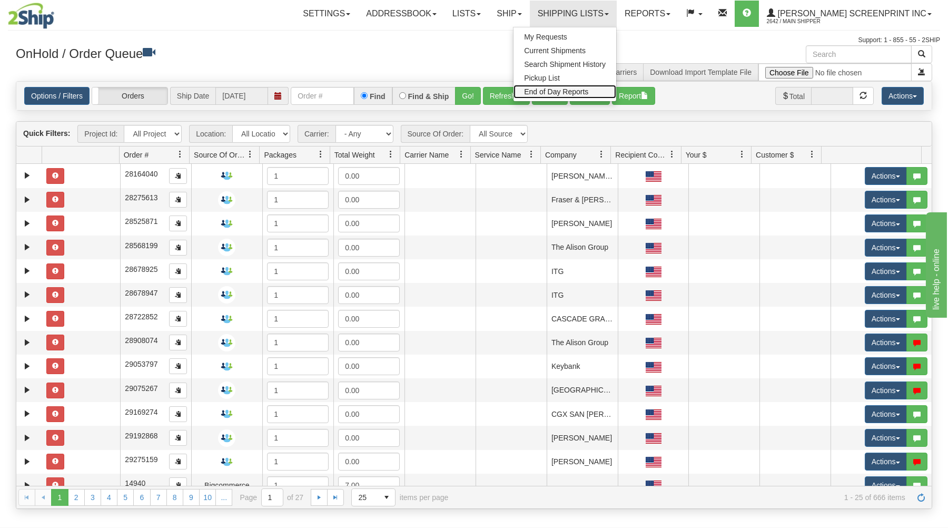
click at [583, 94] on span "End of Day Reports" at bounding box center [556, 91] width 64 height 8
